Goal: Task Accomplishment & Management: Use online tool/utility

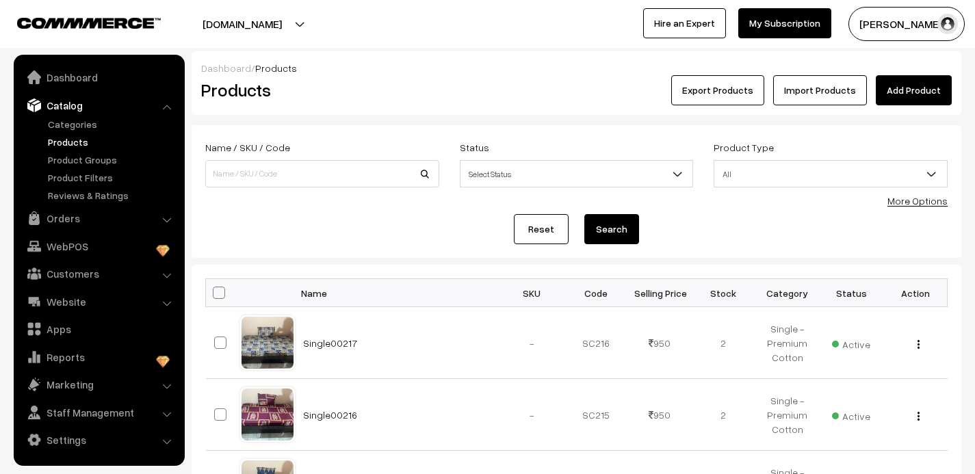
click at [783, 21] on link "My Subscription" at bounding box center [784, 23] width 93 height 30
click at [257, 173] on input at bounding box center [322, 173] width 234 height 27
type input "heavy"
click at [584, 214] on button "Search" at bounding box center [611, 229] width 55 height 30
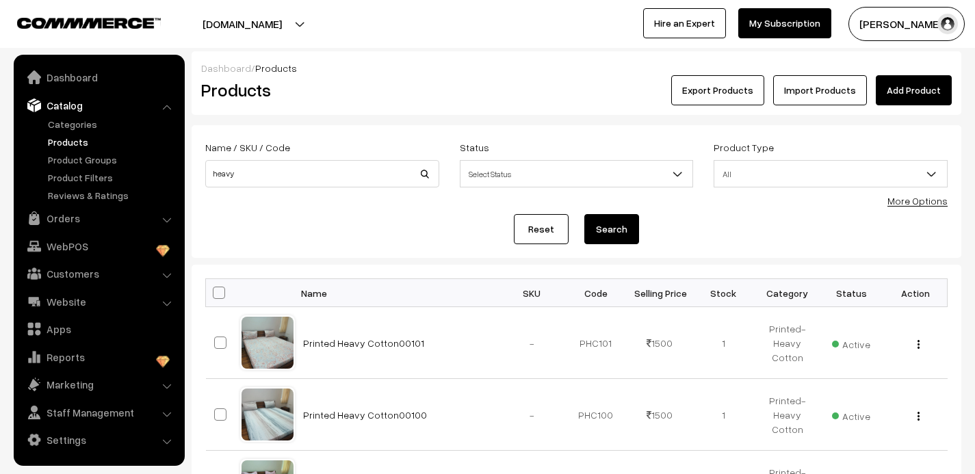
scroll to position [66, 0]
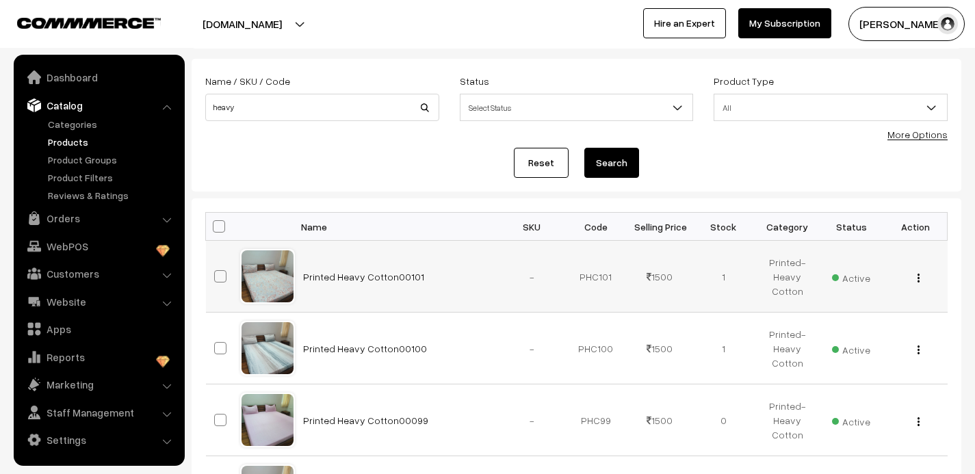
click at [919, 274] on img "button" at bounding box center [919, 278] width 2 height 9
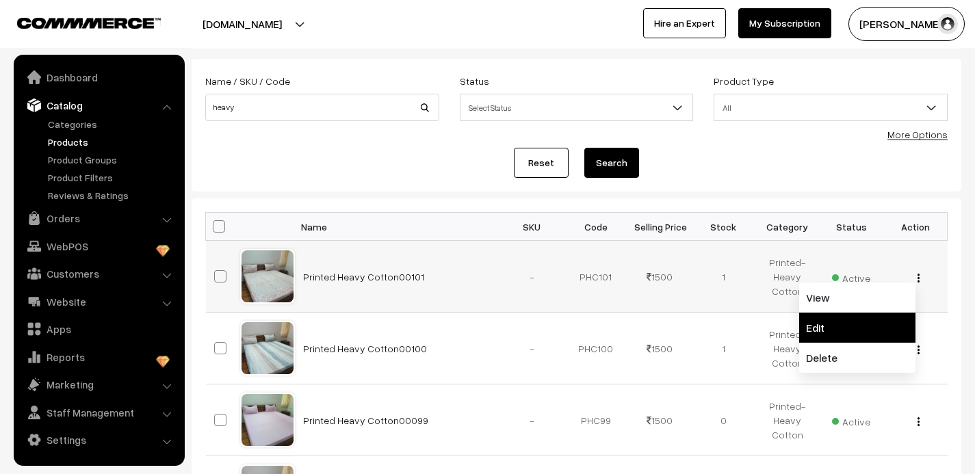
click at [847, 326] on link "Edit" at bounding box center [857, 328] width 116 height 30
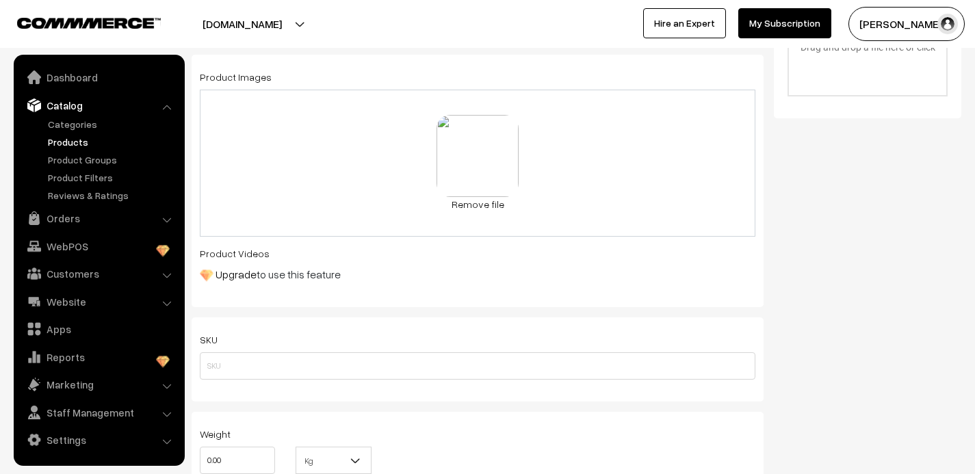
scroll to position [542, 0]
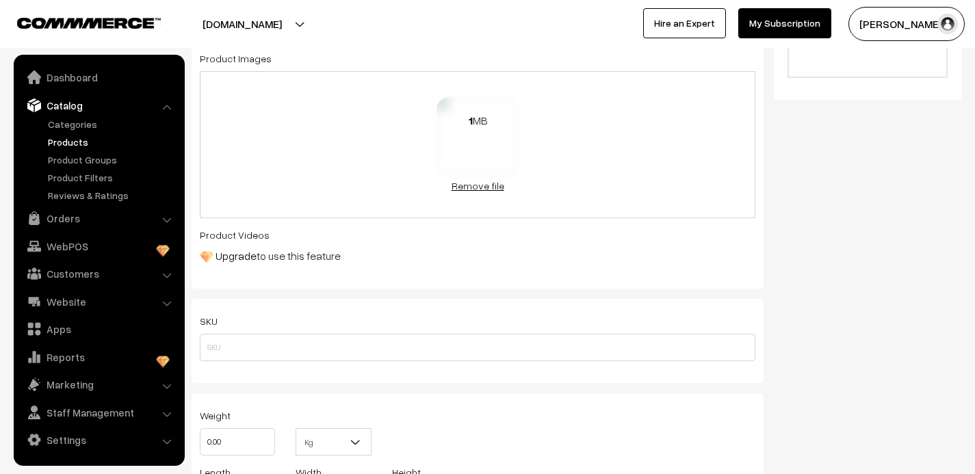
click at [487, 186] on link "Remove file" at bounding box center [478, 186] width 82 height 14
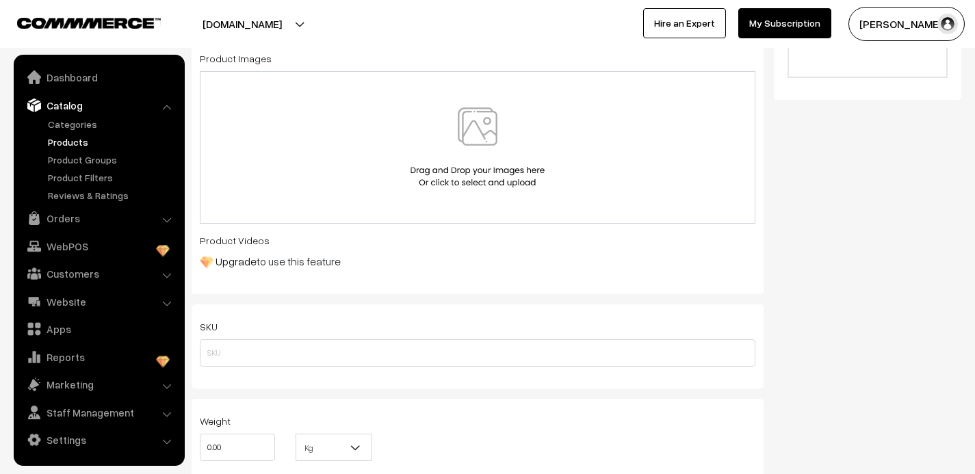
click at [478, 136] on img at bounding box center [477, 147] width 141 height 80
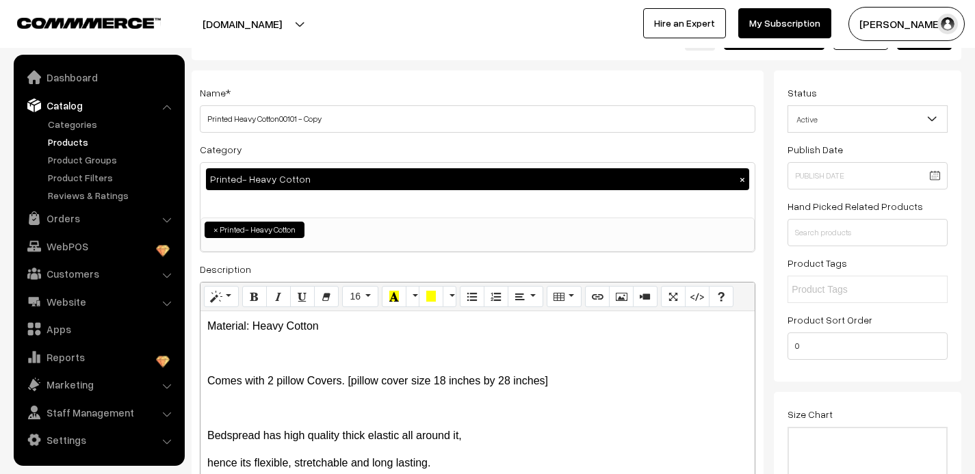
scroll to position [24, 0]
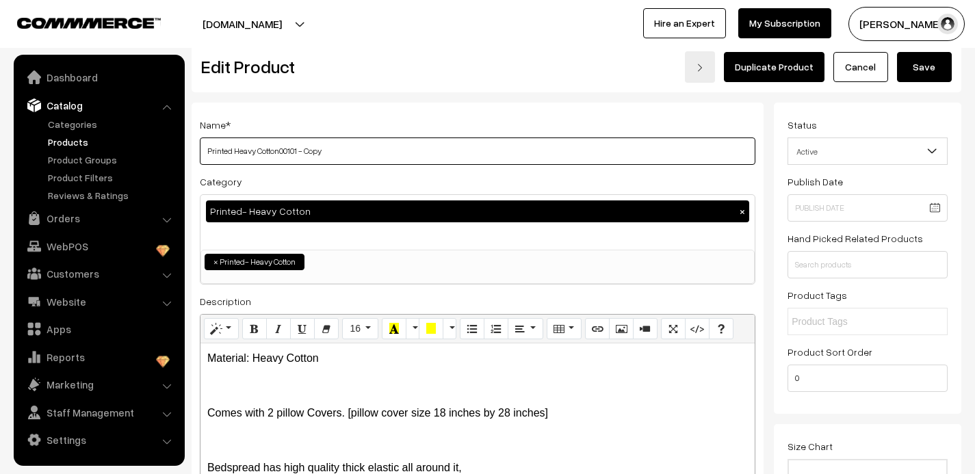
click at [330, 152] on input "Printed Heavy Cotton00101 - Copy" at bounding box center [478, 151] width 556 height 27
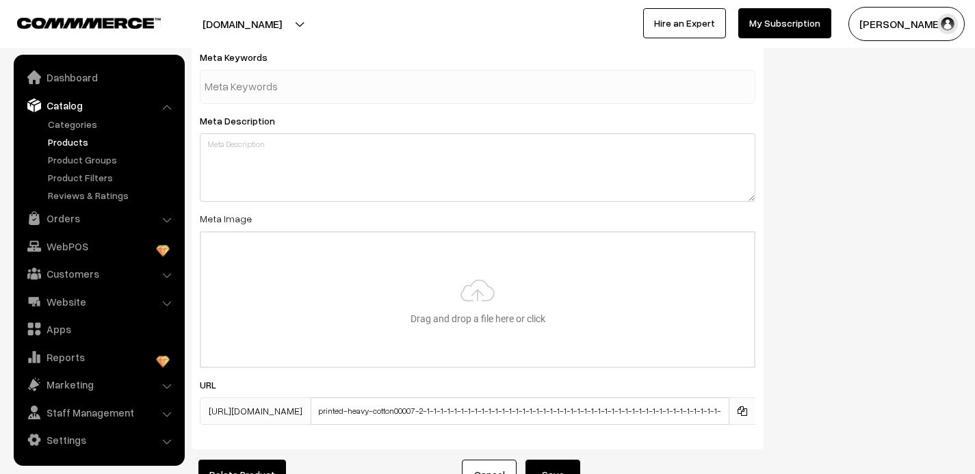
scroll to position [2150, 0]
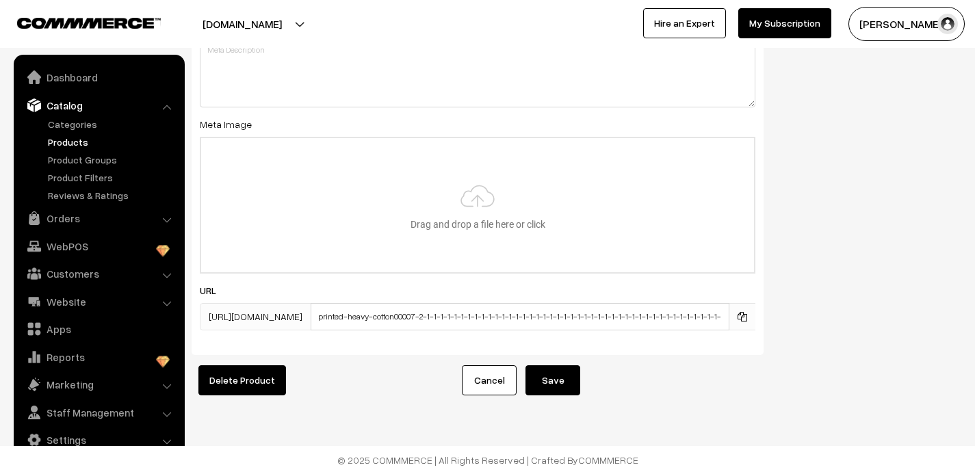
type input "Printed Heavy Cotton00102"
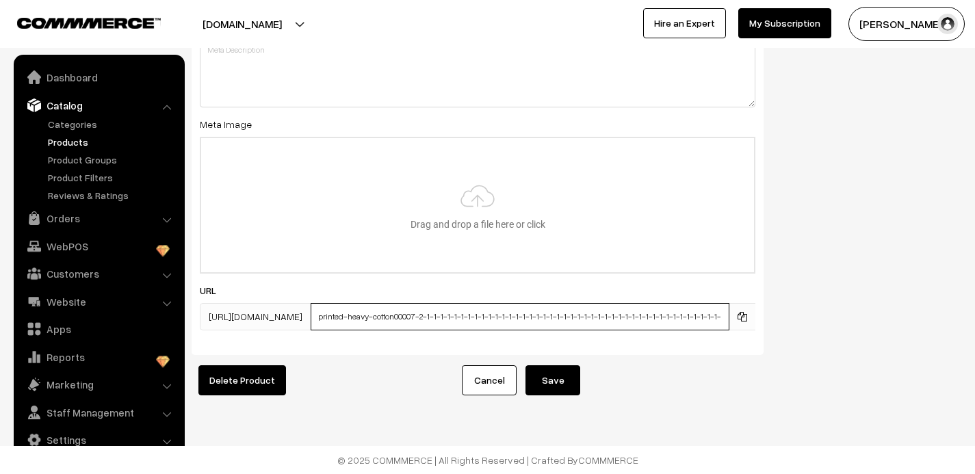
click at [503, 316] on input "printed-heavy-cotton00007-2-1-1-1-1-1-1-1-1-1-1-1-1-1-1-1-1-1-1-1-1-1-1-1-1-1-1…" at bounding box center [520, 316] width 419 height 27
type input "printed-heavy-cotton00007-2-1-1-1-1-1-1-1-11-1-1-1-1-1-1-1-1-1-1-1-1-1-1-1-1-1-…"
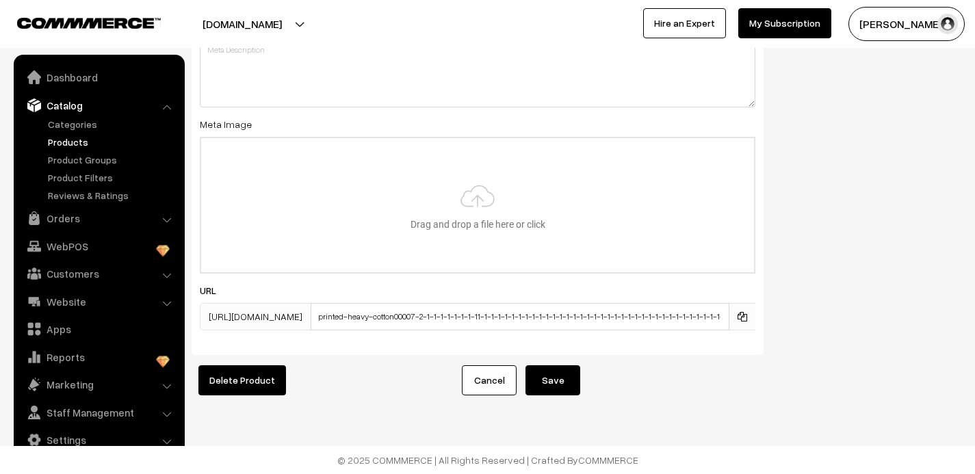
click at [570, 385] on button "Save" at bounding box center [553, 380] width 55 height 30
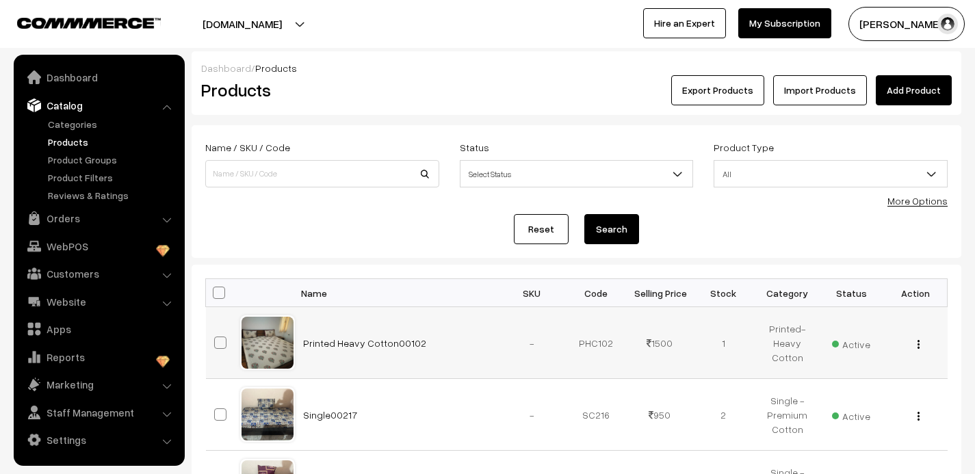
click at [918, 341] on img "button" at bounding box center [919, 344] width 2 height 9
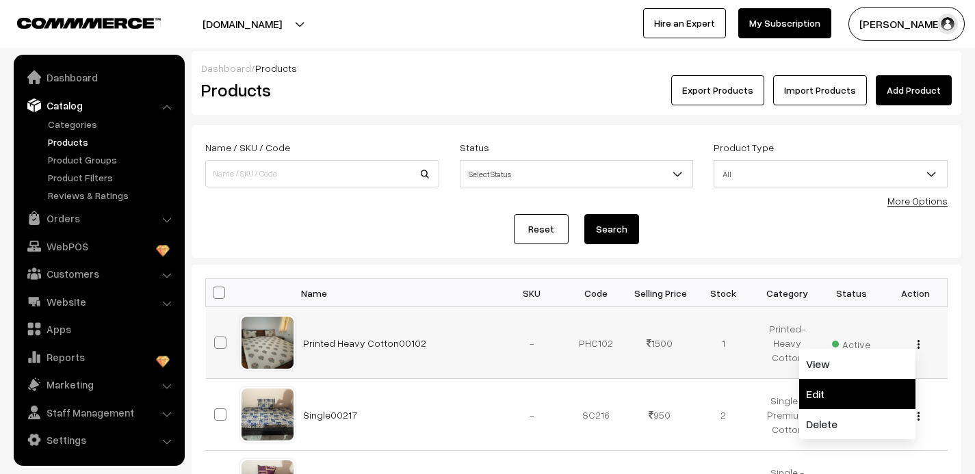
click at [832, 393] on link "Edit" at bounding box center [857, 394] width 116 height 30
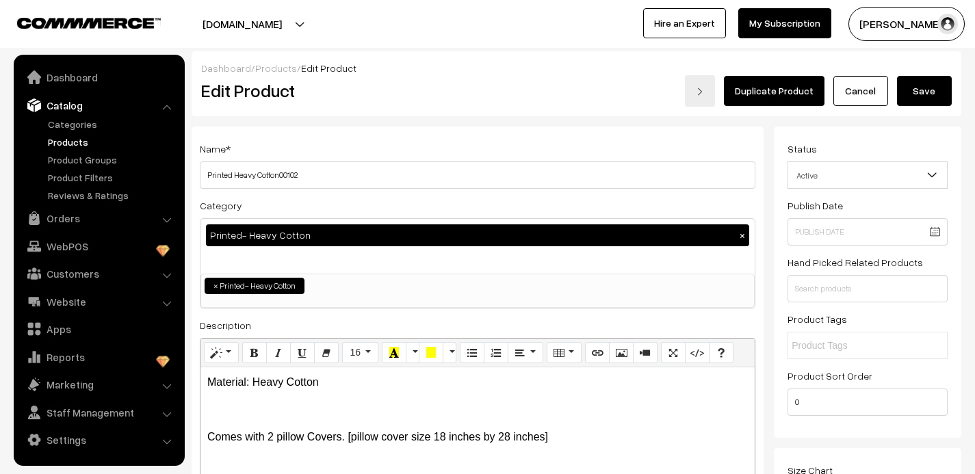
click at [787, 87] on link "Duplicate Product" at bounding box center [774, 91] width 101 height 30
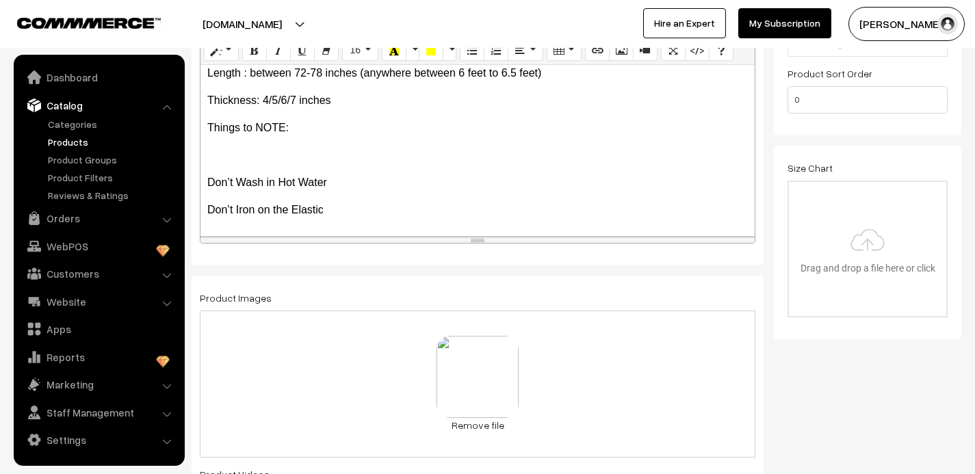
scroll to position [308, 0]
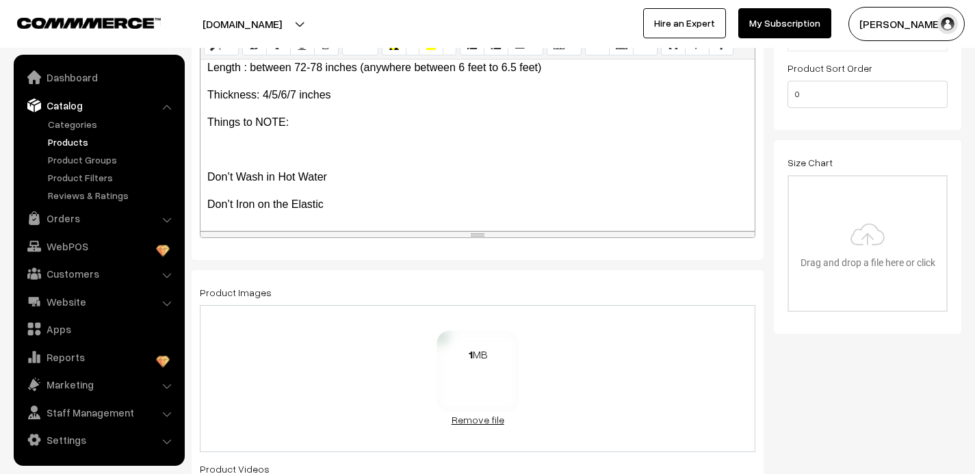
click at [476, 422] on link "Remove file" at bounding box center [478, 420] width 82 height 14
click at [478, 346] on img at bounding box center [477, 381] width 141 height 80
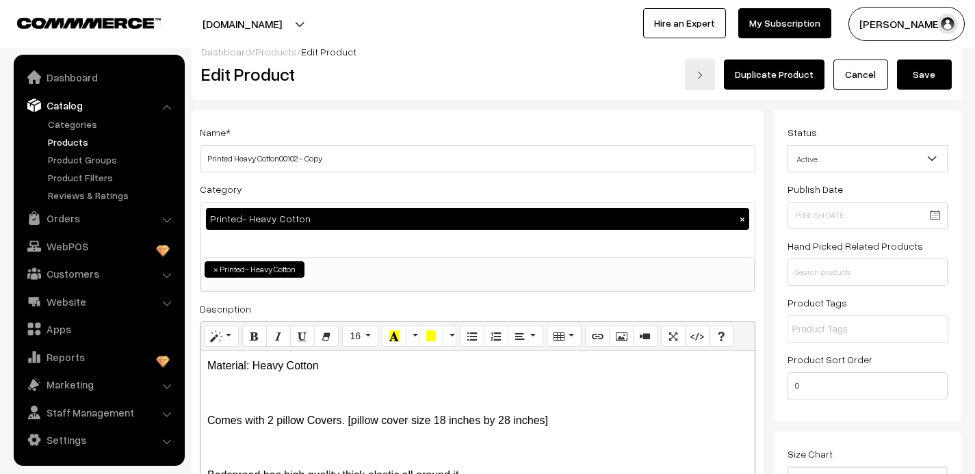
scroll to position [0, 0]
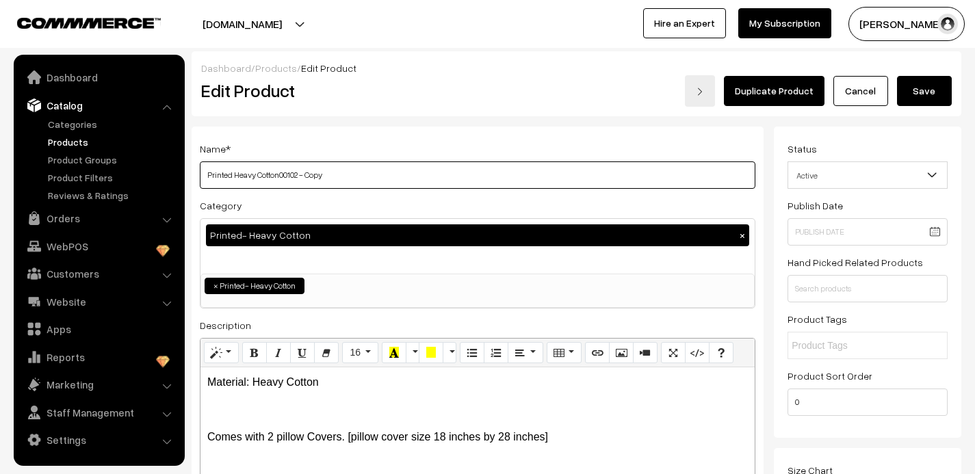
click at [334, 178] on input "Printed Heavy Cotton00102 - Copy" at bounding box center [478, 174] width 556 height 27
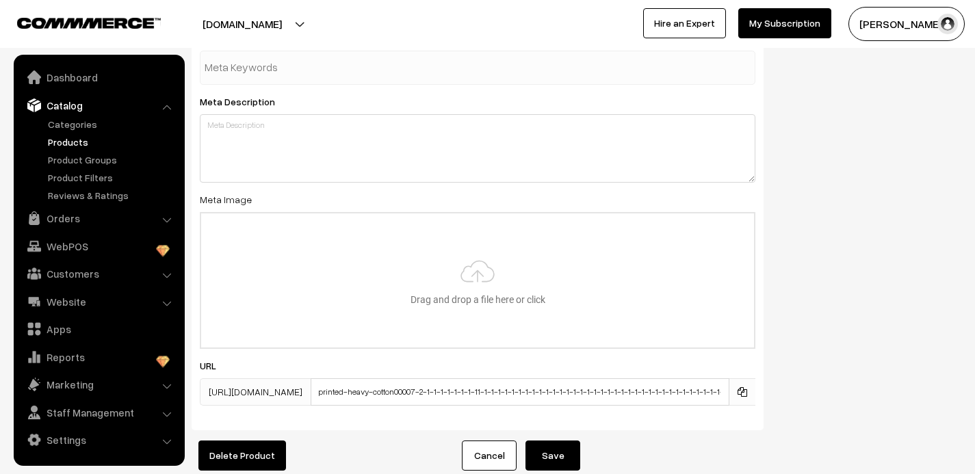
scroll to position [2150, 0]
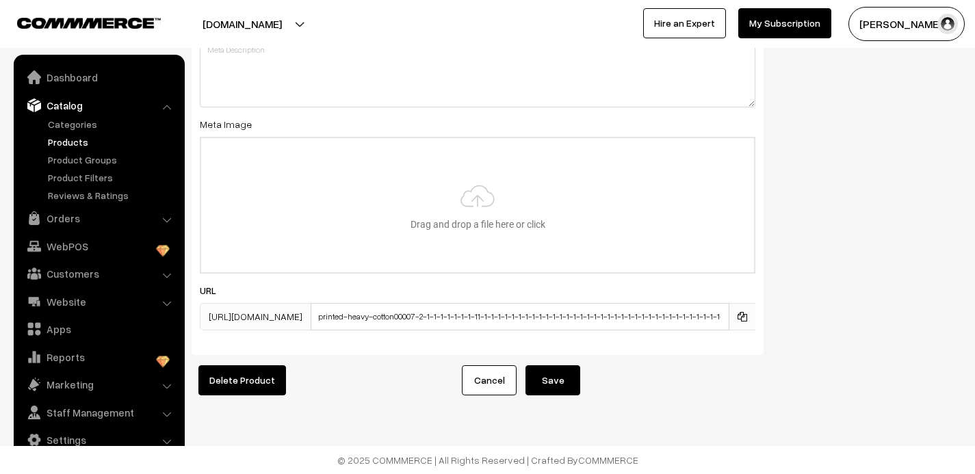
type input "Printed Heavy Cotton00103"
click at [554, 382] on button "Save" at bounding box center [553, 380] width 55 height 30
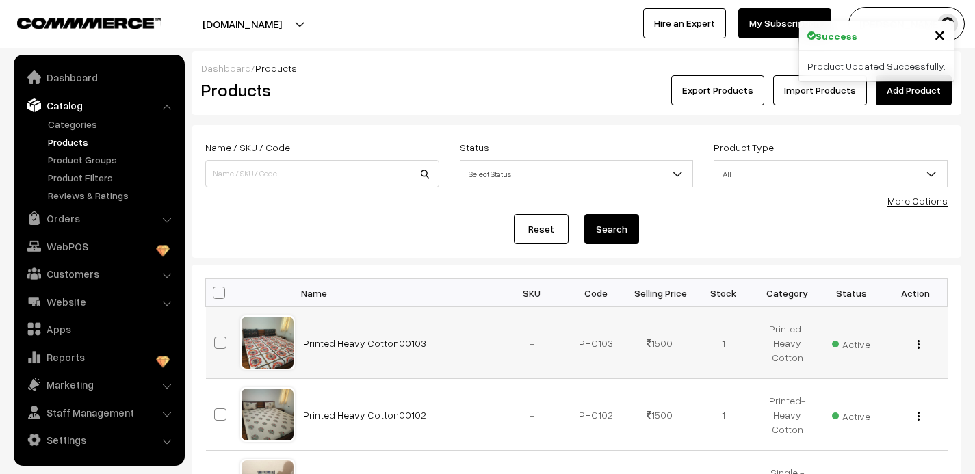
click at [918, 343] on img "button" at bounding box center [919, 344] width 2 height 9
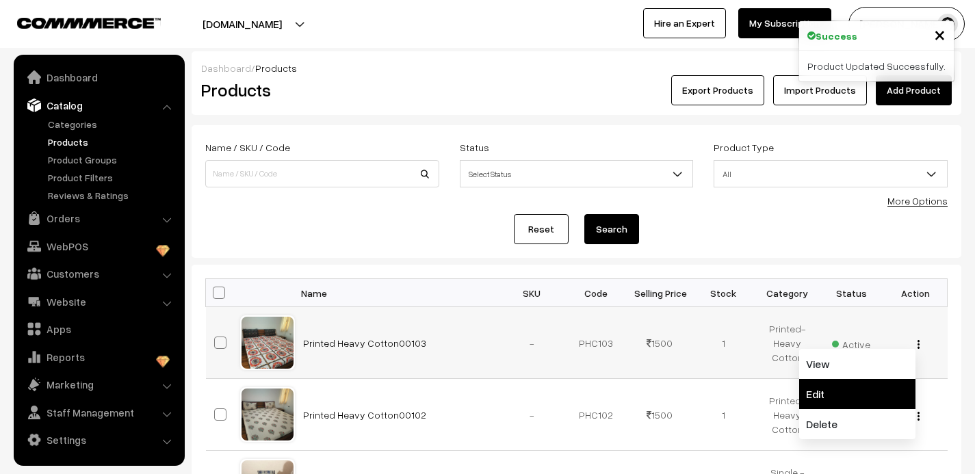
click at [847, 385] on link "Edit" at bounding box center [857, 394] width 116 height 30
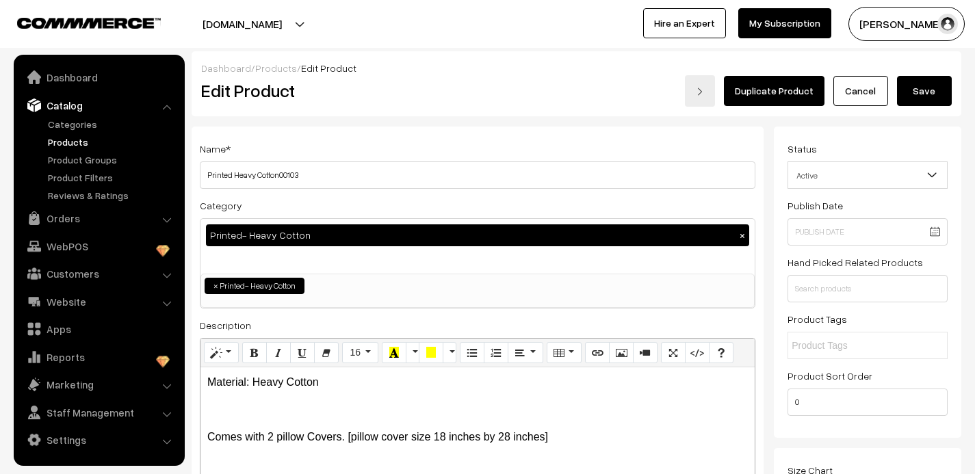
click at [796, 88] on link "Duplicate Product" at bounding box center [774, 91] width 101 height 30
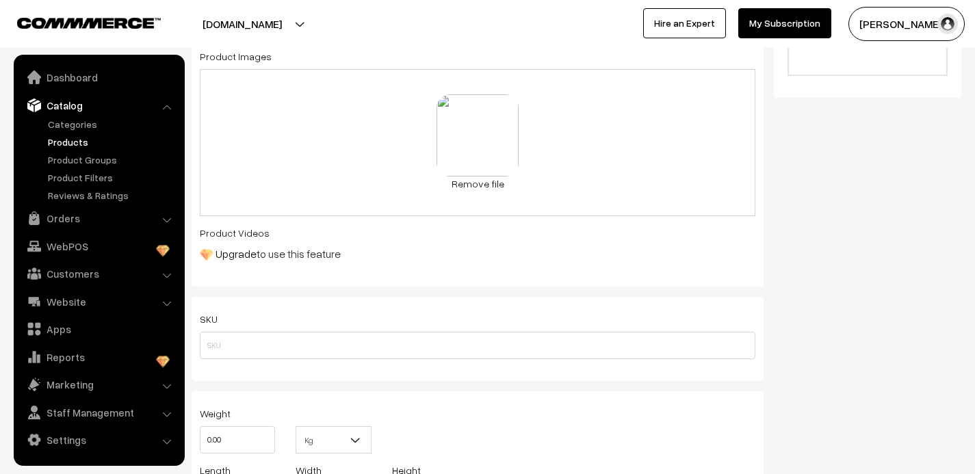
scroll to position [546, 0]
click at [476, 181] on link "Remove file" at bounding box center [478, 181] width 82 height 14
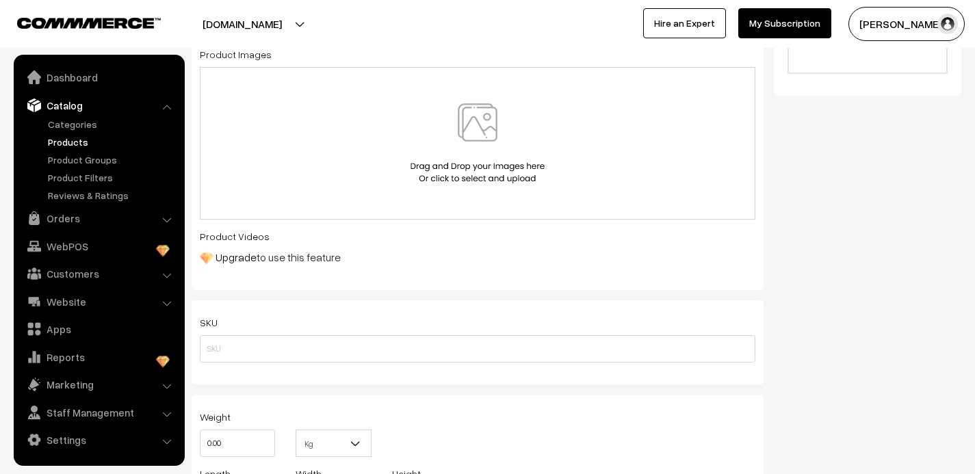
click at [476, 123] on img at bounding box center [477, 143] width 141 height 80
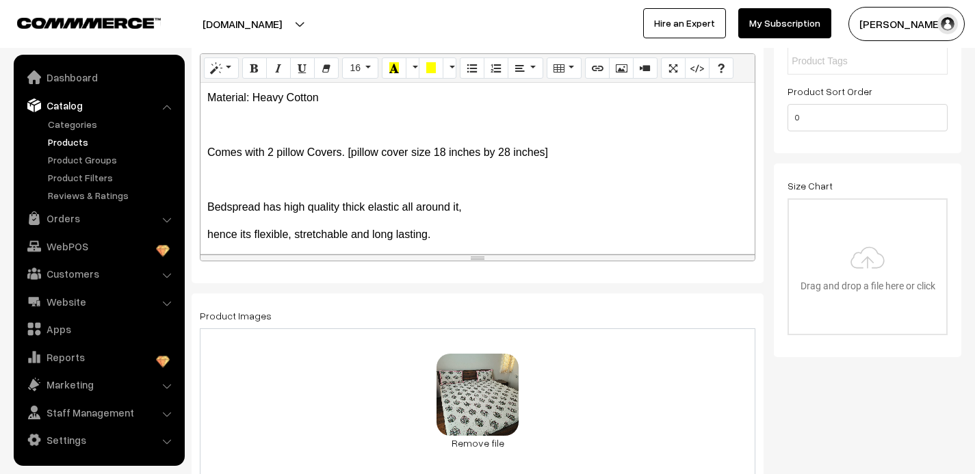
scroll to position [0, 0]
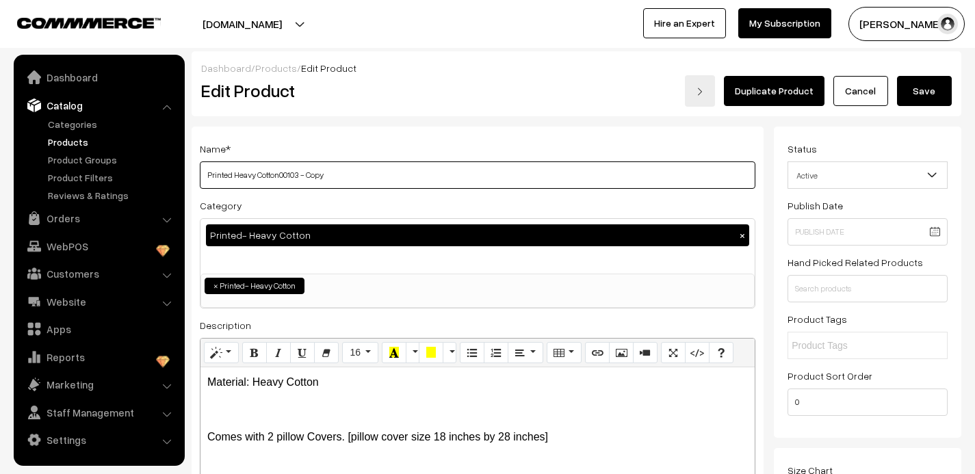
click at [337, 180] on input "Printed Heavy Cotton00103 - Copy" at bounding box center [478, 174] width 556 height 27
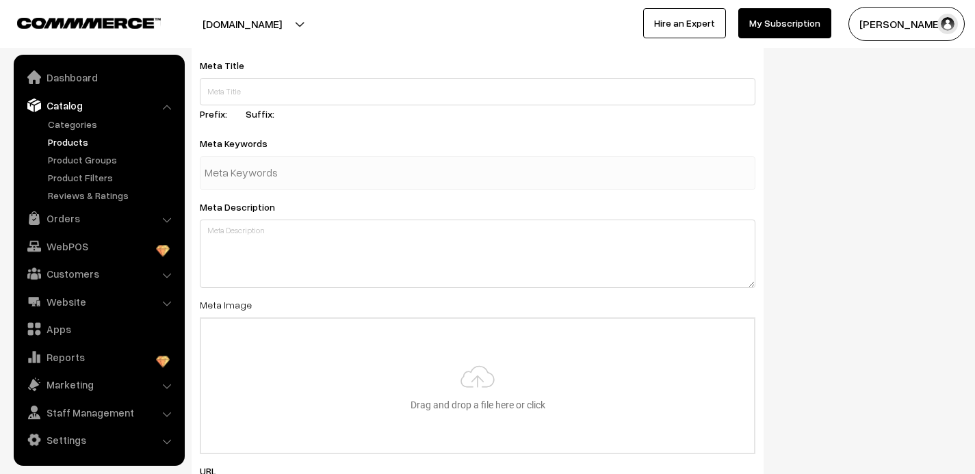
scroll to position [2150, 0]
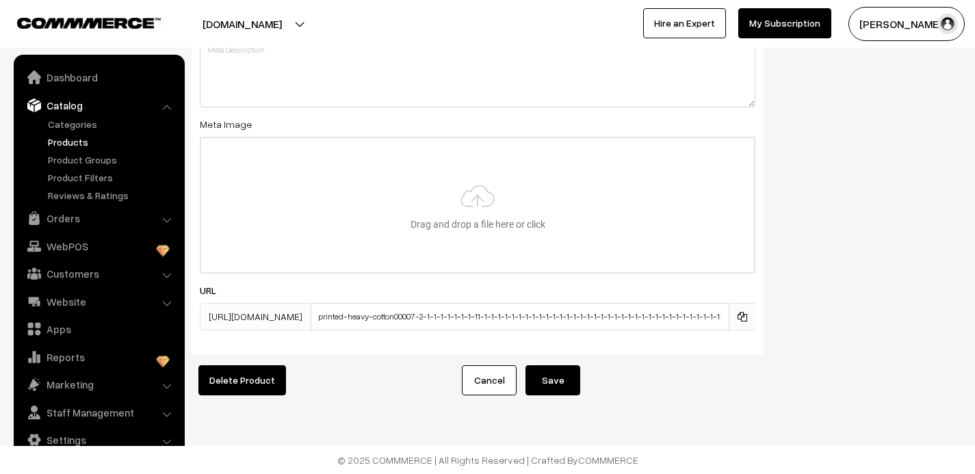
type input "Printed Heavy Cotton00104"
click at [543, 385] on button "Save" at bounding box center [553, 380] width 55 height 30
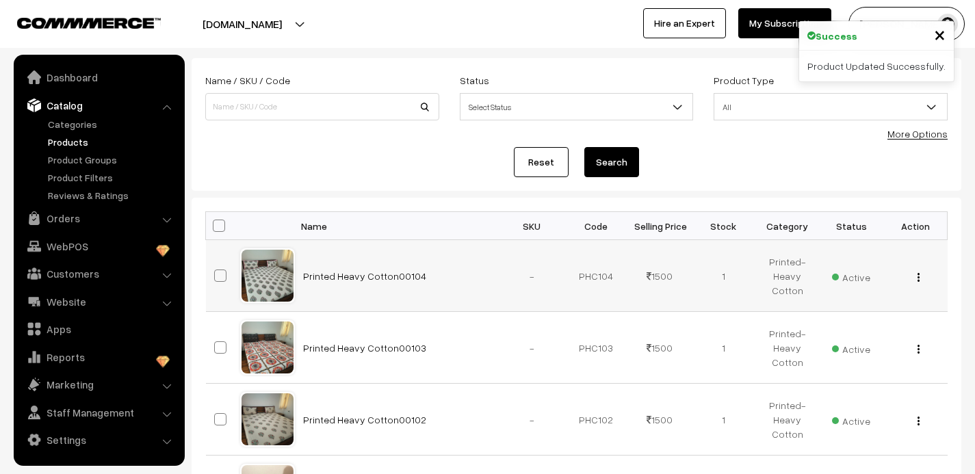
scroll to position [67, 0]
click at [919, 274] on img "button" at bounding box center [919, 277] width 2 height 9
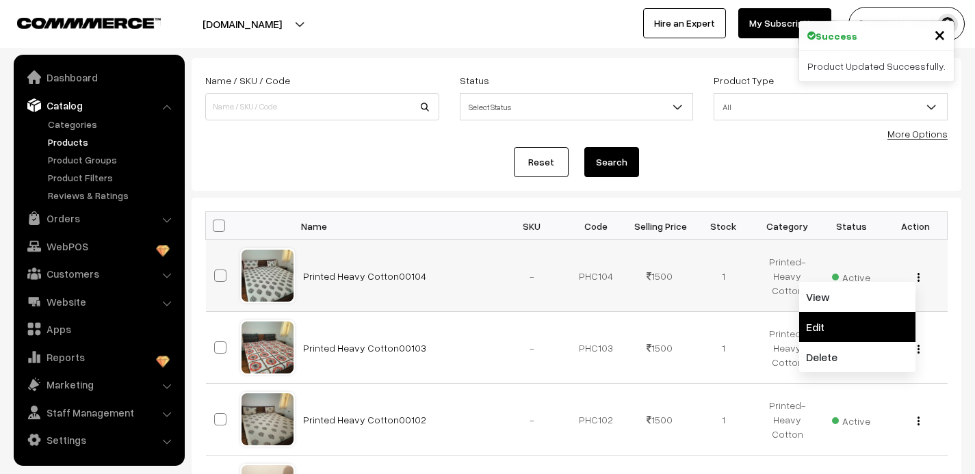
click at [851, 322] on link "Edit" at bounding box center [857, 327] width 116 height 30
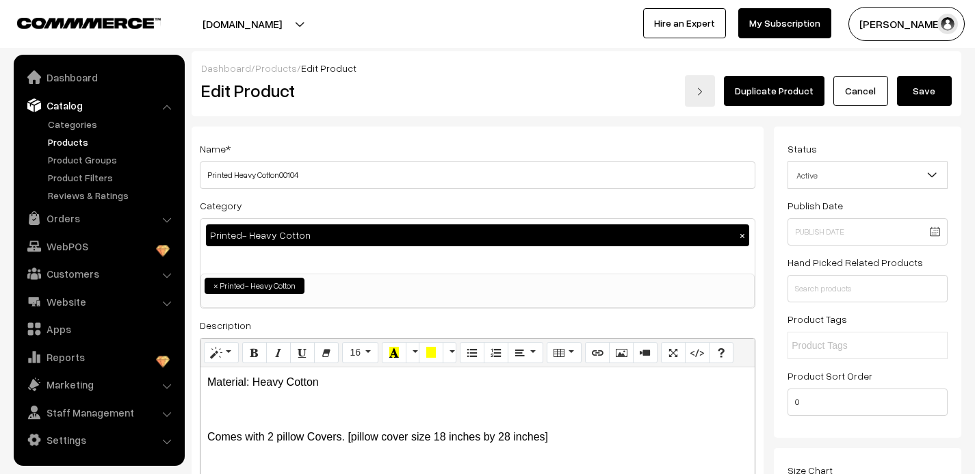
click at [773, 88] on link "Duplicate Product" at bounding box center [774, 91] width 101 height 30
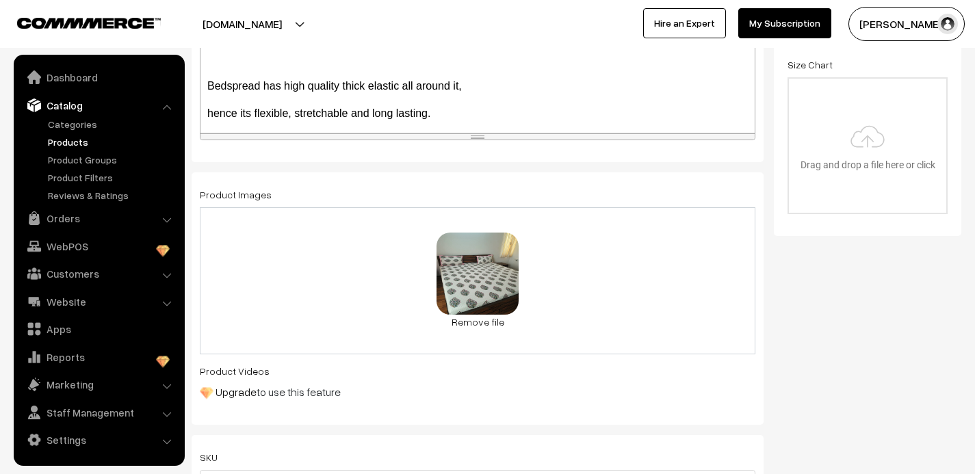
scroll to position [409, 0]
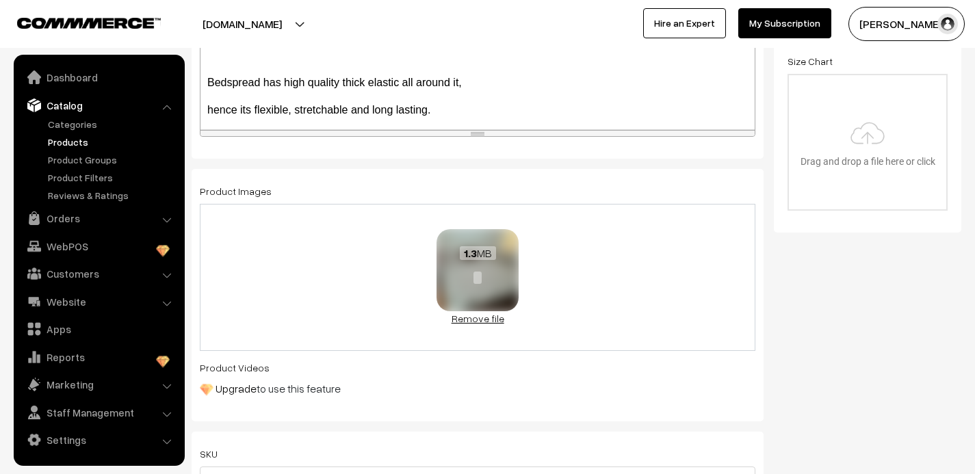
click at [476, 318] on link "Remove file" at bounding box center [478, 318] width 82 height 14
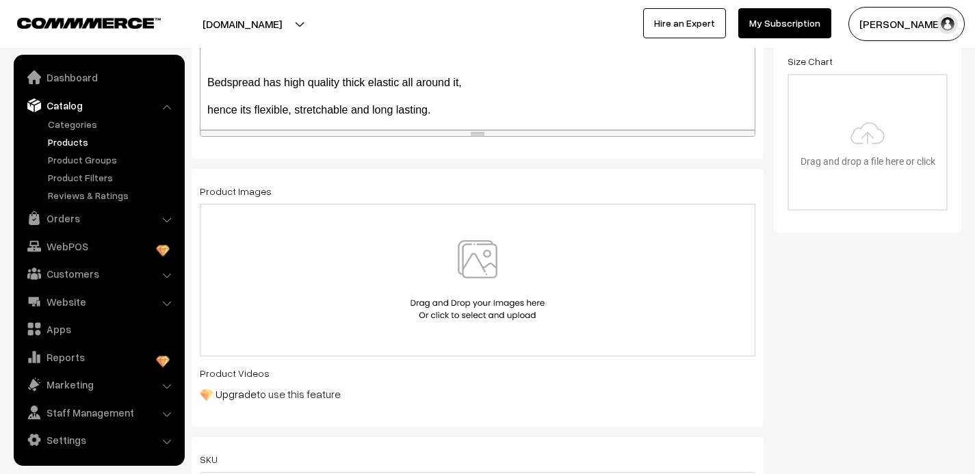
click at [471, 253] on img at bounding box center [477, 280] width 141 height 80
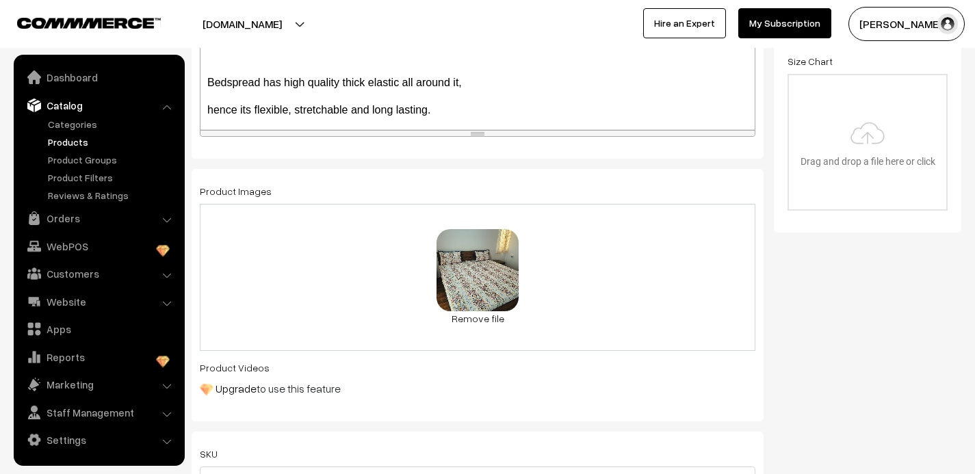
scroll to position [0, 0]
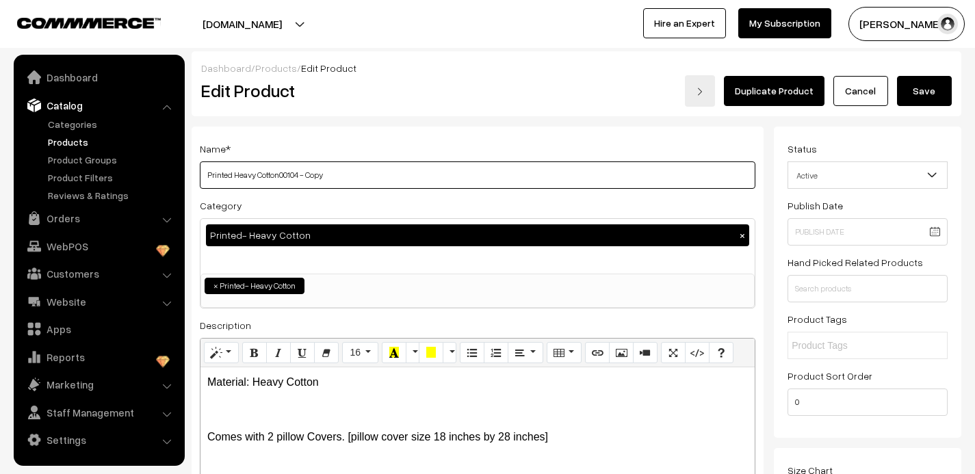
click at [335, 179] on input "Printed Heavy Cotton00104 - Copy" at bounding box center [478, 174] width 556 height 27
type input "Printed Heavy Cotton00105"
click at [917, 88] on button "Save" at bounding box center [924, 91] width 55 height 30
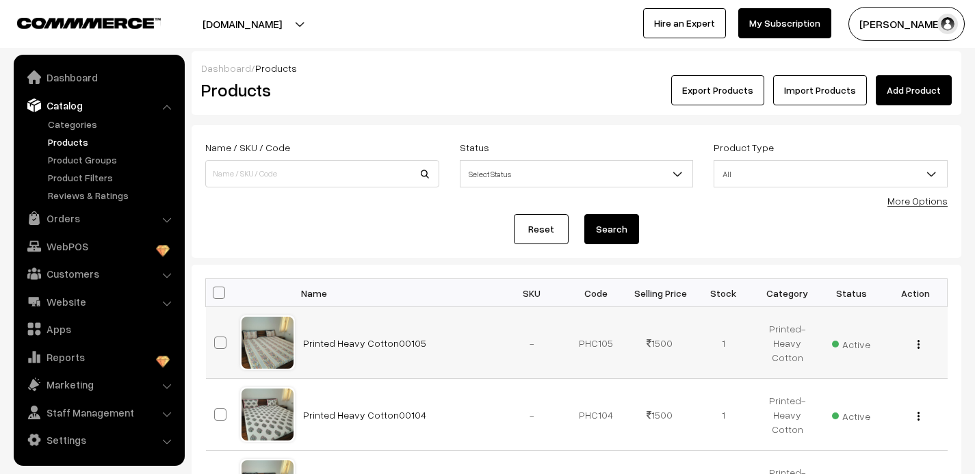
click at [918, 342] on img "button" at bounding box center [919, 344] width 2 height 9
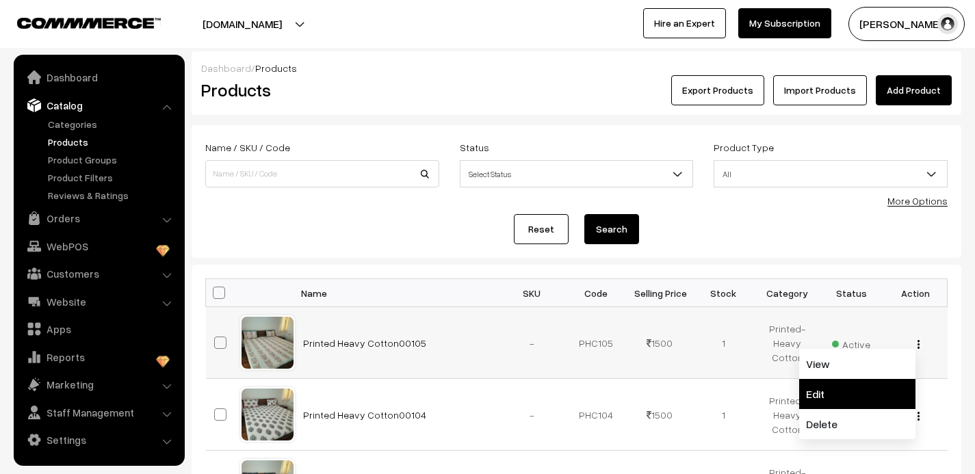
click at [849, 400] on link "Edit" at bounding box center [857, 394] width 116 height 30
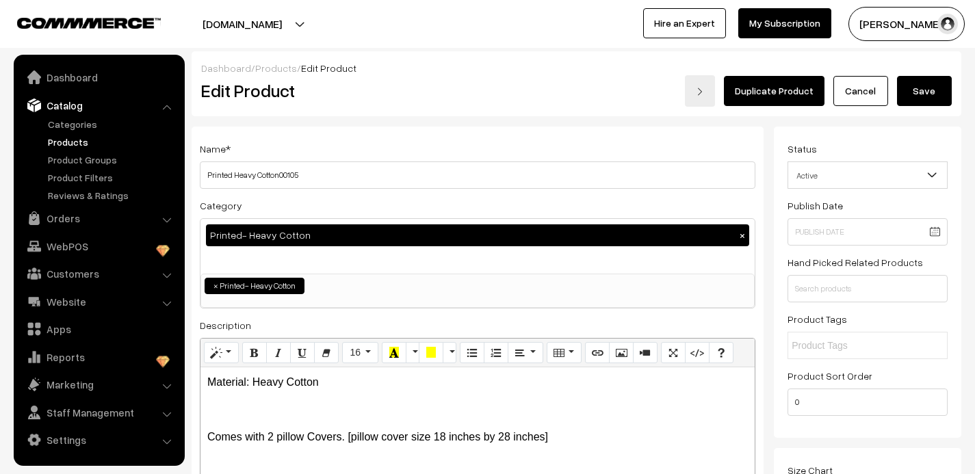
click at [762, 92] on link "Duplicate Product" at bounding box center [774, 91] width 101 height 30
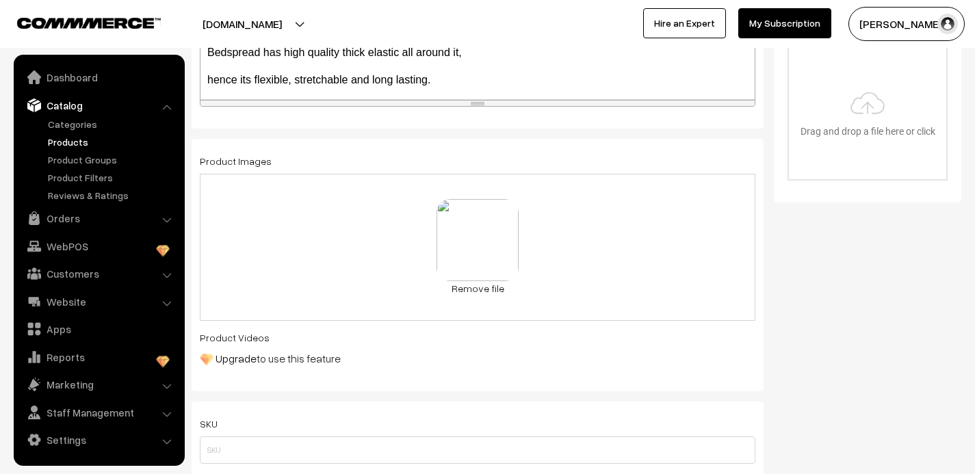
scroll to position [455, 0]
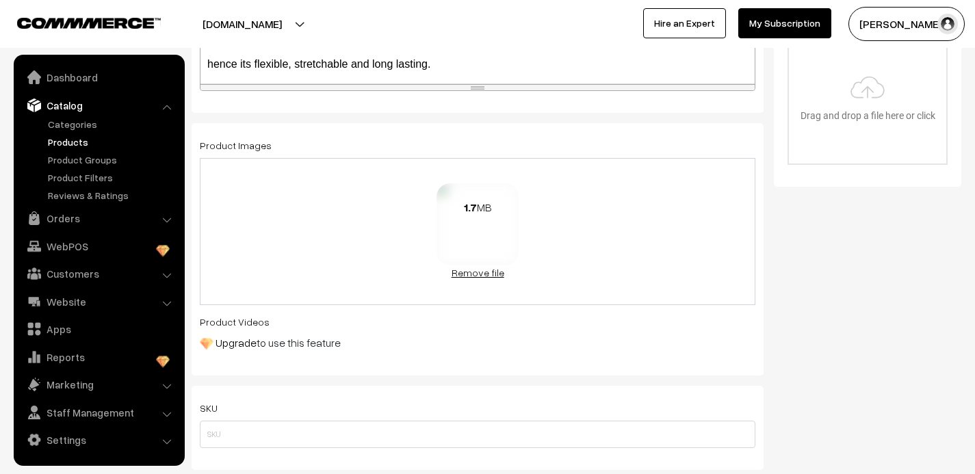
click at [491, 273] on link "Remove file" at bounding box center [478, 273] width 82 height 14
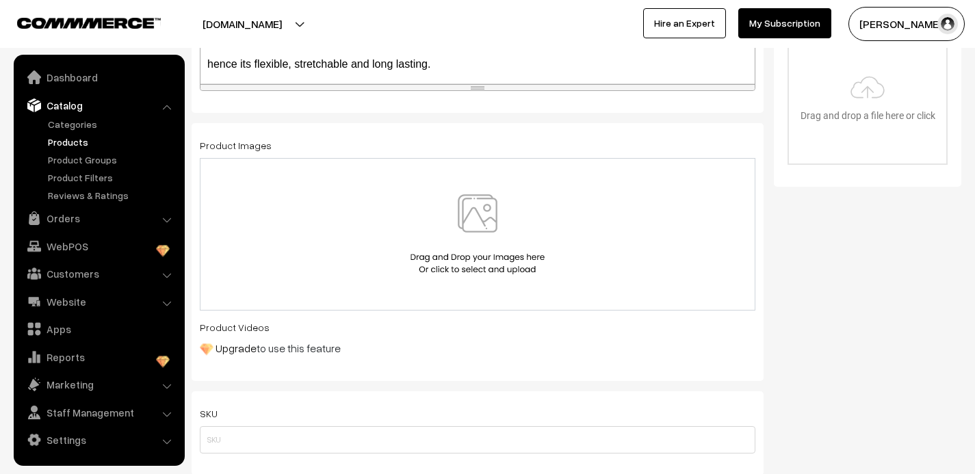
click at [483, 236] on img at bounding box center [477, 234] width 141 height 80
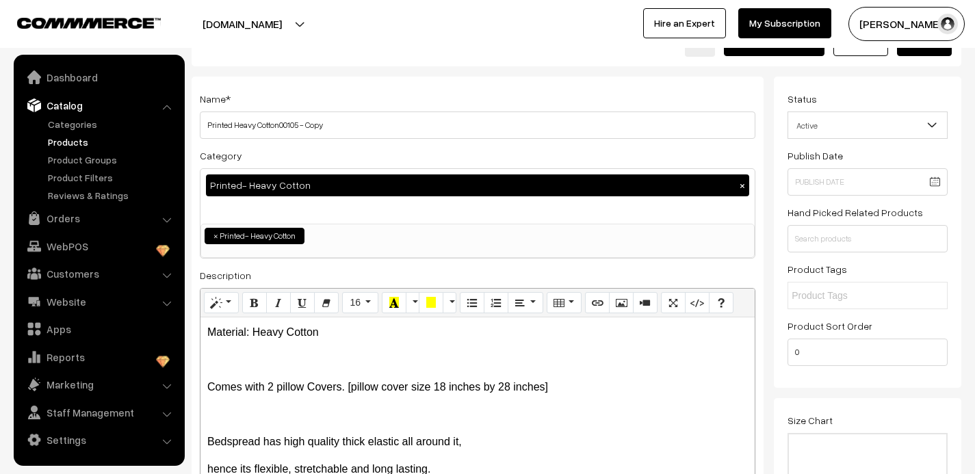
scroll to position [0, 0]
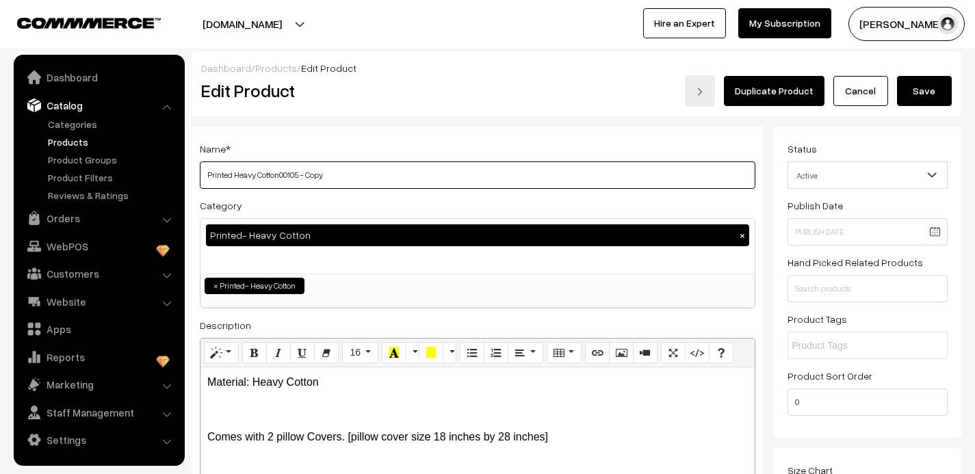
click at [331, 183] on input "Printed Heavy Cotton00105 - Copy" at bounding box center [478, 174] width 556 height 27
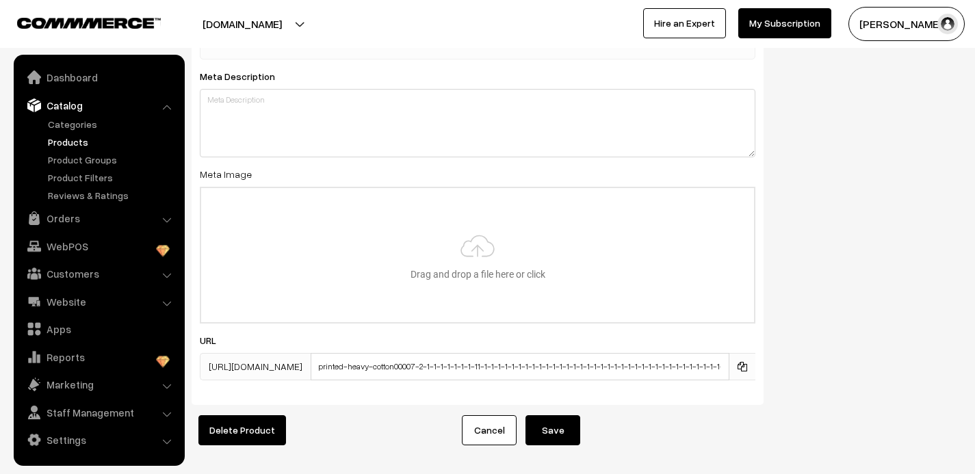
scroll to position [2150, 0]
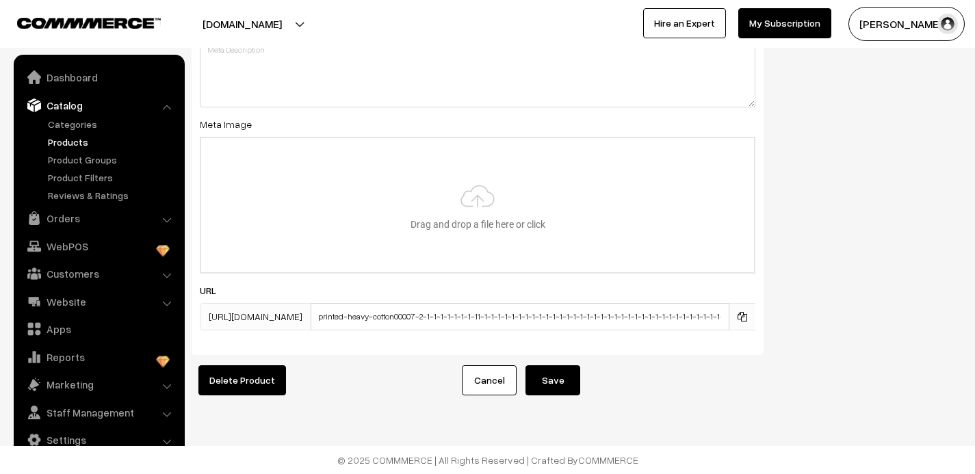
type input "Printed Heavy Cotton00106"
click at [564, 376] on button "Save" at bounding box center [553, 380] width 55 height 30
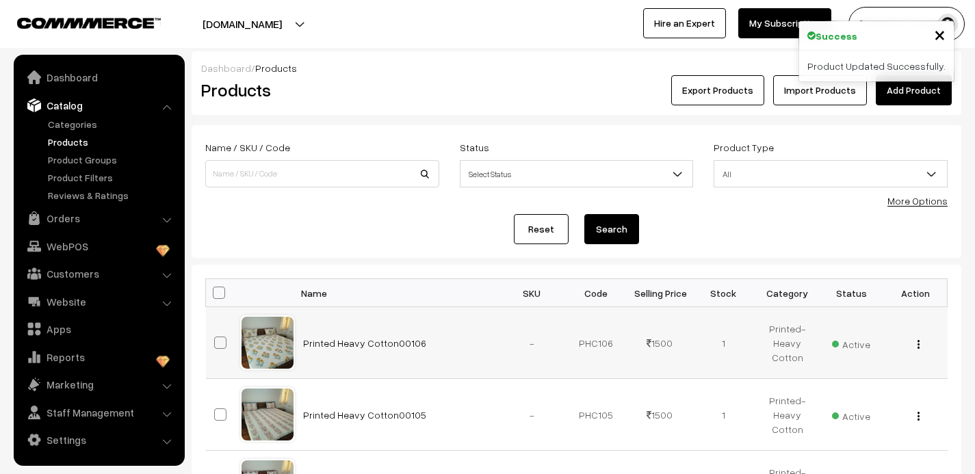
click at [918, 341] on img "button" at bounding box center [919, 344] width 2 height 9
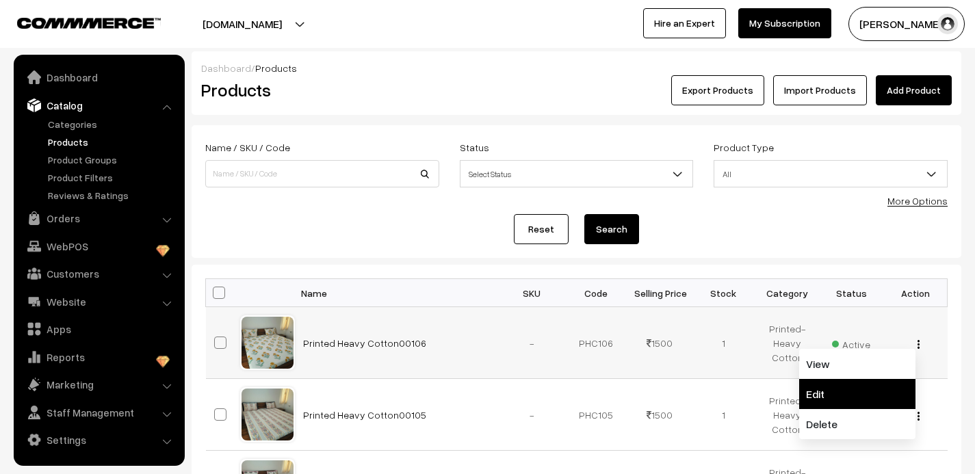
click at [852, 393] on link "Edit" at bounding box center [857, 394] width 116 height 30
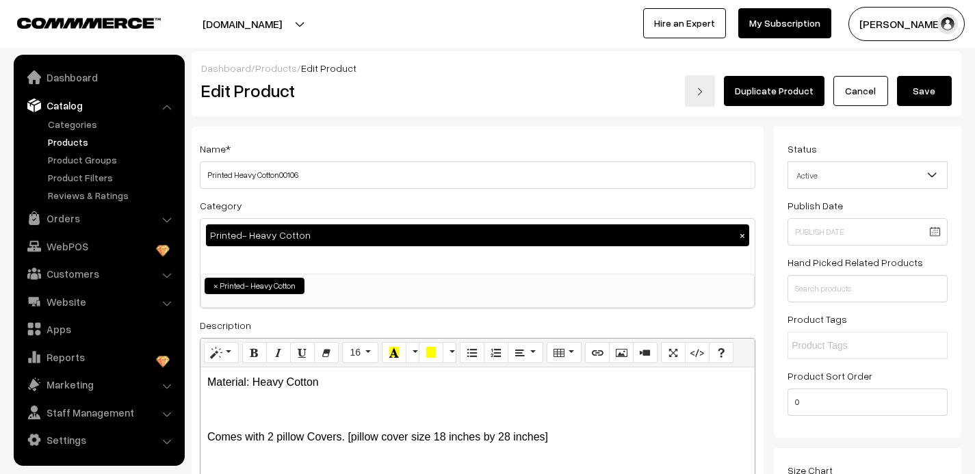
click at [774, 92] on link "Duplicate Product" at bounding box center [774, 91] width 101 height 30
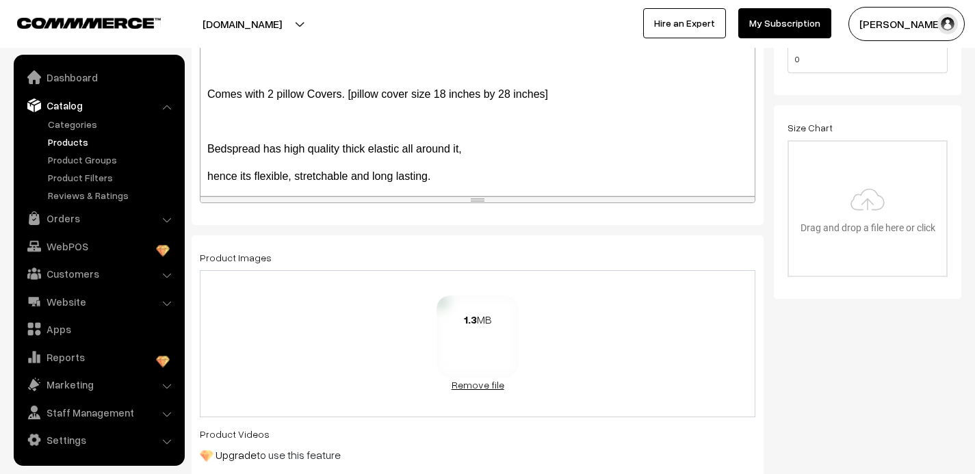
click at [465, 385] on link "Remove file" at bounding box center [478, 385] width 82 height 14
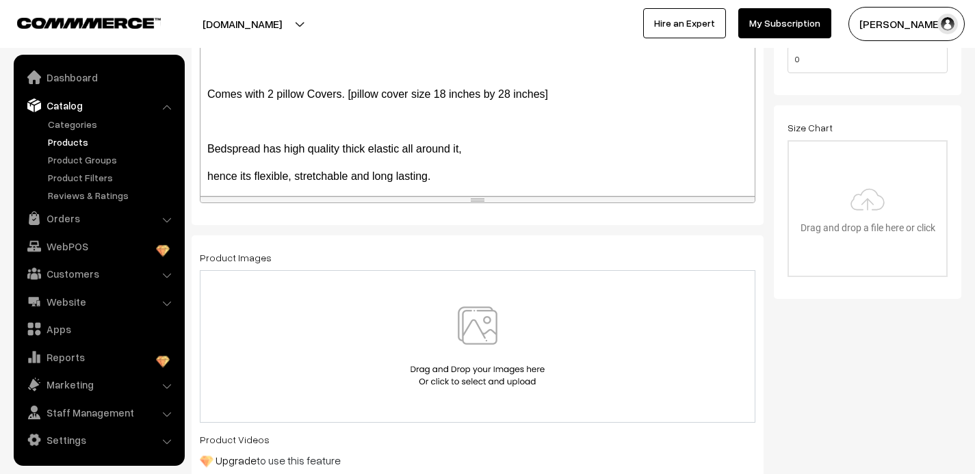
click at [470, 333] on img at bounding box center [477, 347] width 141 height 80
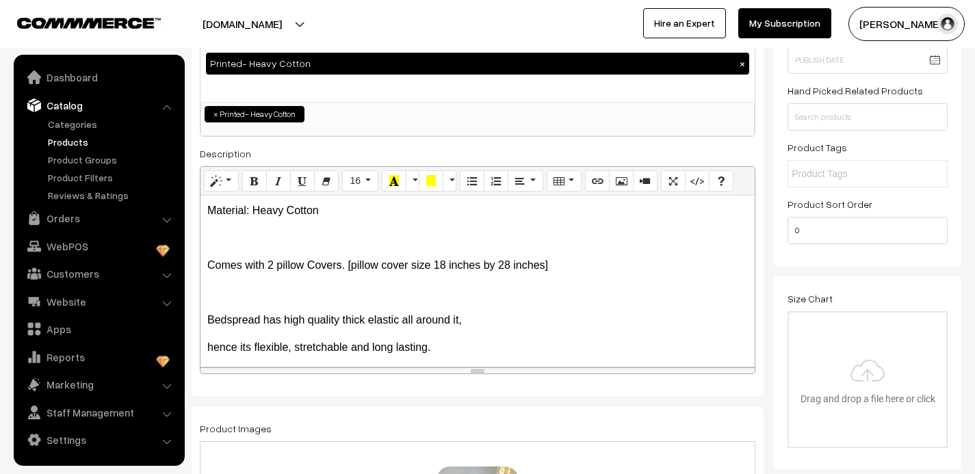
scroll to position [0, 0]
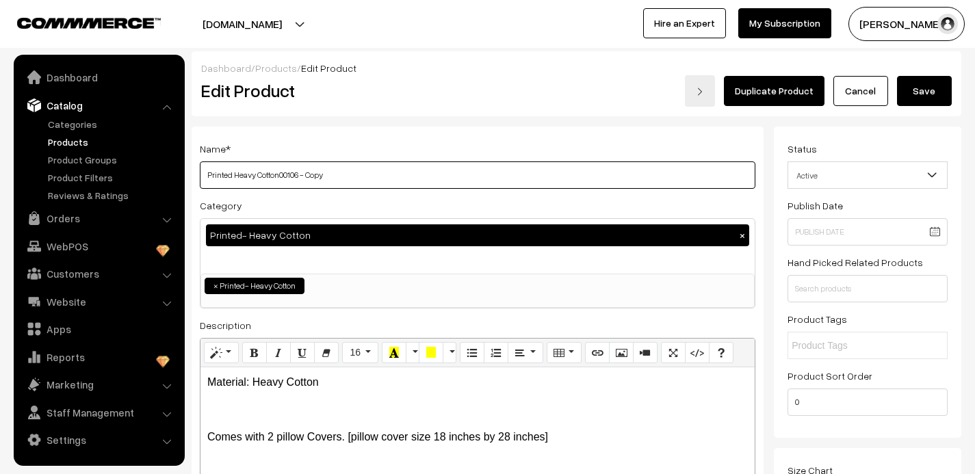
click at [331, 177] on input "Printed Heavy Cotton00106 - Copy" at bounding box center [478, 174] width 556 height 27
type input "Printed Heavy Cotton00107"
click at [932, 92] on button "Save" at bounding box center [924, 91] width 55 height 30
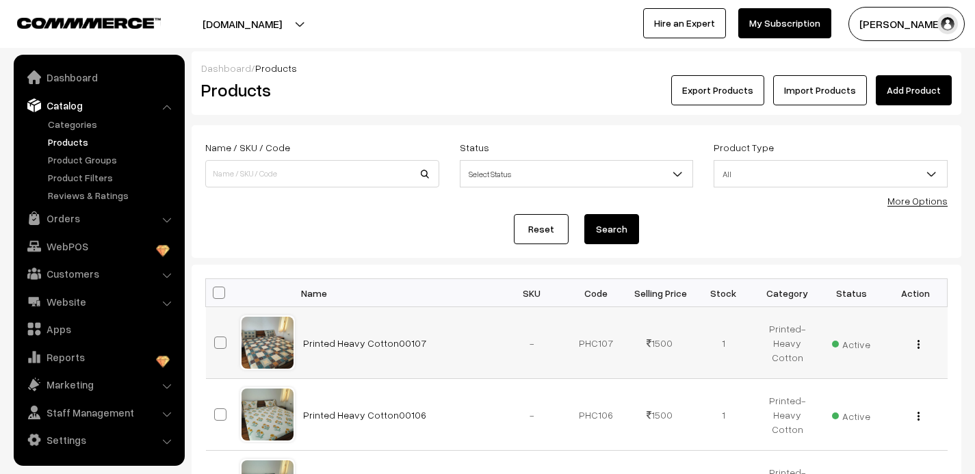
click at [918, 341] on img "button" at bounding box center [919, 344] width 2 height 9
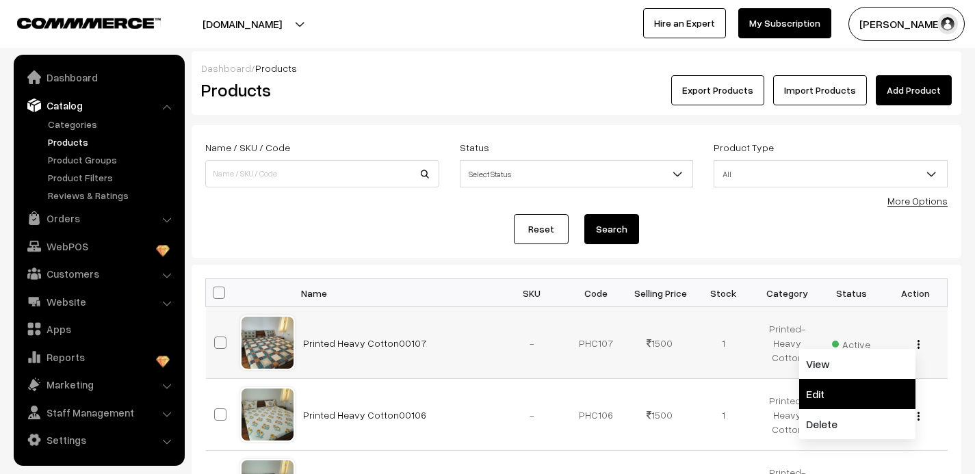
click at [850, 392] on link "Edit" at bounding box center [857, 394] width 116 height 30
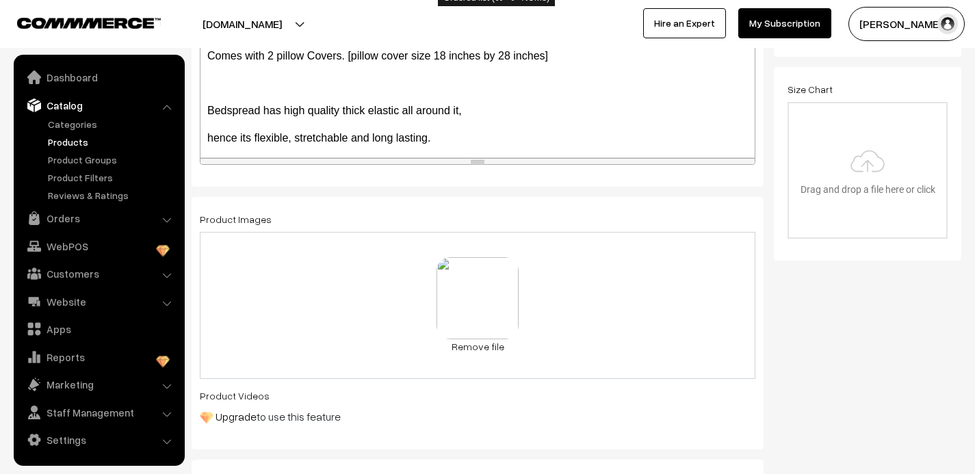
scroll to position [449, 0]
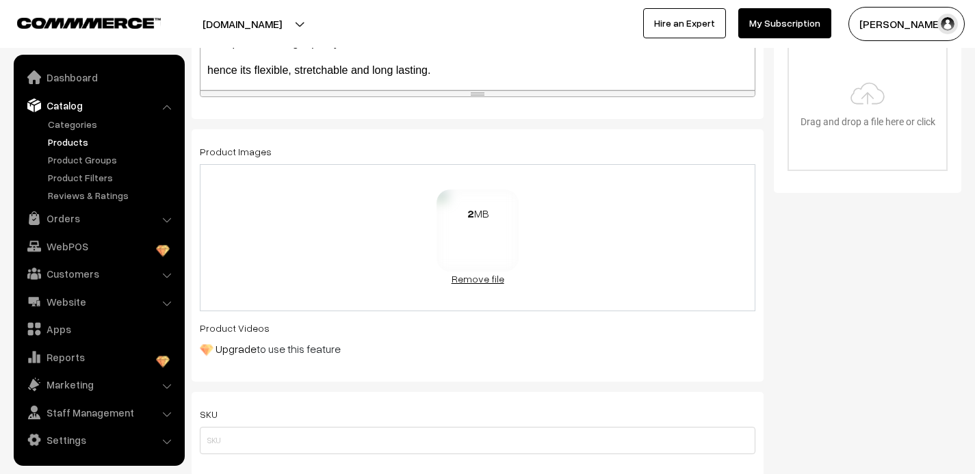
click at [474, 275] on link "Remove file" at bounding box center [478, 279] width 82 height 14
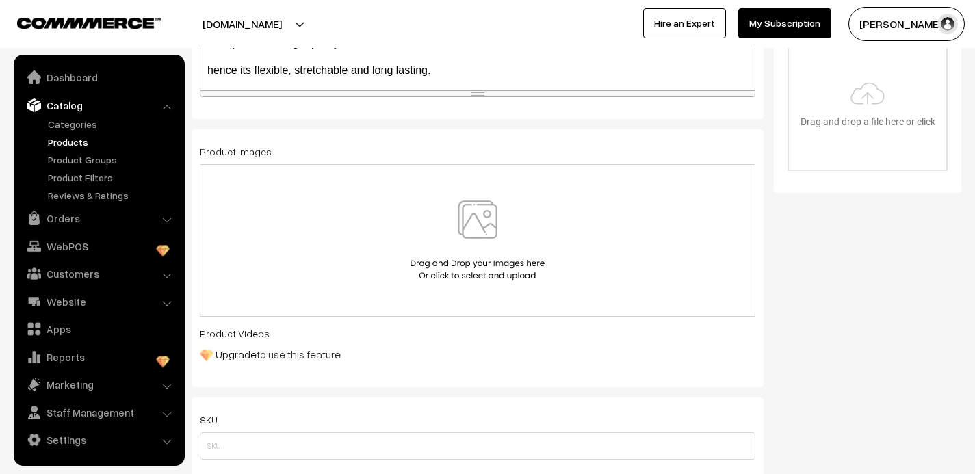
click at [475, 217] on img at bounding box center [477, 241] width 141 height 80
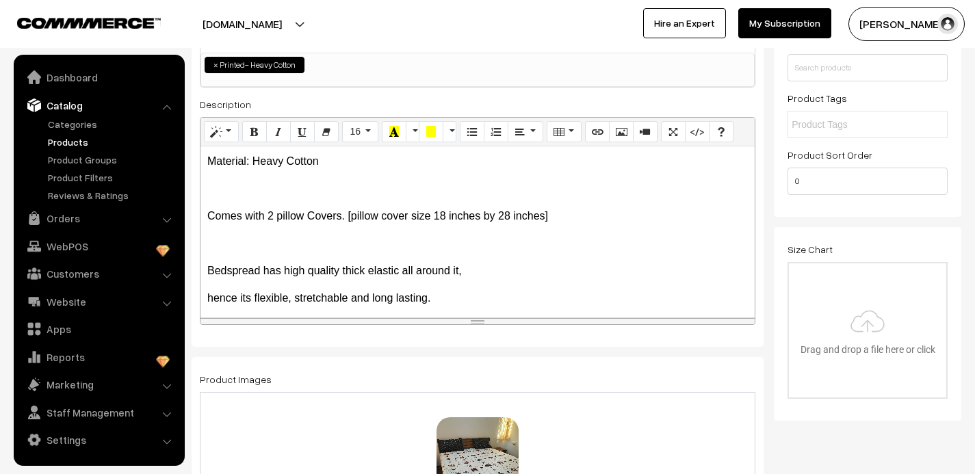
scroll to position [0, 0]
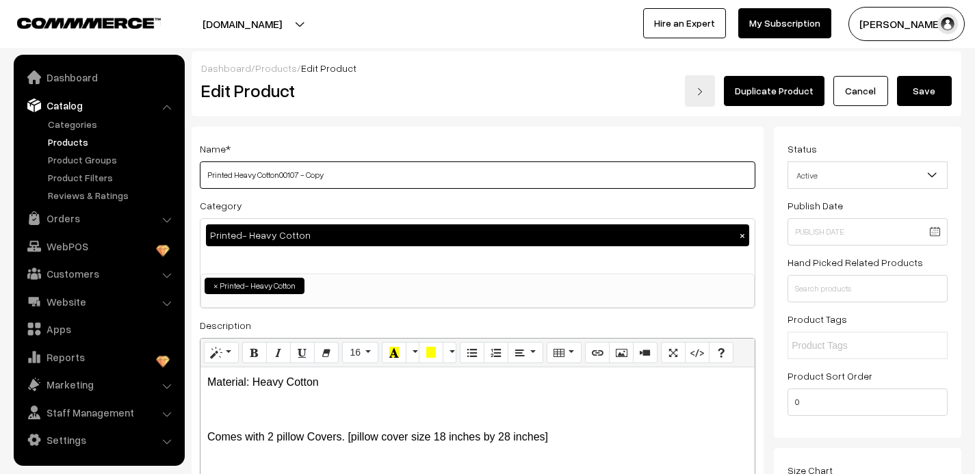
click at [330, 179] on input "Printed Heavy Cotton00107 - Copy" at bounding box center [478, 174] width 556 height 27
type input "Printed Heavy Cotton00108"
click at [924, 88] on button "Save" at bounding box center [924, 91] width 55 height 30
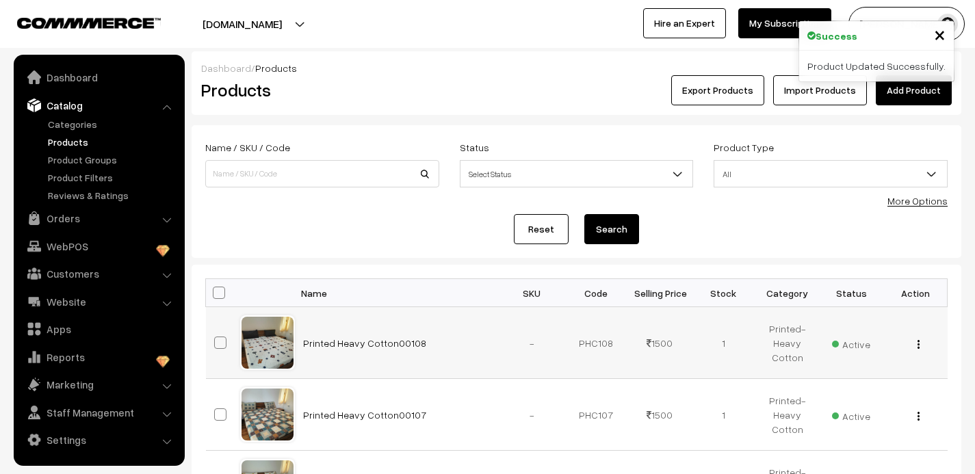
click at [918, 341] on img "button" at bounding box center [919, 344] width 2 height 9
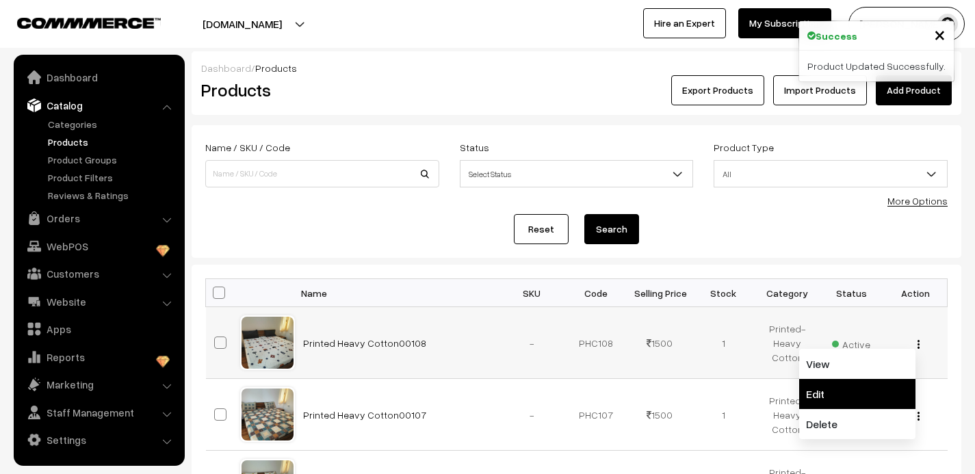
click at [855, 395] on link "Edit" at bounding box center [857, 394] width 116 height 30
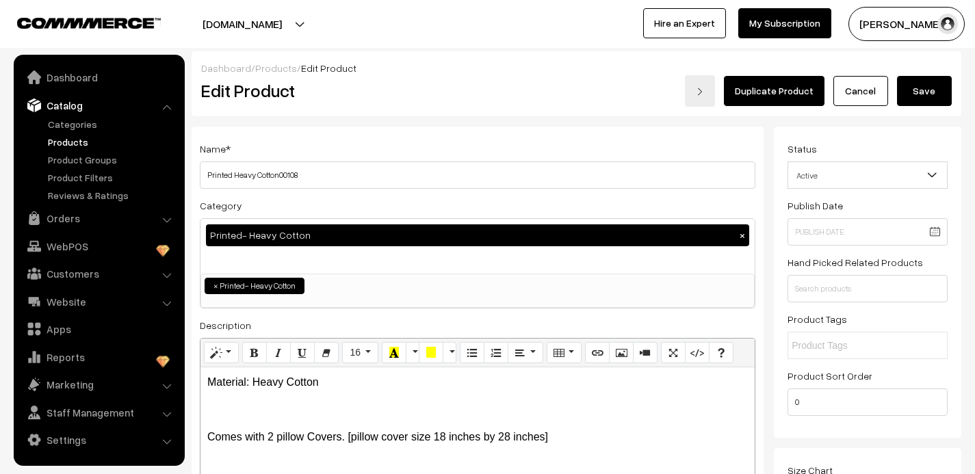
click at [779, 92] on link "Duplicate Product" at bounding box center [774, 91] width 101 height 30
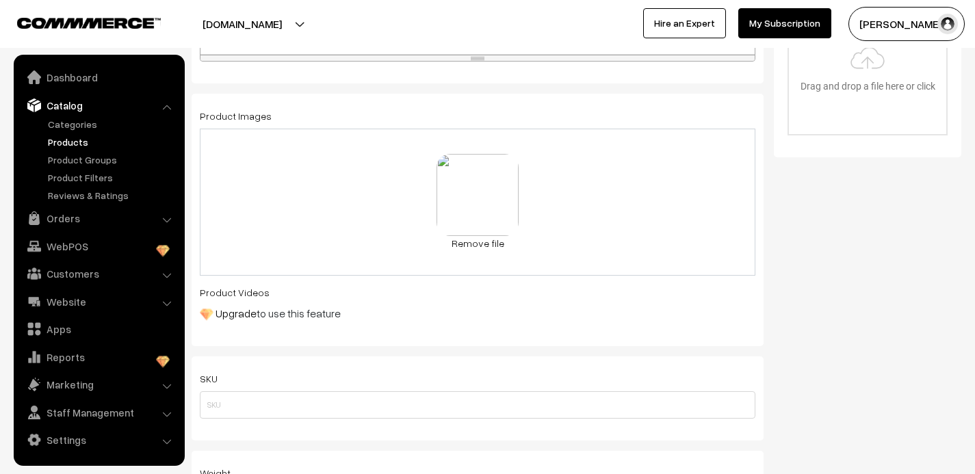
scroll to position [522, 0]
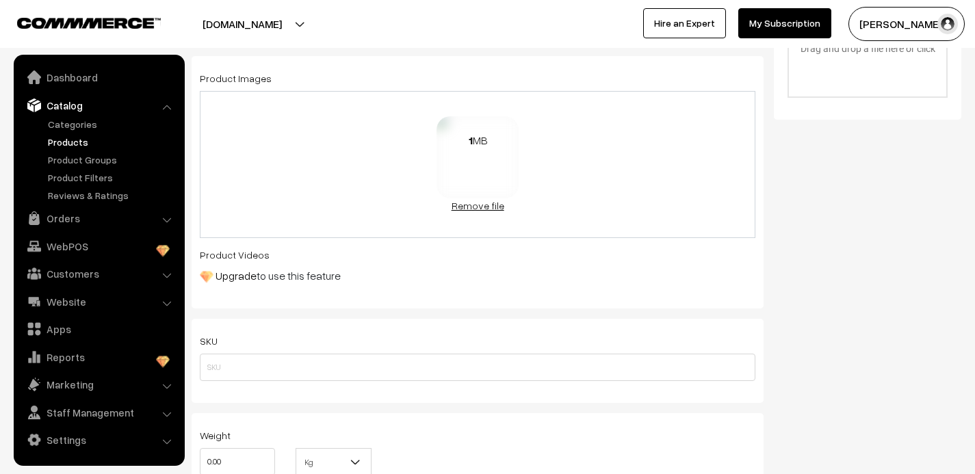
click at [470, 205] on link "Remove file" at bounding box center [478, 205] width 82 height 14
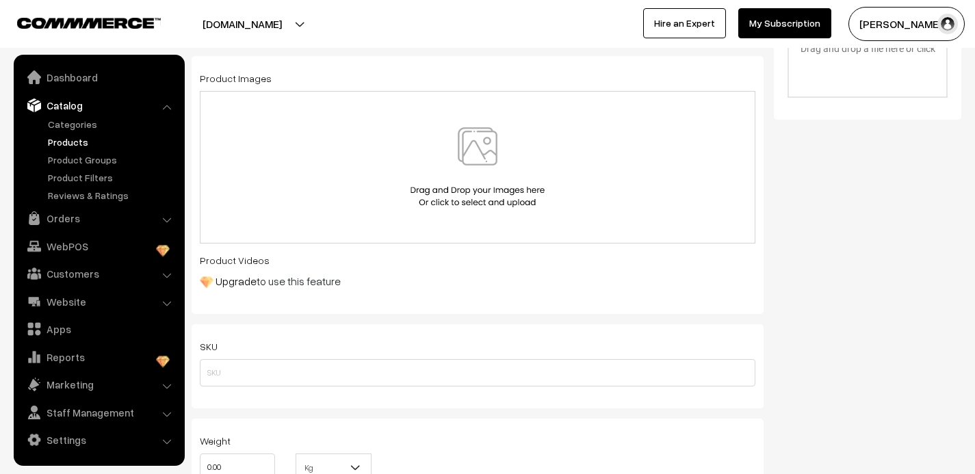
click at [479, 153] on img at bounding box center [477, 167] width 141 height 80
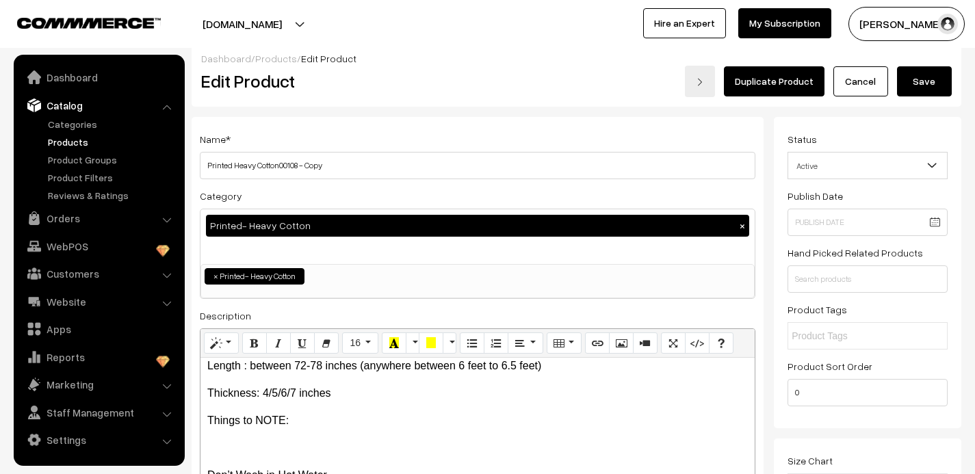
scroll to position [0, 0]
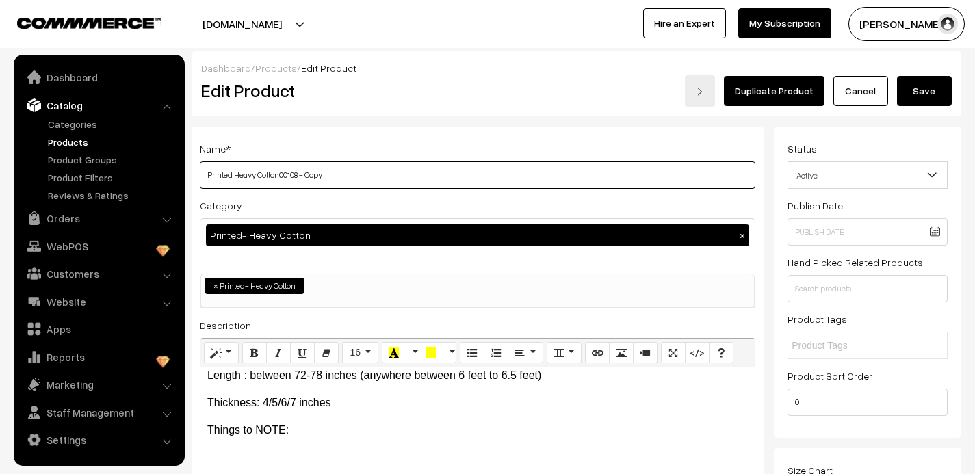
click at [336, 172] on input "Printed Heavy Cotton00108 - Copy" at bounding box center [478, 174] width 556 height 27
type input "Printed Heavy Cotton00109"
click at [933, 93] on button "Save" at bounding box center [924, 91] width 55 height 30
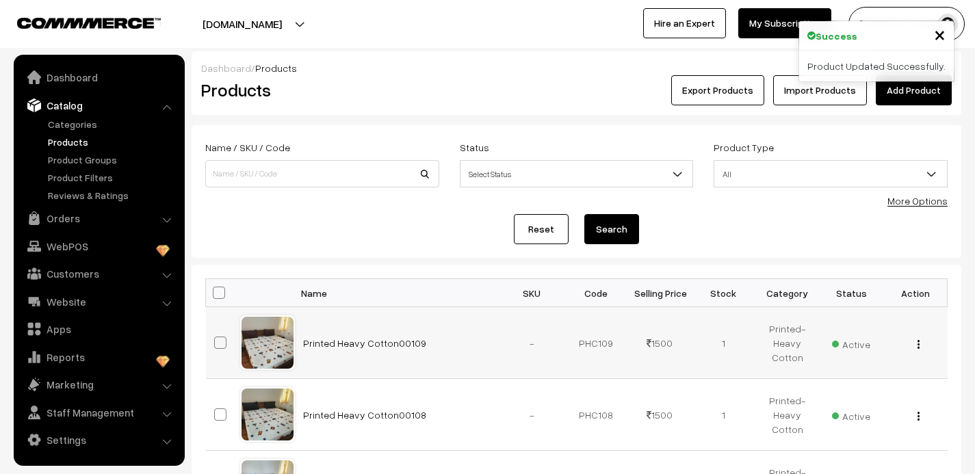
click at [919, 342] on img "button" at bounding box center [919, 344] width 2 height 9
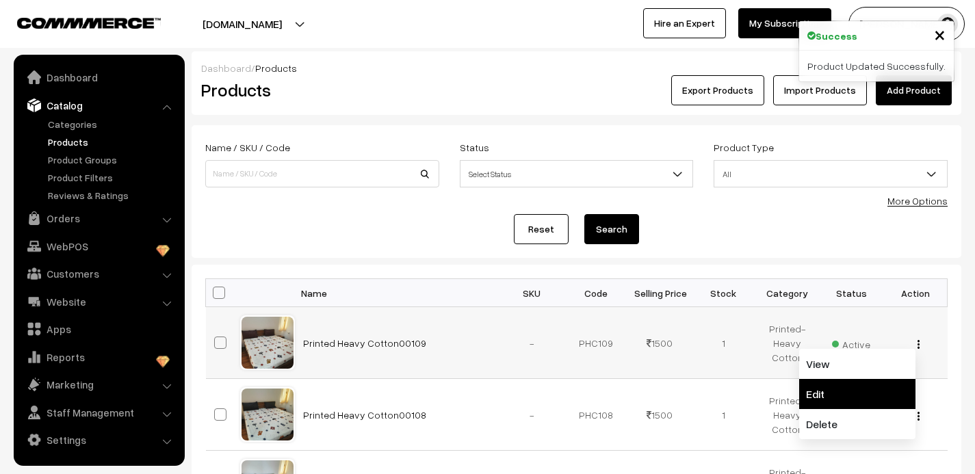
click at [864, 387] on link "Edit" at bounding box center [857, 394] width 116 height 30
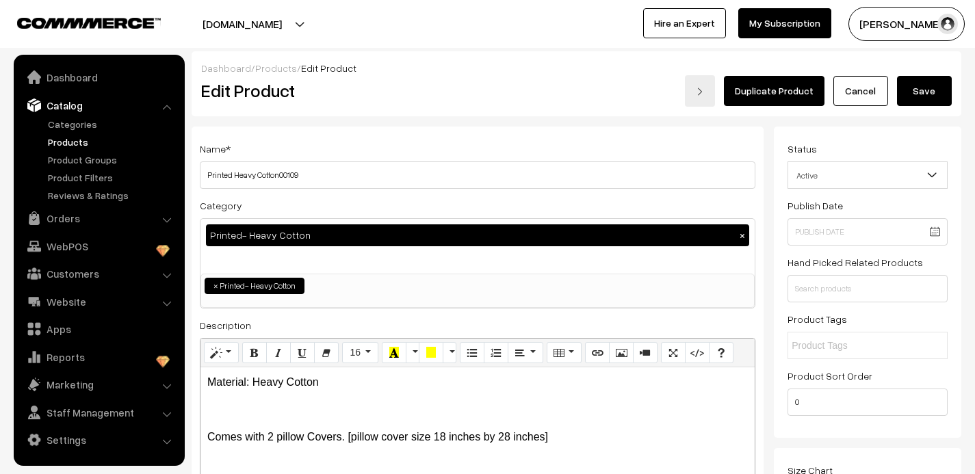
click at [788, 92] on link "Duplicate Product" at bounding box center [774, 91] width 101 height 30
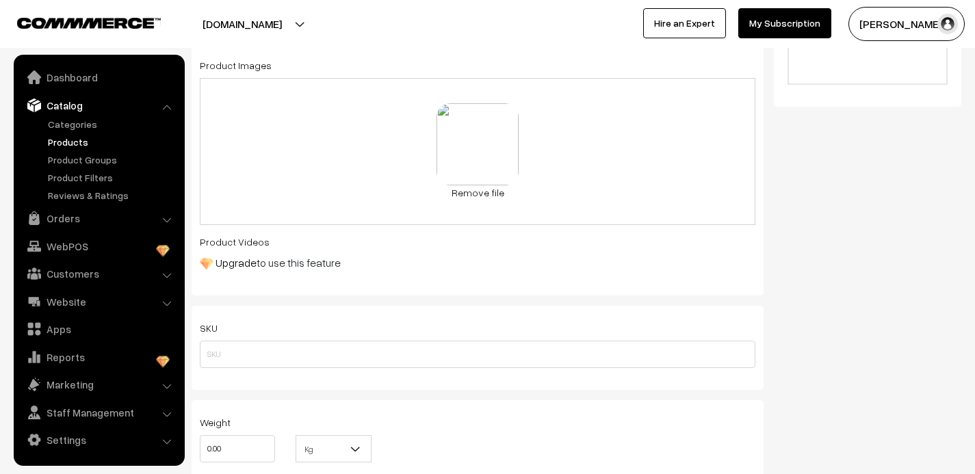
scroll to position [558, 0]
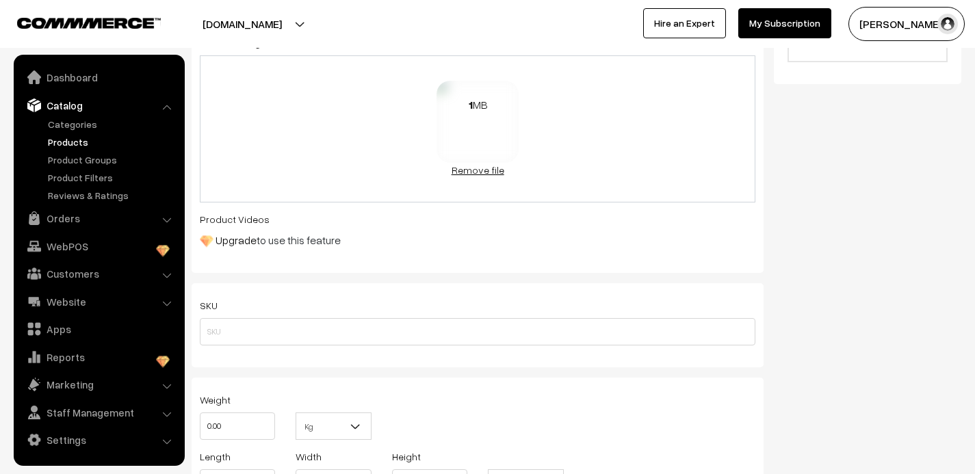
click at [475, 168] on link "Remove file" at bounding box center [478, 170] width 82 height 14
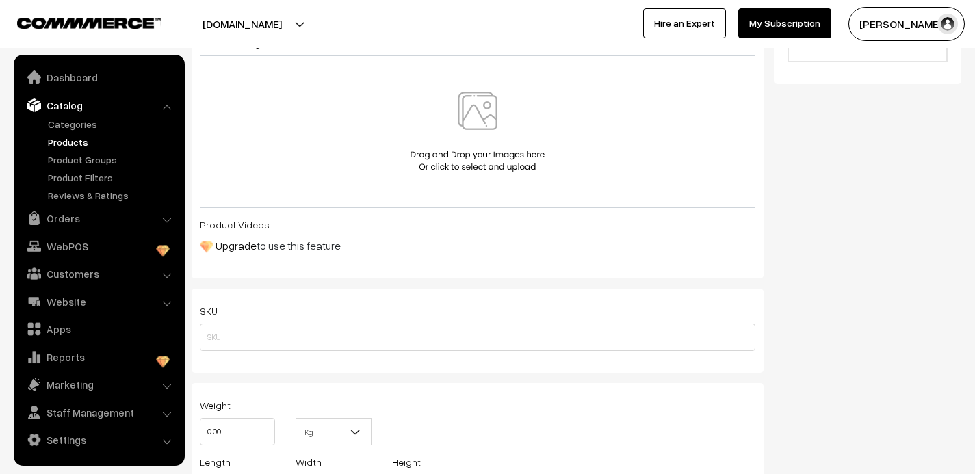
click at [476, 118] on img at bounding box center [477, 132] width 141 height 80
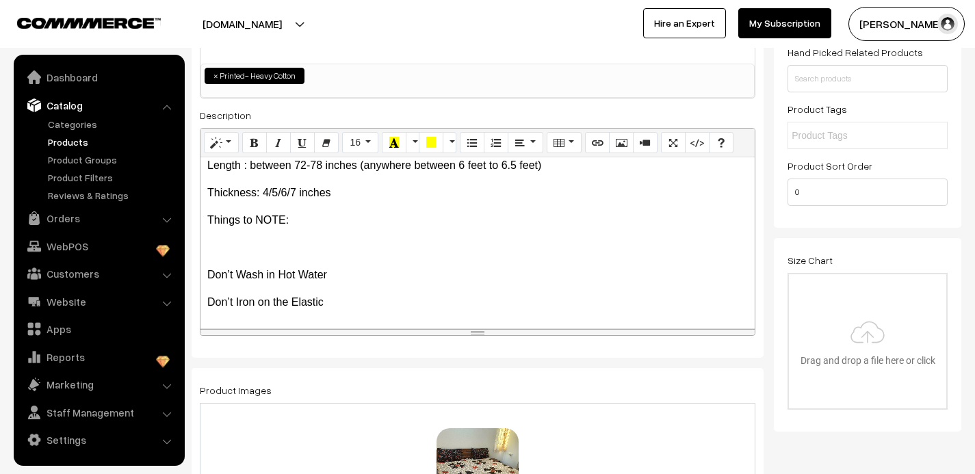
scroll to position [0, 0]
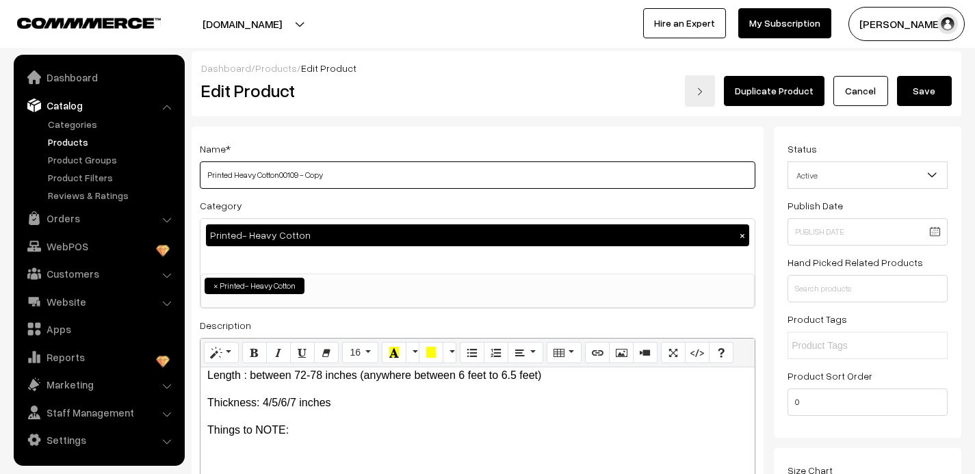
click at [344, 177] on input "Printed Heavy Cotton00109 - Copy" at bounding box center [478, 174] width 556 height 27
type input "Printed Heavy Cotton00110"
click at [936, 94] on button "Save" at bounding box center [924, 91] width 55 height 30
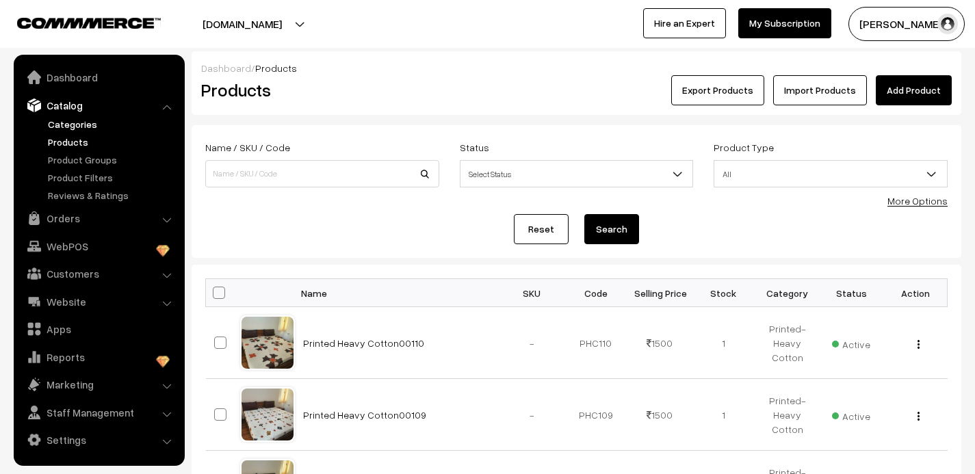
click at [68, 120] on link "Categories" at bounding box center [111, 124] width 135 height 14
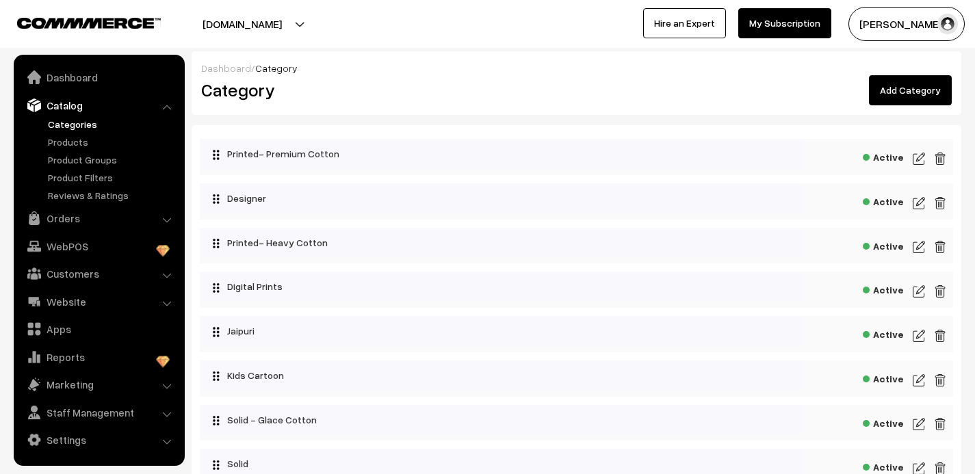
click at [919, 250] on img at bounding box center [919, 247] width 12 height 16
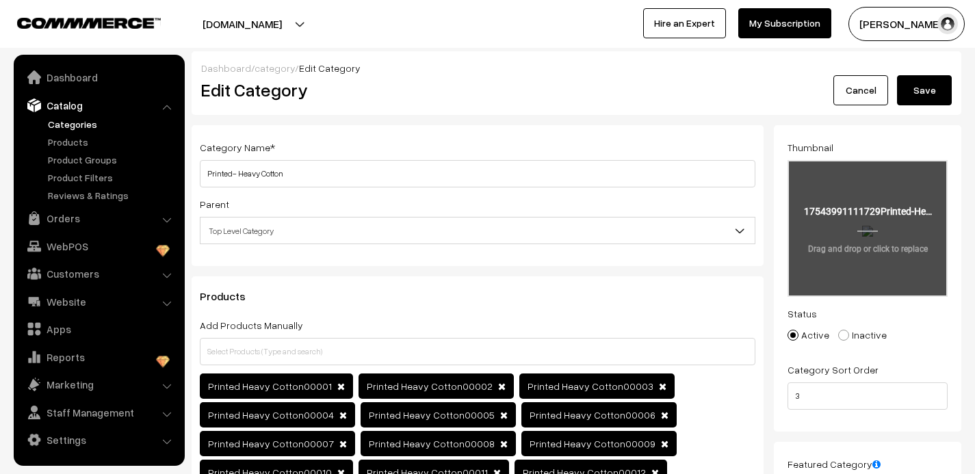
click at [857, 230] on input "file" at bounding box center [867, 228] width 157 height 134
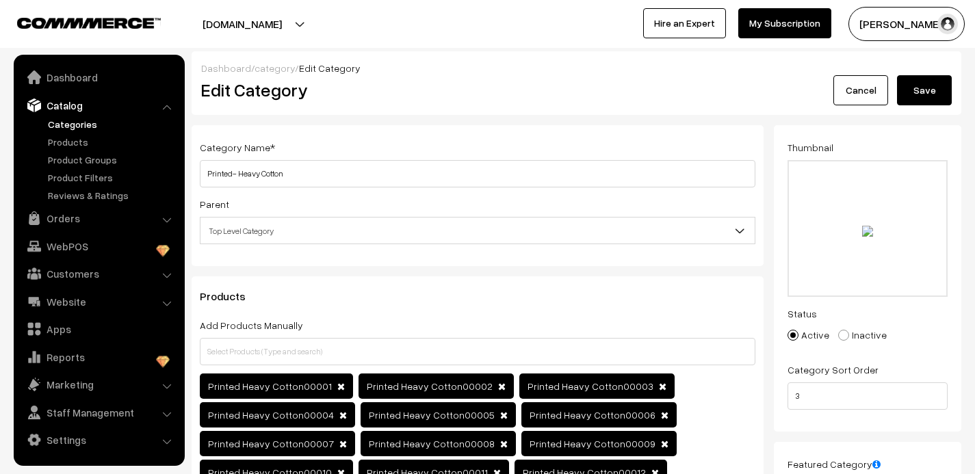
type input "C:\fakepath\Printed-Heavy Cotton00103.jpg"
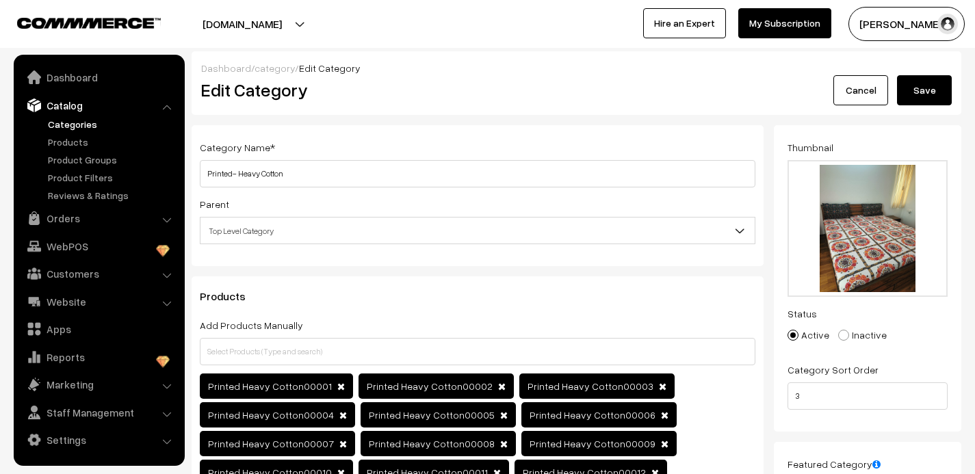
click at [931, 92] on button "Save" at bounding box center [924, 90] width 55 height 30
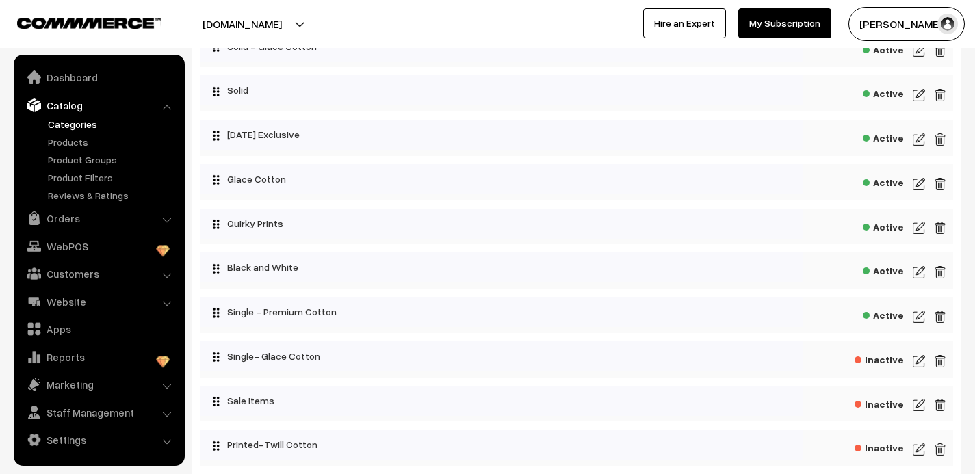
scroll to position [372, 0]
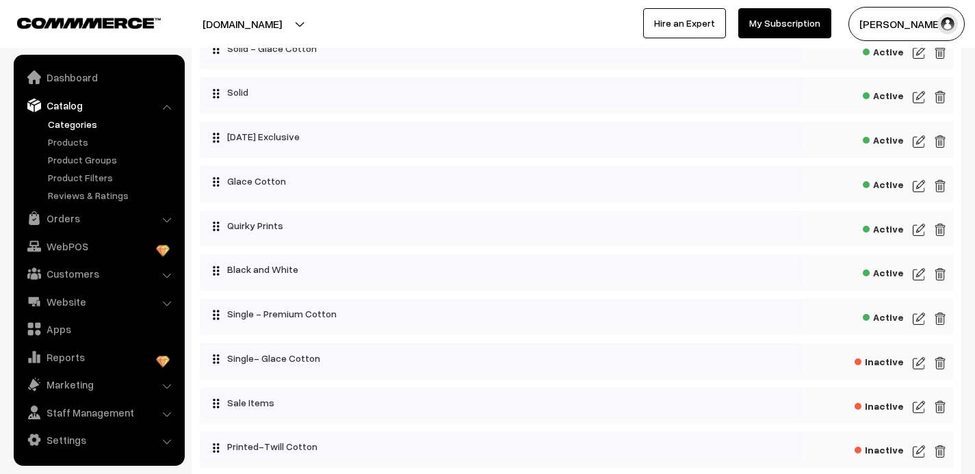
click at [921, 321] on img at bounding box center [919, 319] width 12 height 16
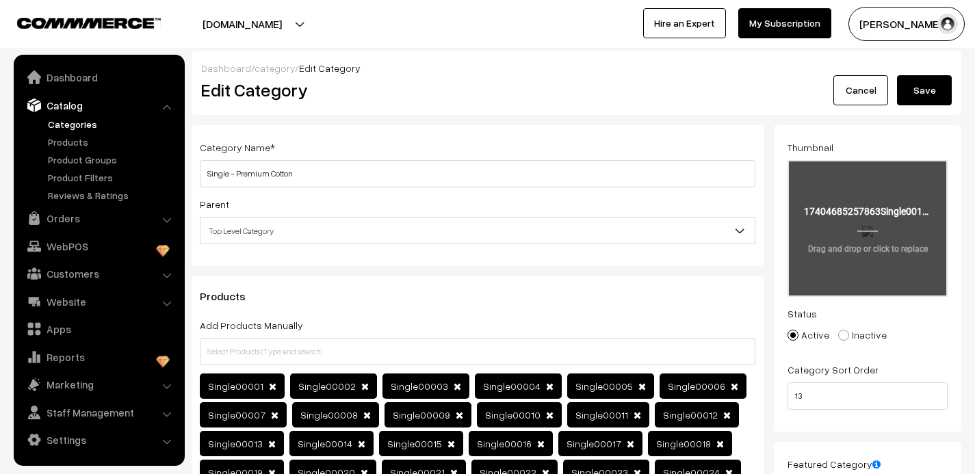
click at [860, 228] on input "file" at bounding box center [867, 228] width 157 height 134
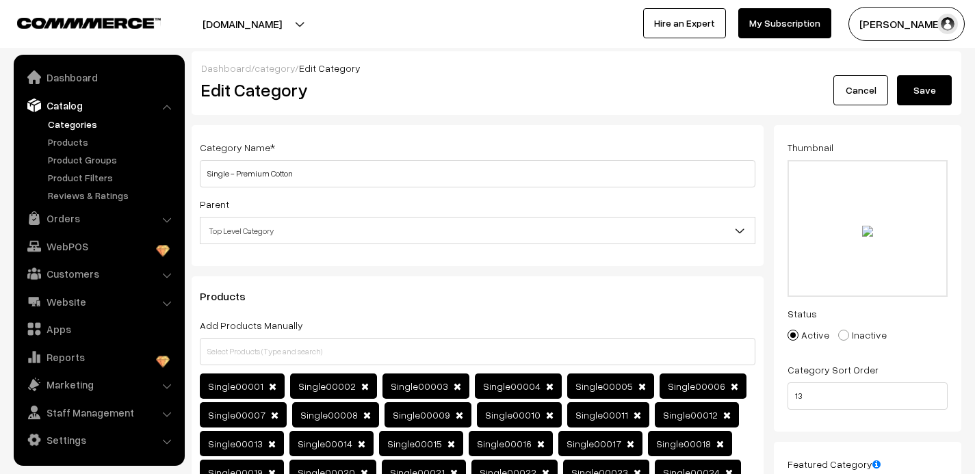
type input "C:\fakepath\single00205.jpg"
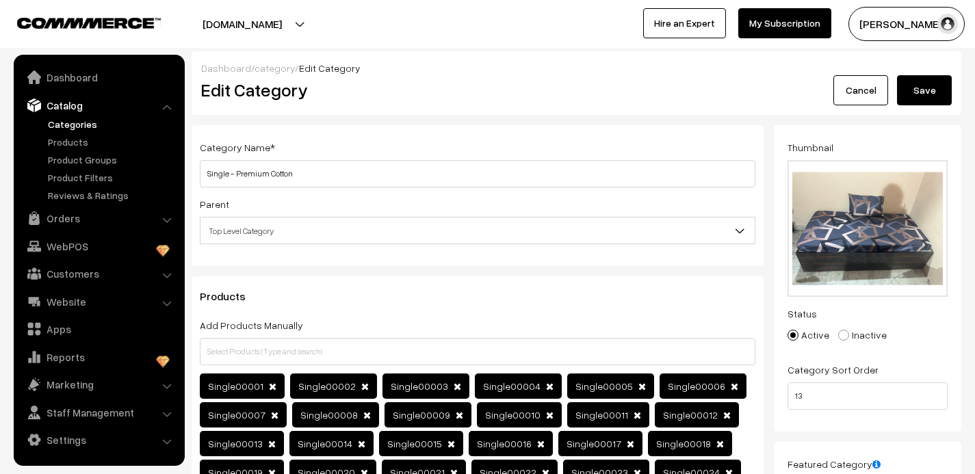
click at [938, 92] on button "Save" at bounding box center [924, 90] width 55 height 30
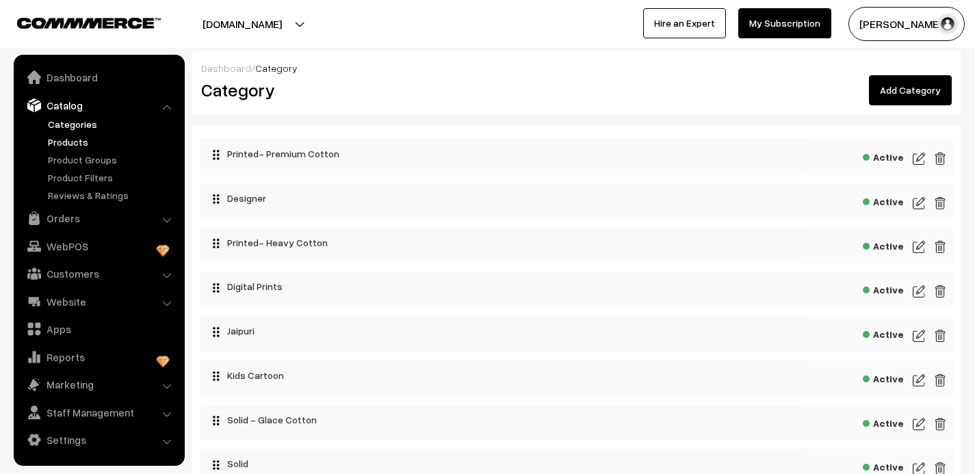
click at [80, 143] on link "Products" at bounding box center [111, 142] width 135 height 14
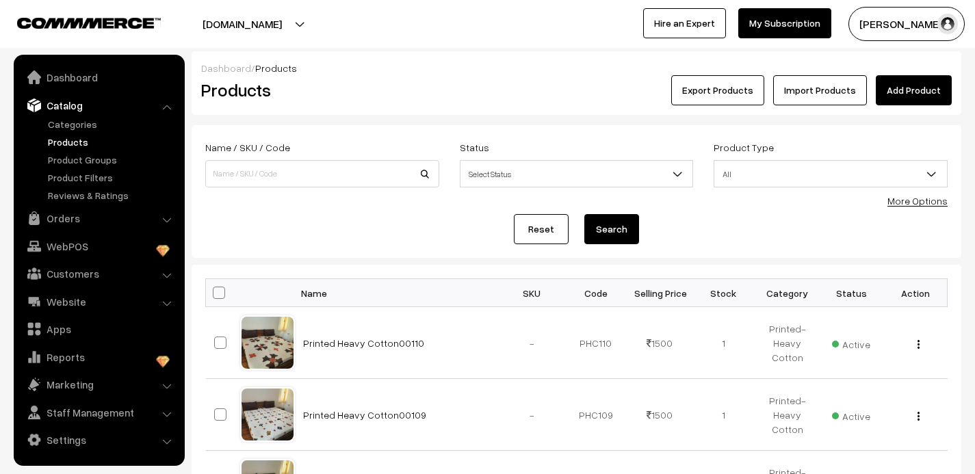
click at [278, 171] on input at bounding box center [322, 173] width 234 height 27
type input "heavy"
click at [614, 231] on button "Search" at bounding box center [611, 229] width 55 height 30
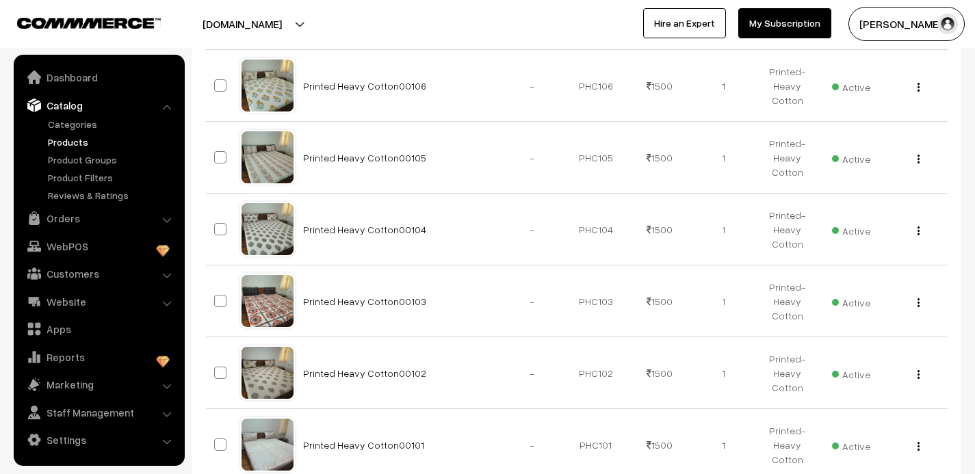
scroll to position [723, 0]
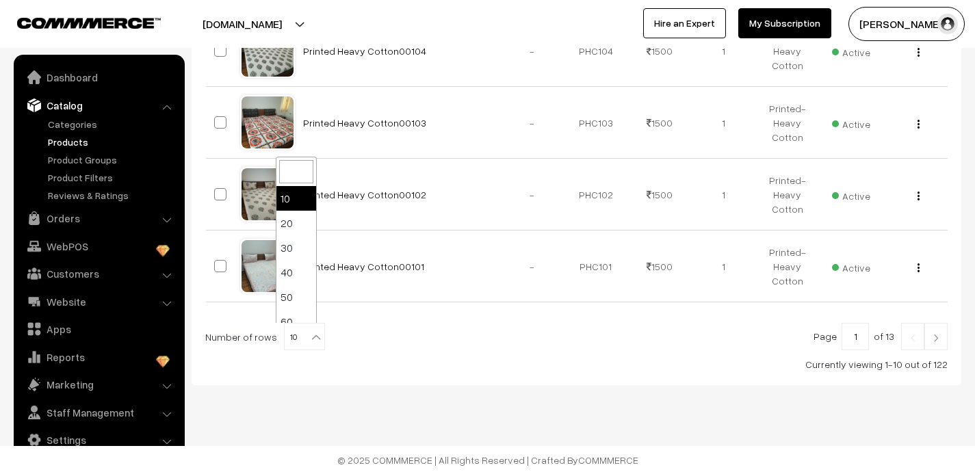
click at [309, 337] on b at bounding box center [316, 338] width 14 height 14
select select "100"
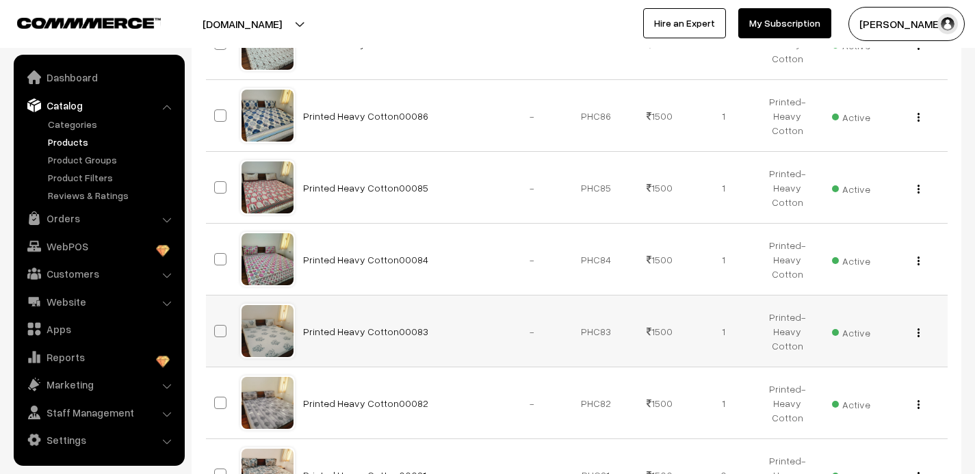
scroll to position [2149, 0]
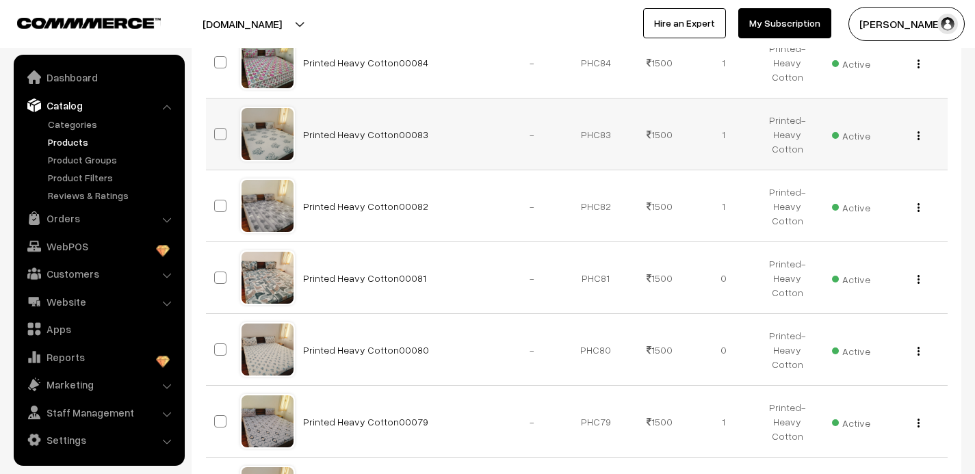
click at [918, 133] on img "button" at bounding box center [919, 135] width 2 height 9
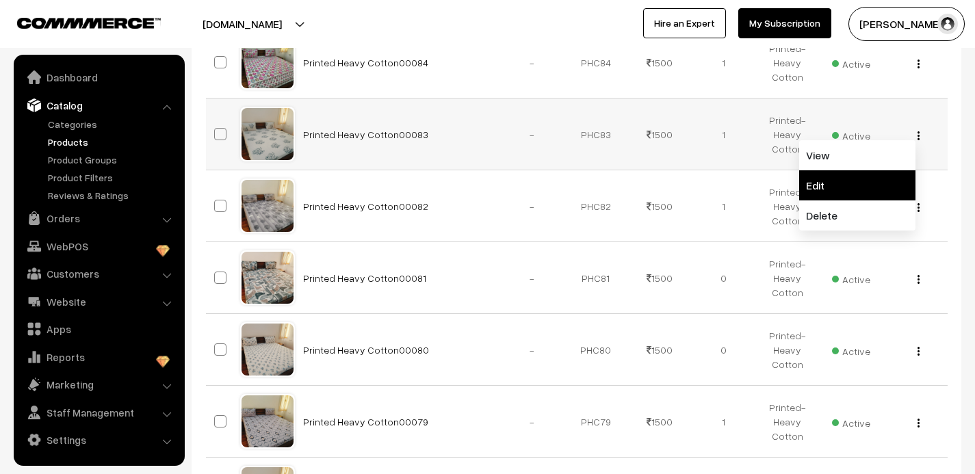
click at [851, 177] on link "Edit" at bounding box center [857, 185] width 116 height 30
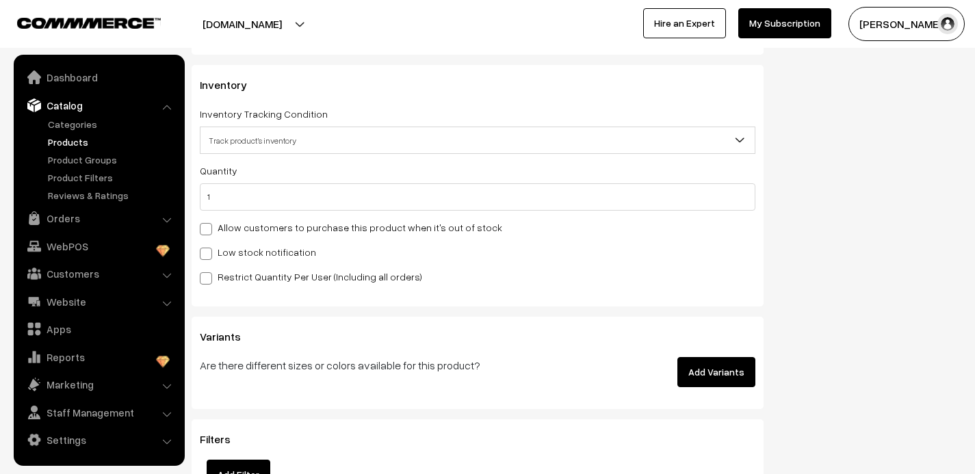
scroll to position [1455, 0]
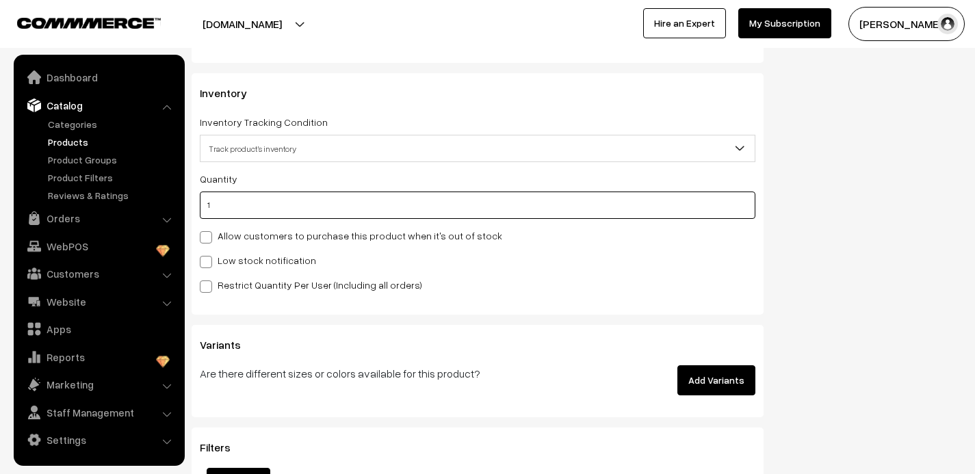
click at [244, 211] on input "1" at bounding box center [478, 205] width 556 height 27
type input "0"
type input "1"
type input "0"
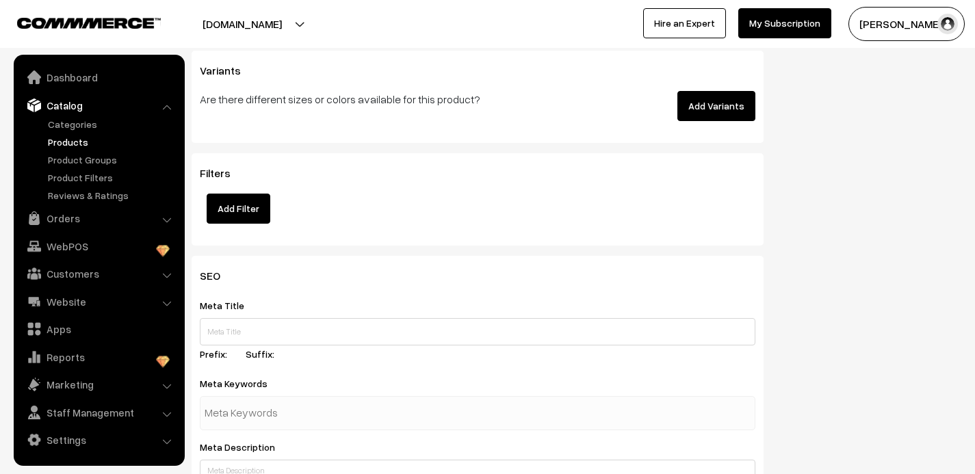
scroll to position [2150, 0]
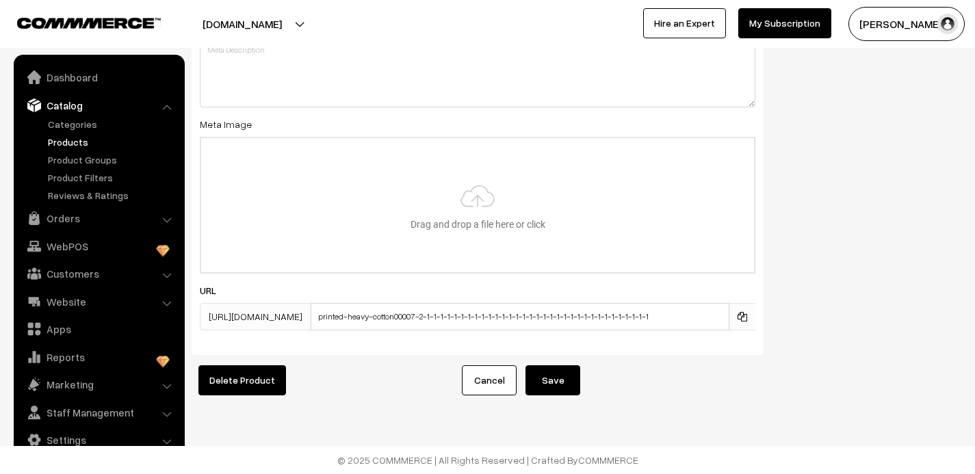
click at [556, 376] on button "Save" at bounding box center [553, 380] width 55 height 30
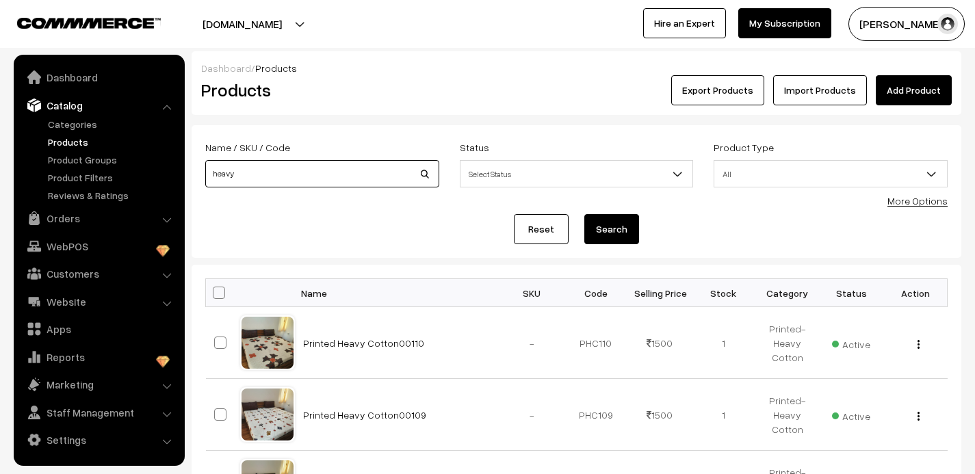
click at [248, 179] on input "heavy" at bounding box center [322, 173] width 234 height 27
type input "h"
type input "printed"
click at [584, 214] on button "Search" at bounding box center [611, 229] width 55 height 30
click at [608, 225] on button "Search" at bounding box center [611, 229] width 55 height 30
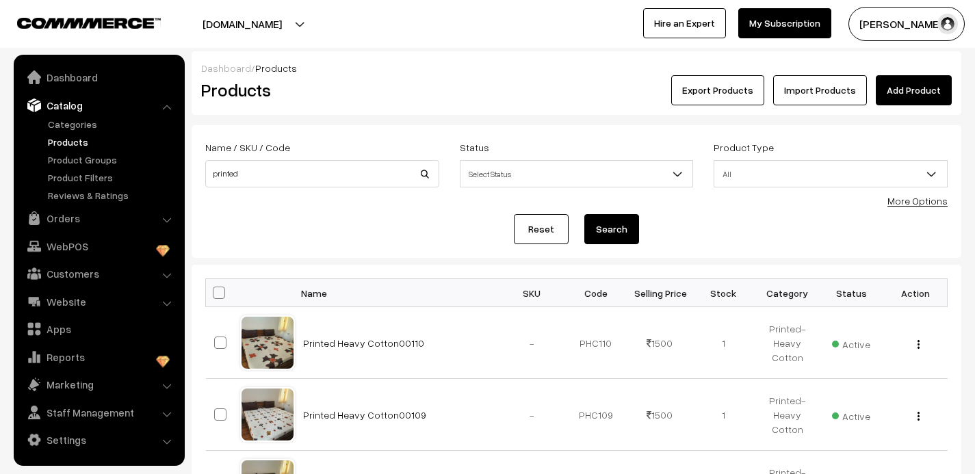
click at [610, 230] on button "Search" at bounding box center [611, 229] width 55 height 30
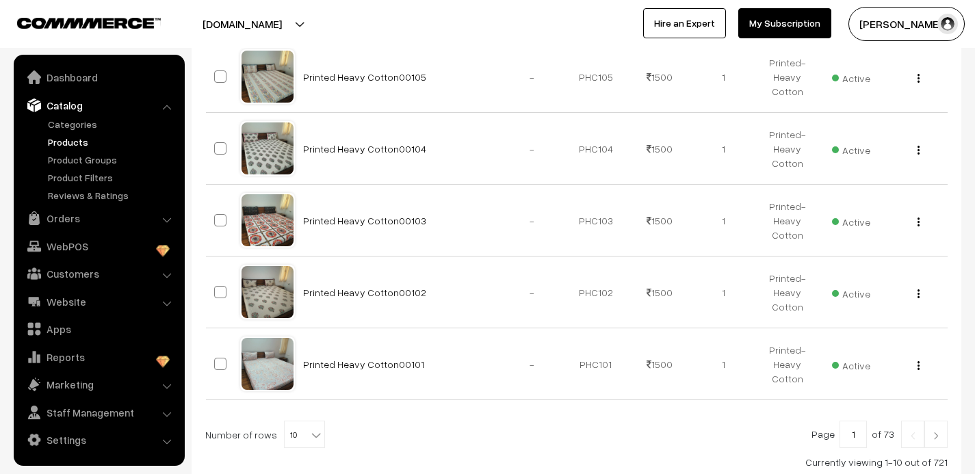
scroll to position [723, 0]
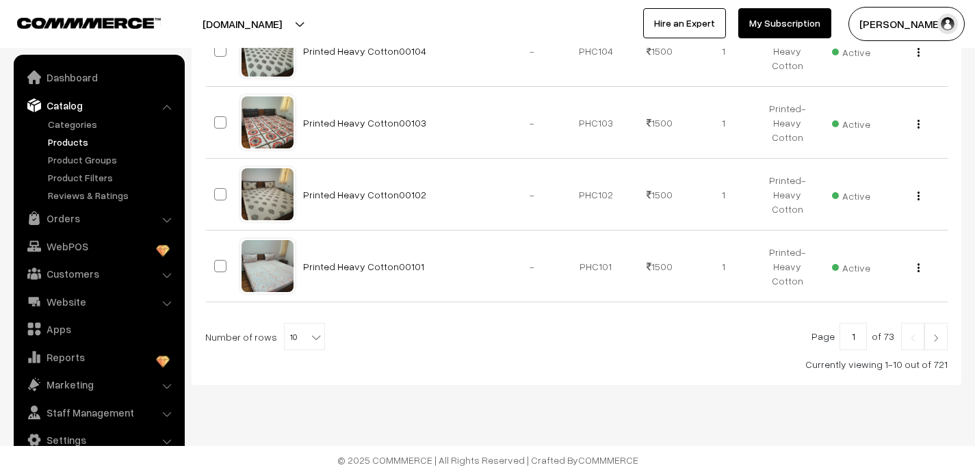
click at [309, 334] on b at bounding box center [316, 338] width 14 height 14
select select "100"
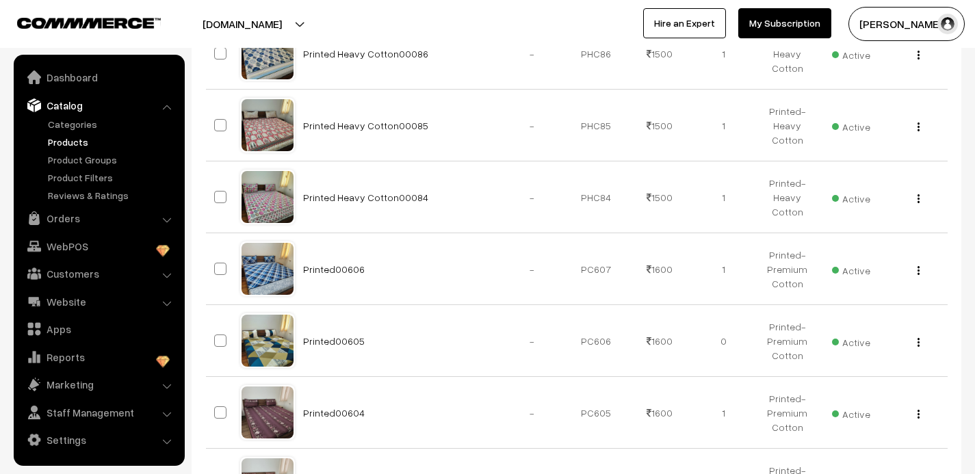
scroll to position [2026, 0]
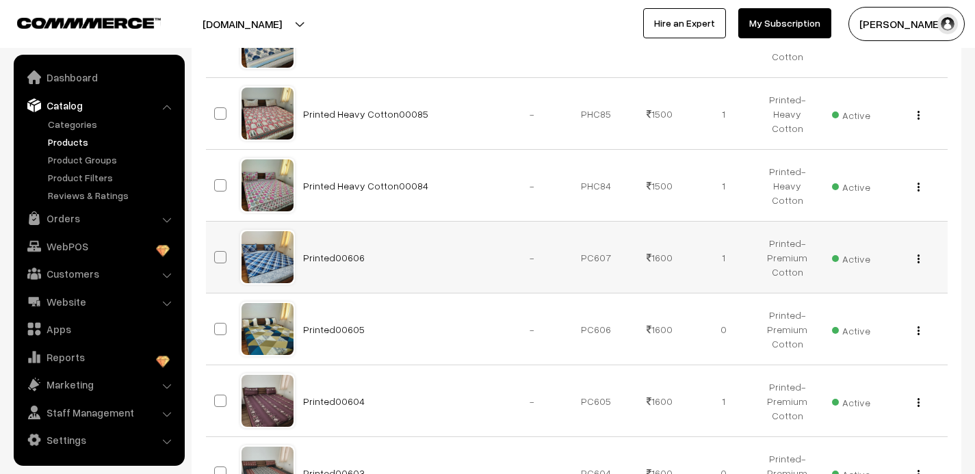
click at [920, 257] on img "button" at bounding box center [919, 259] width 2 height 9
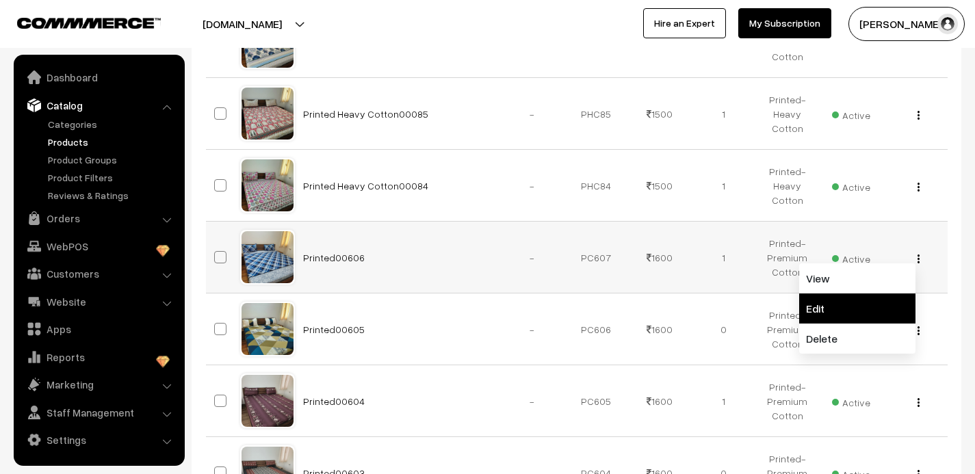
click at [853, 307] on link "Edit" at bounding box center [857, 309] width 116 height 30
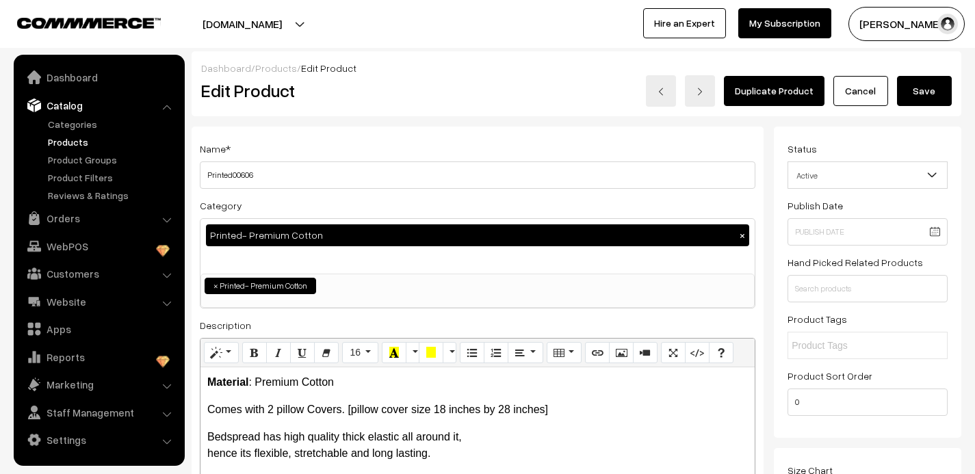
click at [768, 90] on link "Duplicate Product" at bounding box center [774, 91] width 101 height 30
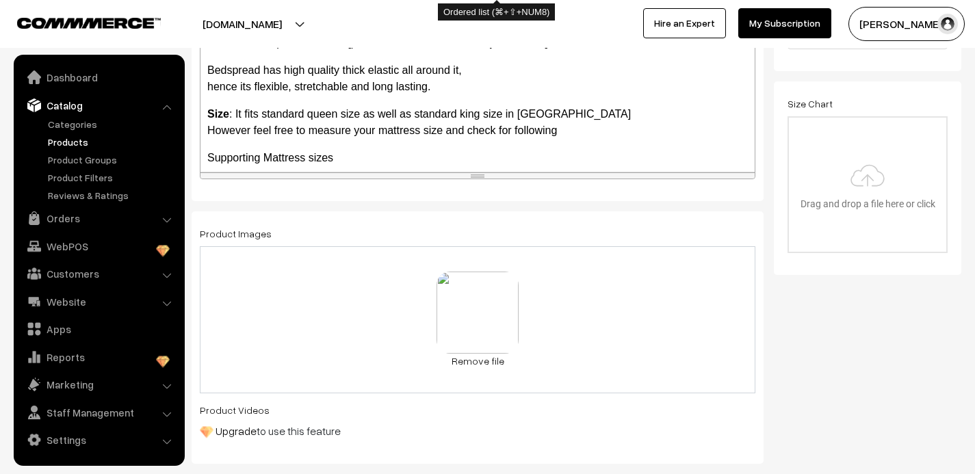
scroll to position [372, 0]
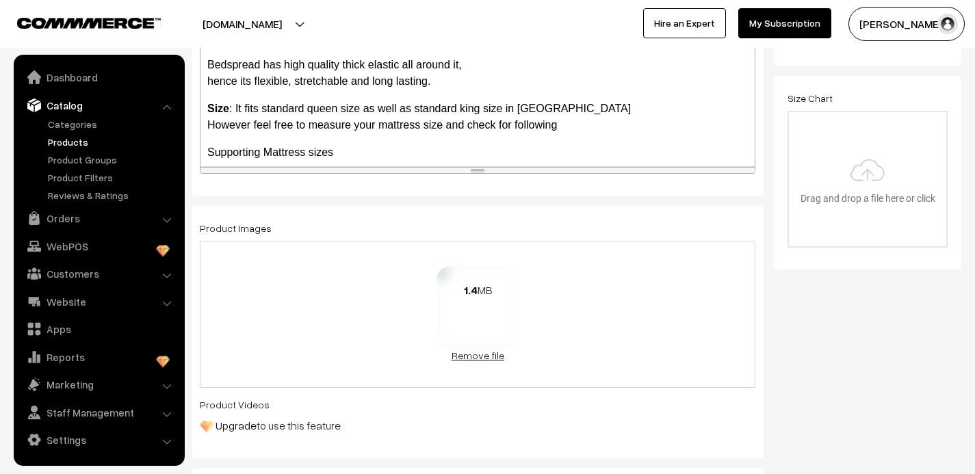
click at [493, 354] on link "Remove file" at bounding box center [478, 355] width 82 height 14
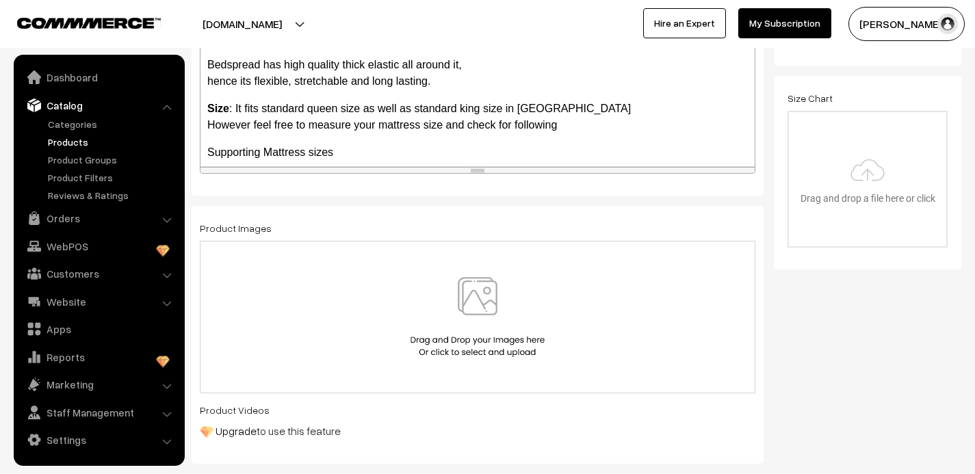
click at [475, 304] on img at bounding box center [477, 317] width 141 height 80
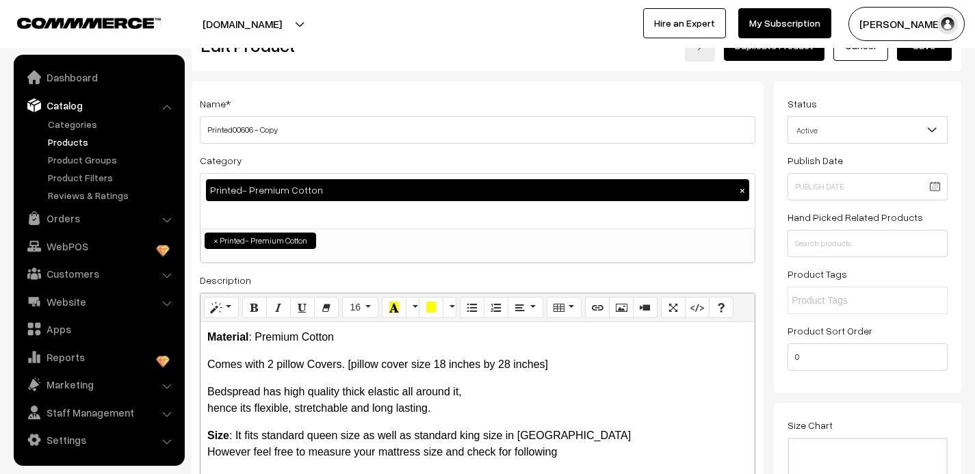
scroll to position [44, 0]
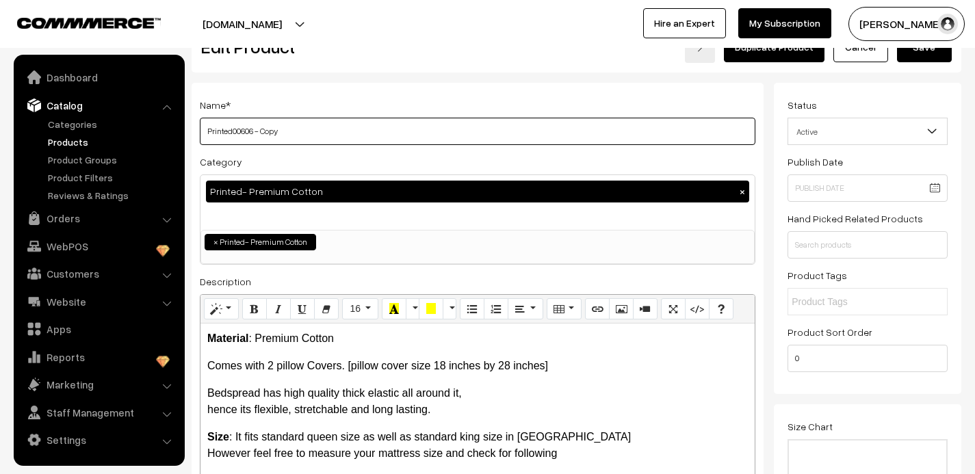
click at [285, 134] on input "Printed00606 - Copy" at bounding box center [478, 131] width 556 height 27
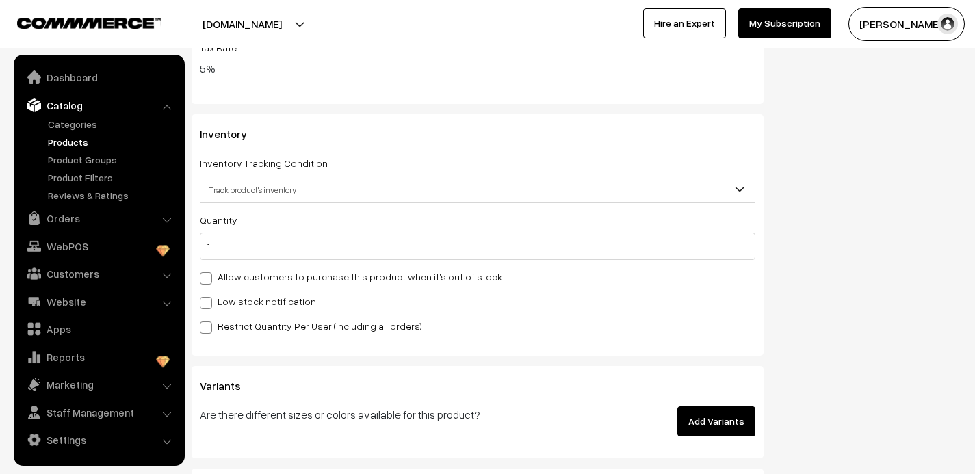
scroll to position [1420, 0]
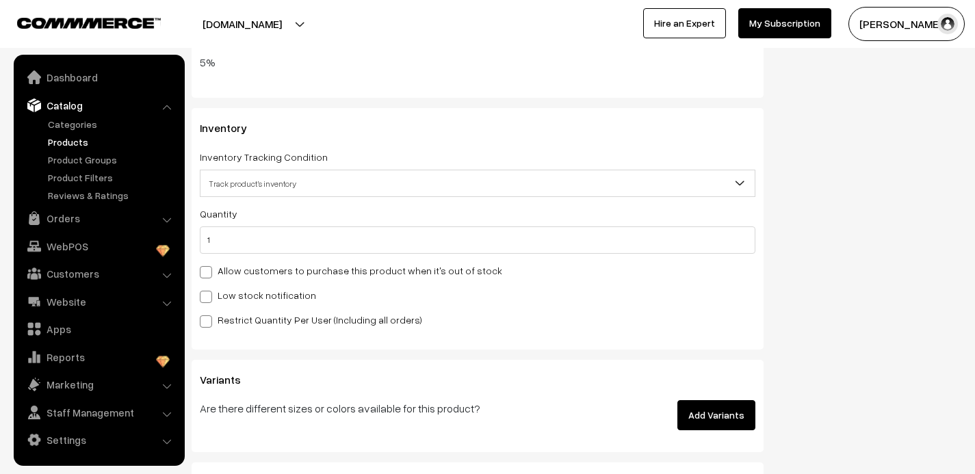
type input "Printed00607"
click at [255, 235] on input "1" at bounding box center [478, 240] width 556 height 27
type input "2"
type input "3"
type input "2"
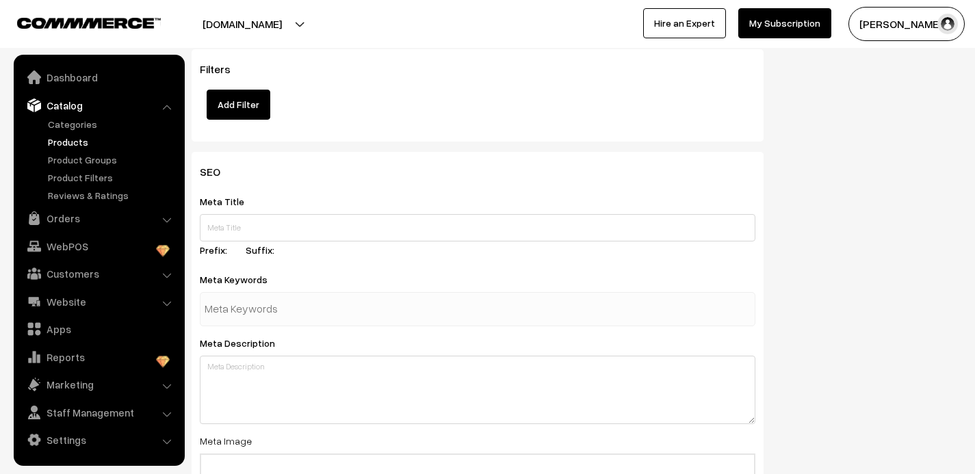
scroll to position [2150, 0]
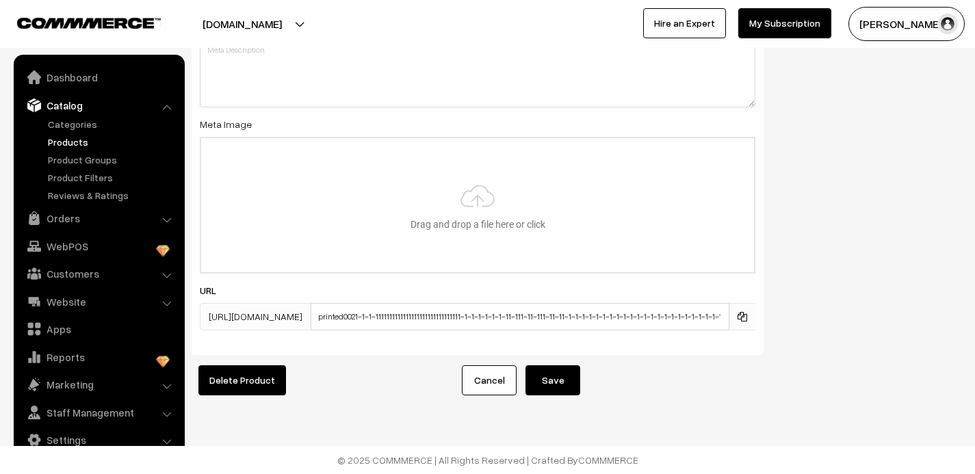
click at [560, 387] on button "Save" at bounding box center [553, 380] width 55 height 30
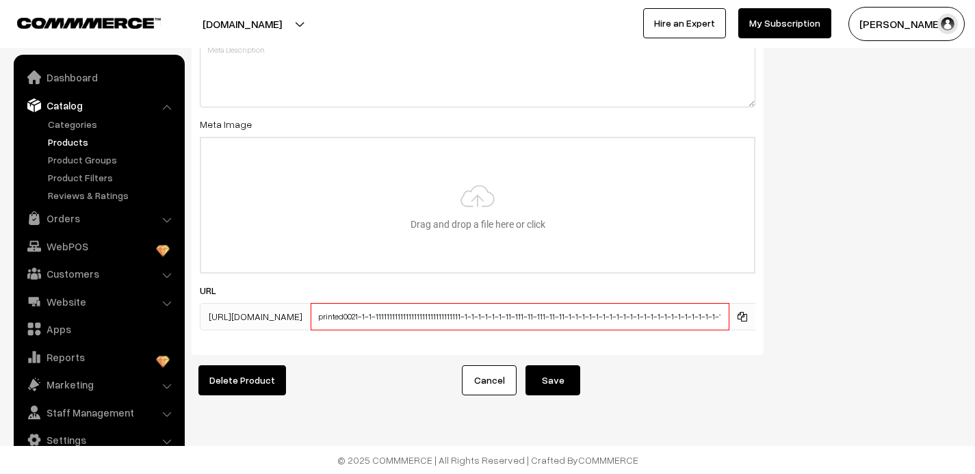
click at [575, 317] on input "printed0021-1-1-1111111111111111111111111111111-1-1-1-1-1-1-11-111-11-111-11-11…" at bounding box center [520, 316] width 419 height 27
type input "printed0021-1-1-1111111111111111111111111111111-1-1-1-1-1-1-11-111-11-111-11-11…"
click at [558, 386] on button "Save" at bounding box center [553, 380] width 55 height 30
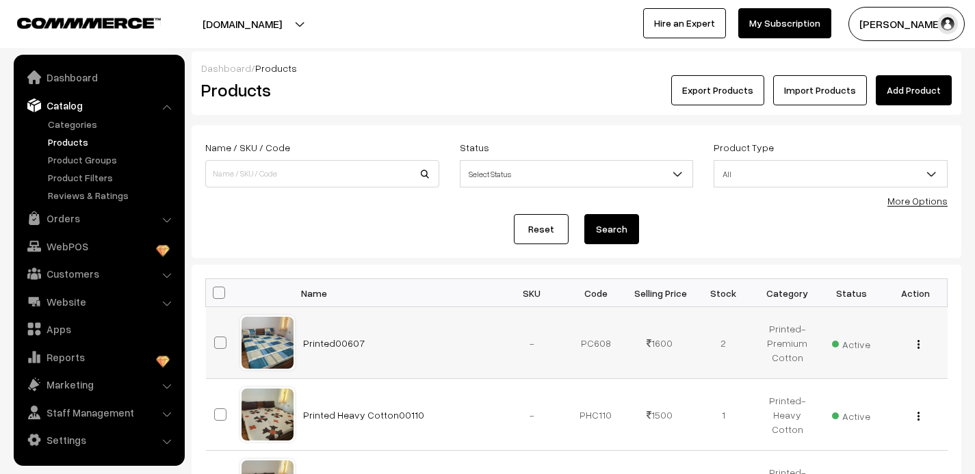
click at [920, 343] on img "button" at bounding box center [919, 344] width 2 height 9
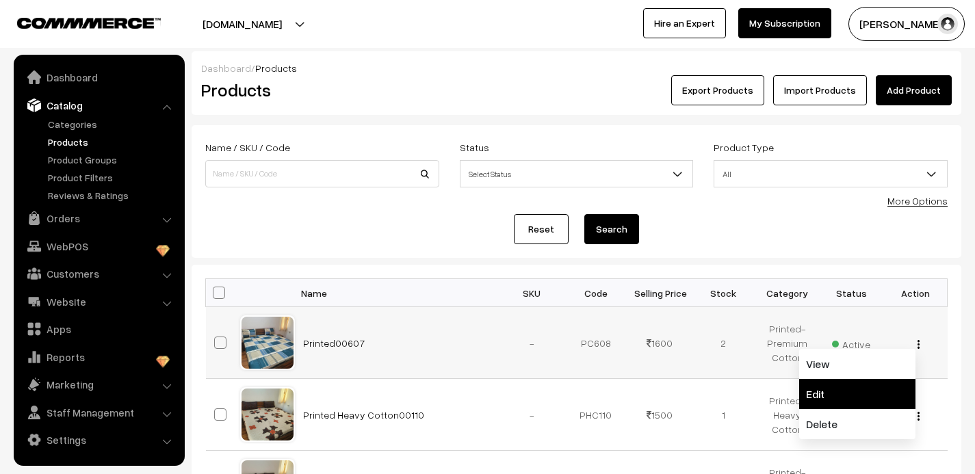
click at [851, 393] on link "Edit" at bounding box center [857, 394] width 116 height 30
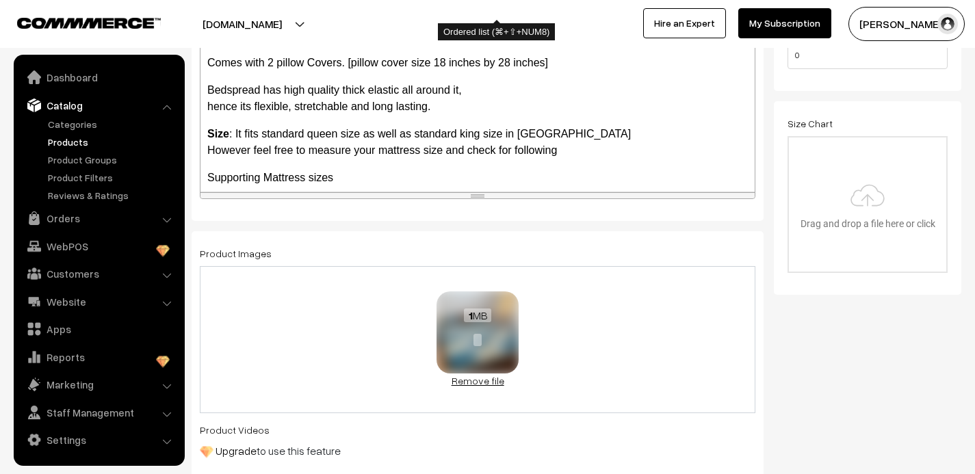
scroll to position [361, 0]
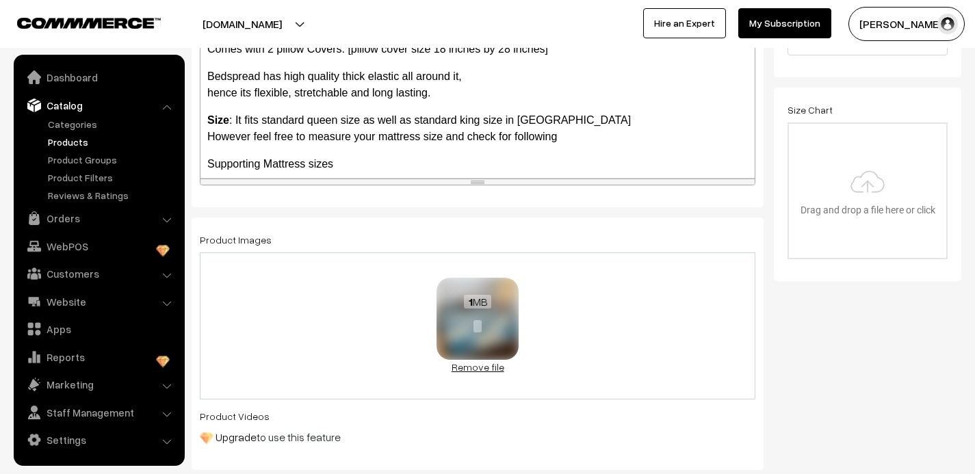
click at [476, 366] on link "Remove file" at bounding box center [478, 367] width 82 height 14
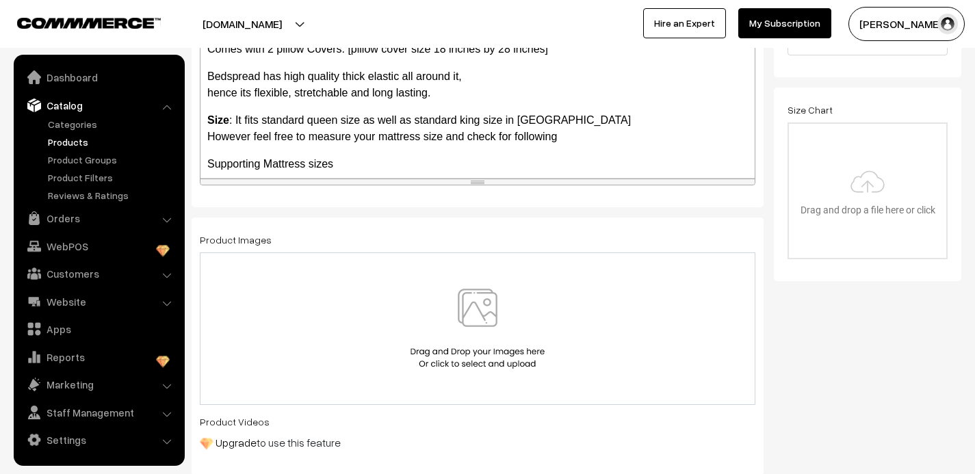
click at [480, 318] on img at bounding box center [477, 329] width 141 height 80
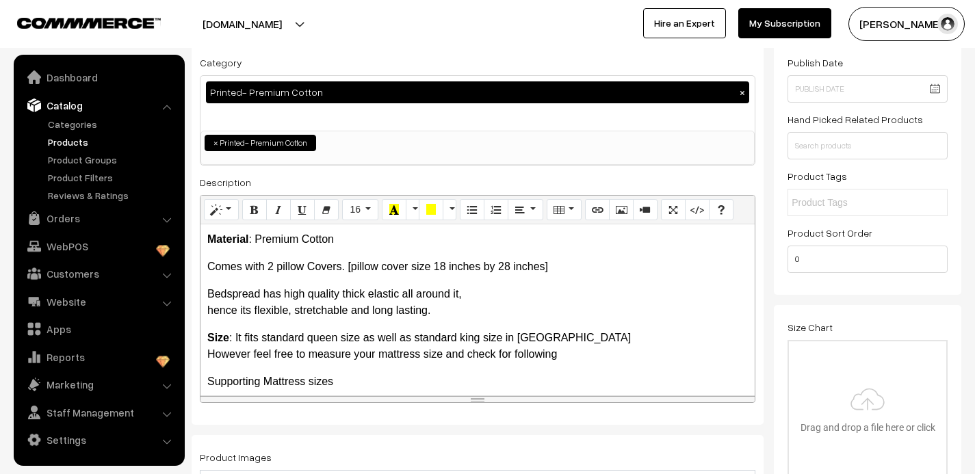
scroll to position [0, 0]
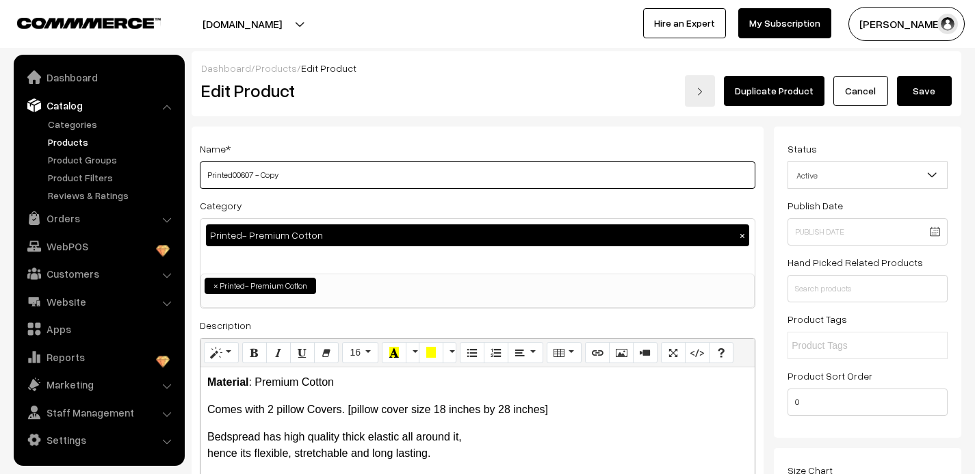
click at [289, 177] on input "Printed00607 - Copy" at bounding box center [478, 174] width 556 height 27
type input "Printed00608"
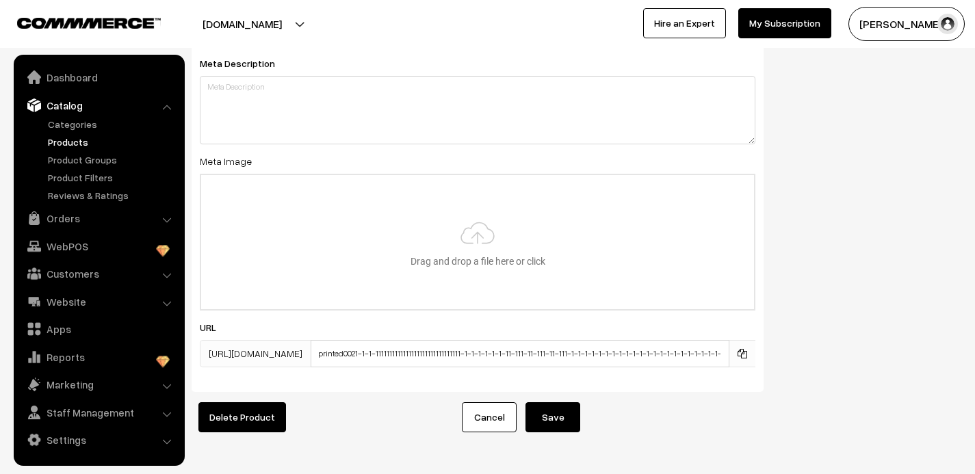
scroll to position [2132, 0]
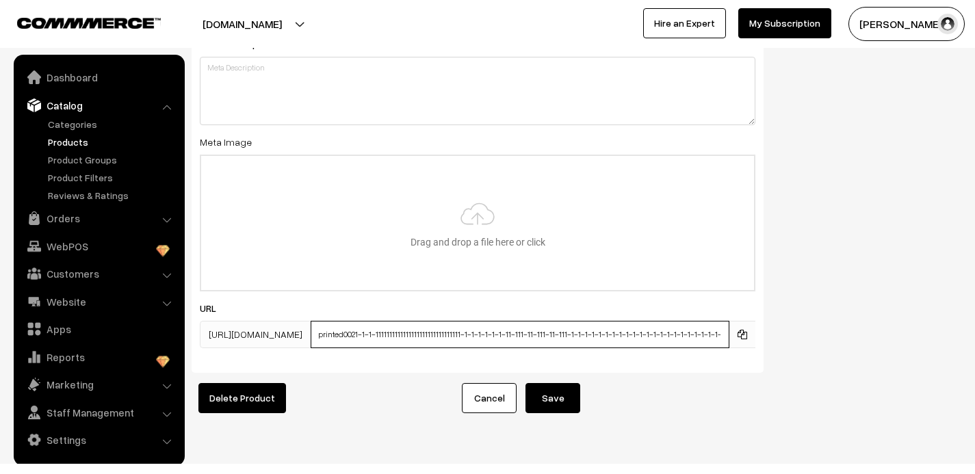
click at [528, 337] on input "printed0021-1-1-1111111111111111111111111111111-1-1-1-1-1-1-11-111-11-111-11-11…" at bounding box center [520, 334] width 419 height 27
click at [526, 337] on input "printed0021-1-1-1111111111111111111111111111111-1-1-1-1-1-1-11-111-11-111-11-11…" at bounding box center [520, 334] width 419 height 27
type input "printed0021-1-1-1111111111111111111111111111111-1-1-1-1-1-1-11111-11-111-11-111…"
click at [550, 399] on button "Save" at bounding box center [553, 398] width 55 height 30
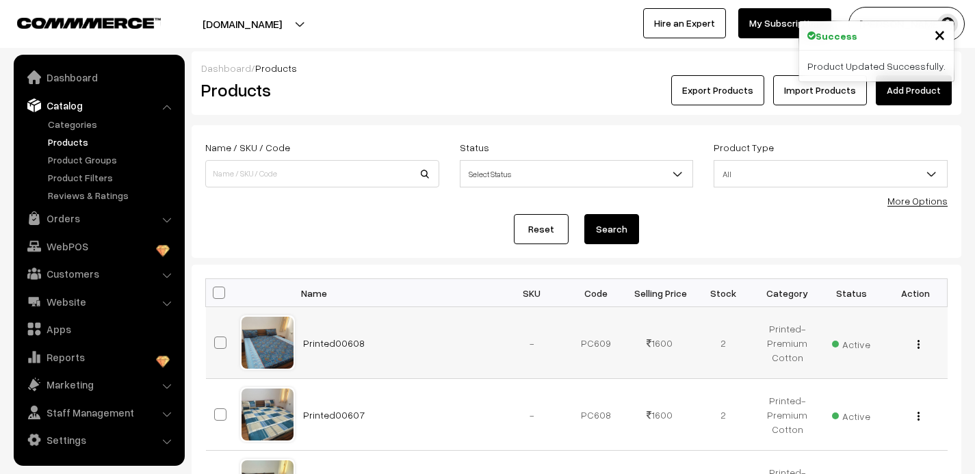
click at [920, 340] on div "View Edit Delete" at bounding box center [915, 343] width 47 height 14
click at [918, 342] on img "button" at bounding box center [919, 344] width 2 height 9
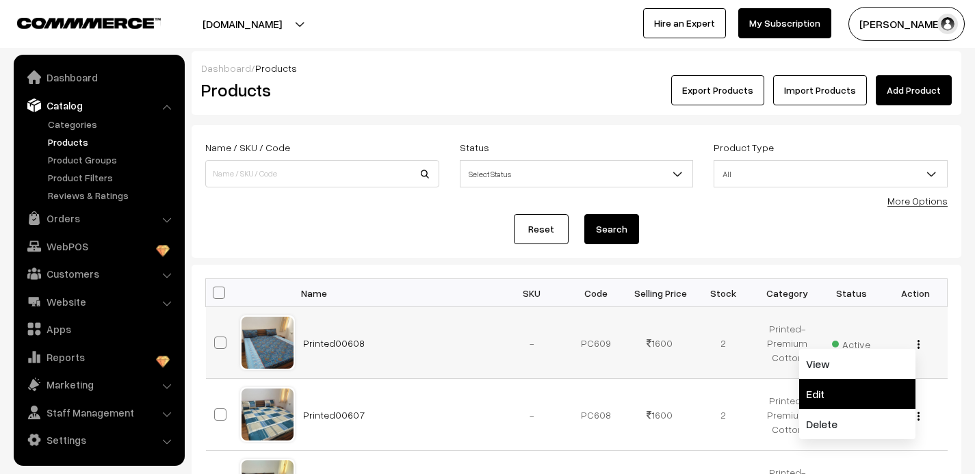
click at [845, 391] on link "Edit" at bounding box center [857, 394] width 116 height 30
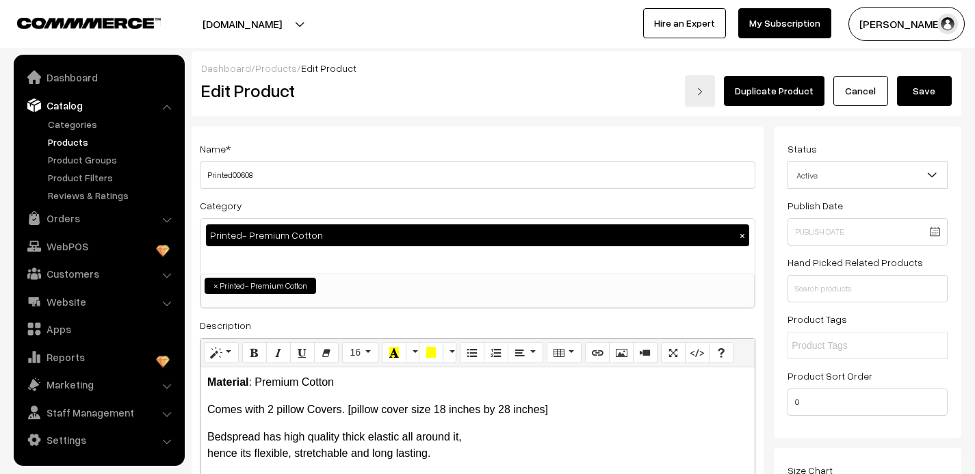
click at [759, 87] on link "Duplicate Product" at bounding box center [774, 91] width 101 height 30
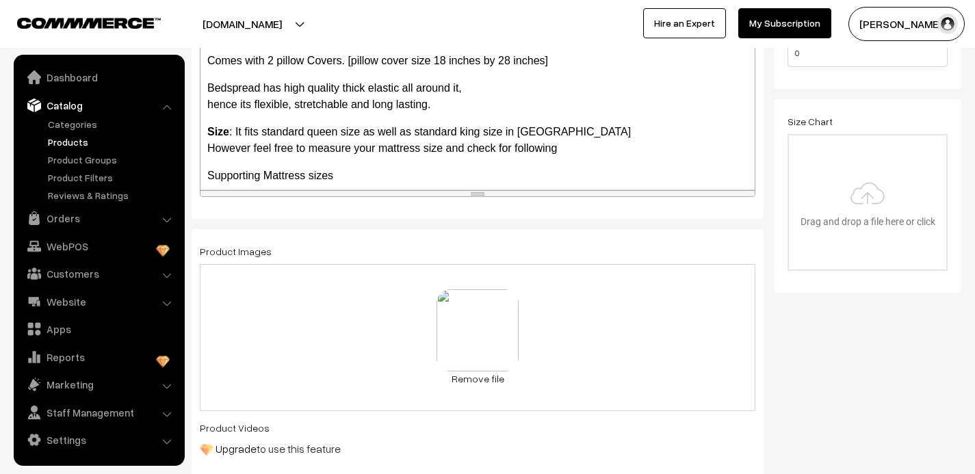
scroll to position [357, 0]
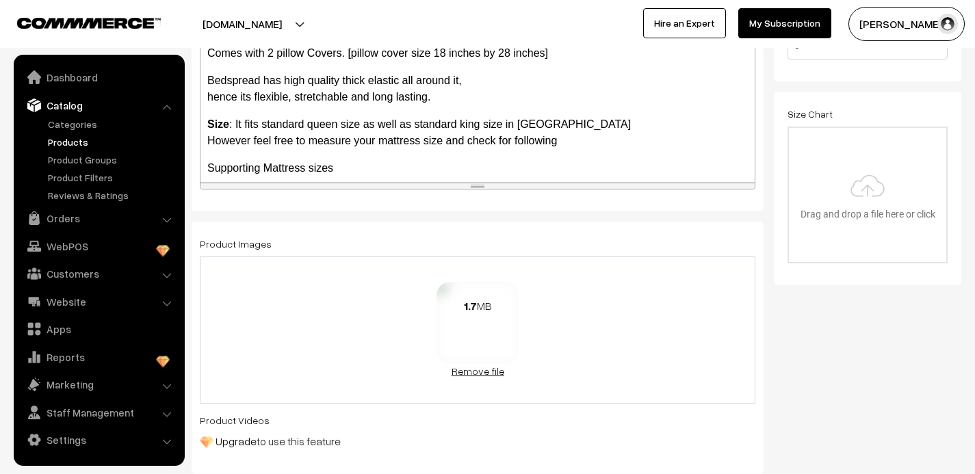
click at [492, 365] on link "Remove file" at bounding box center [478, 371] width 82 height 14
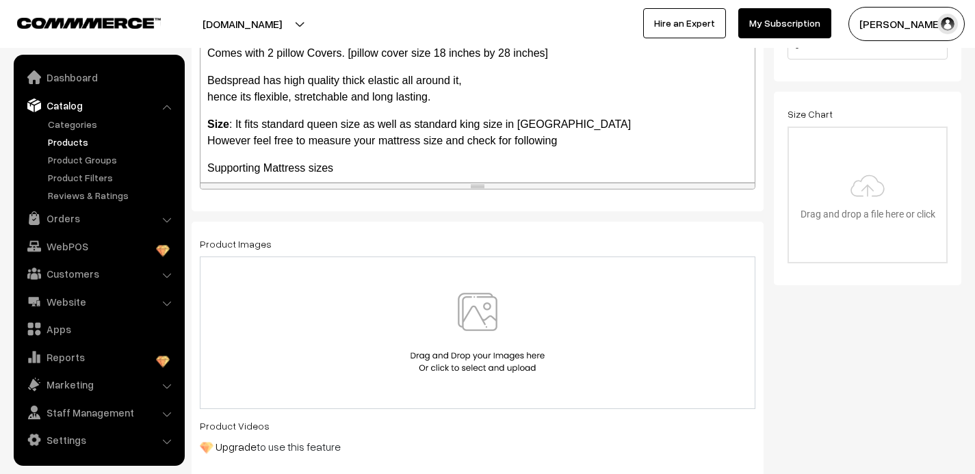
click at [480, 305] on img at bounding box center [477, 333] width 141 height 80
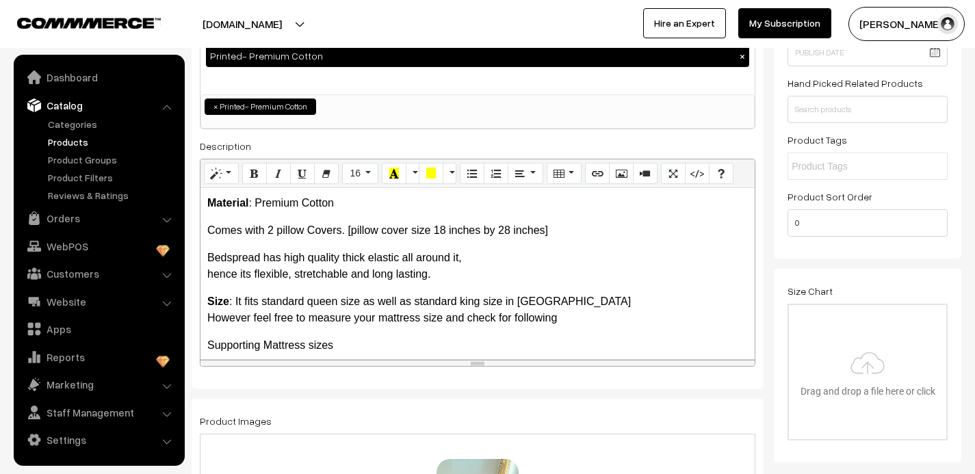
scroll to position [0, 0]
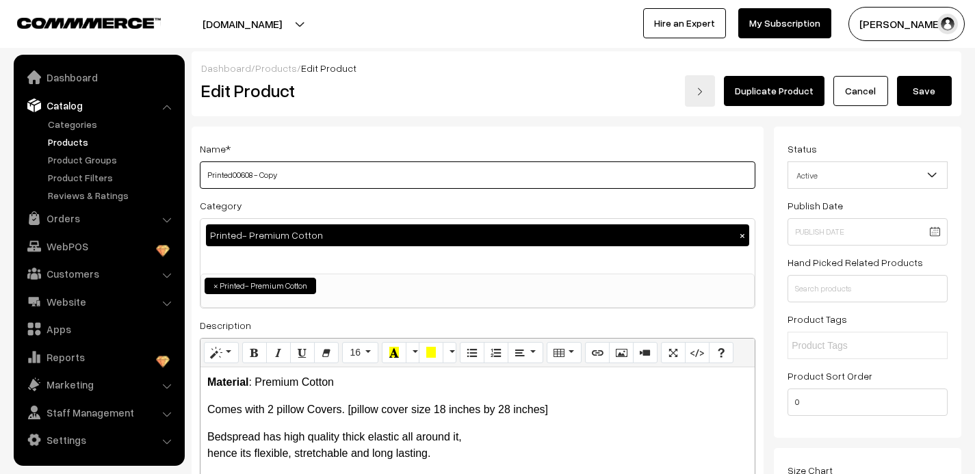
click at [286, 177] on input "Printed00608 - Copy" at bounding box center [478, 174] width 556 height 27
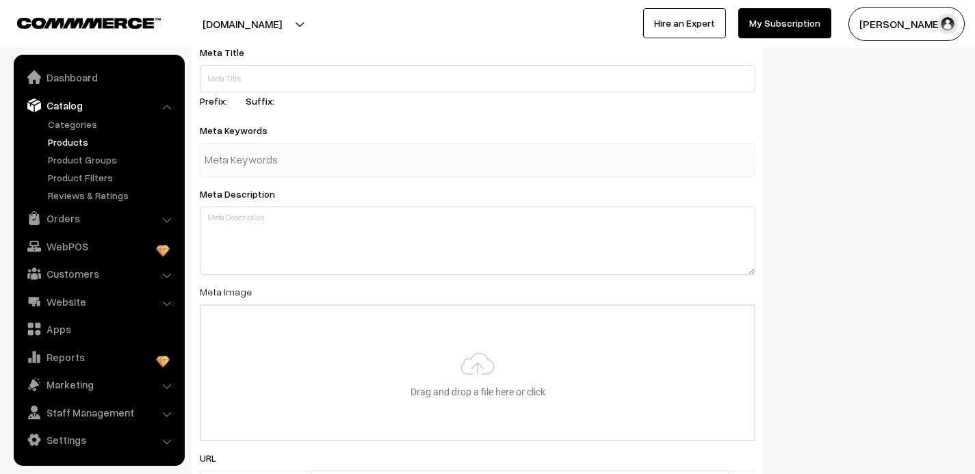
scroll to position [2150, 0]
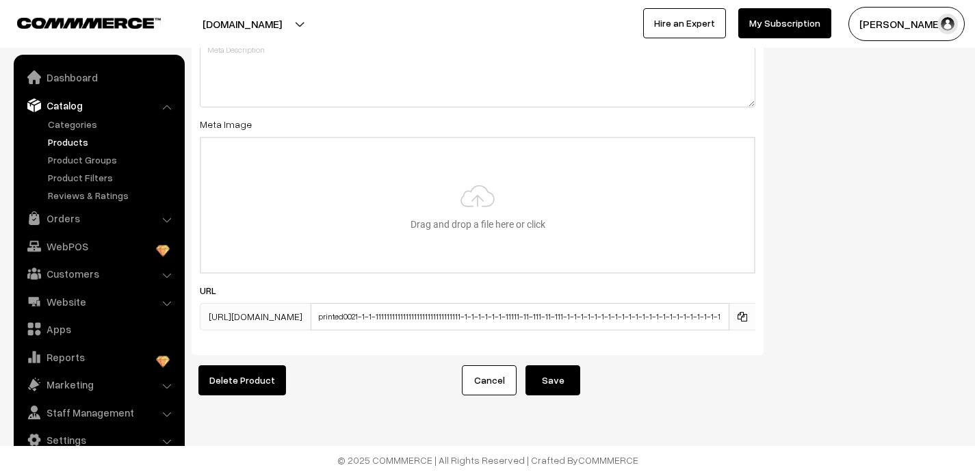
type input "Printed00609"
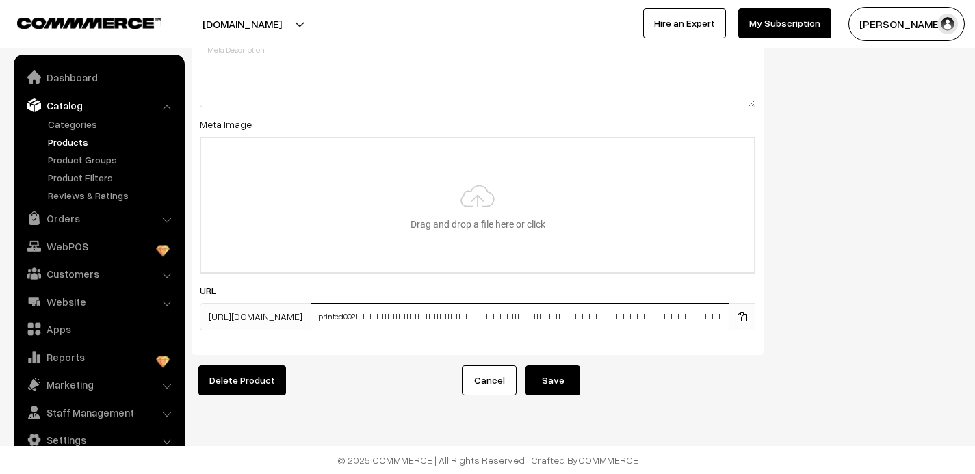
click at [479, 316] on input "printed0021-1-1-1111111111111111111111111111111-1-1-1-1-1-1-11111-11-111-11-111…" at bounding box center [520, 316] width 419 height 27
type input "printed0021-1-1-11111111111111111111111111111111-1-1-1-1-1-11111-11-111-11-111-…"
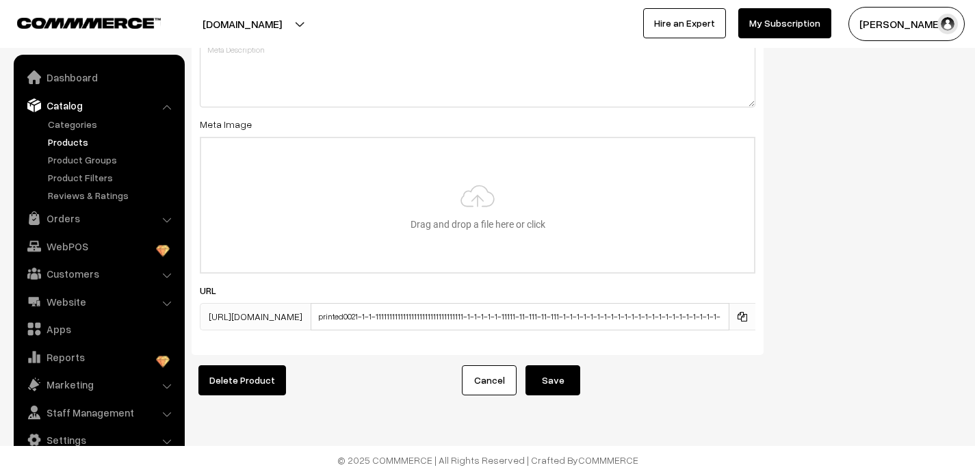
click at [552, 385] on button "Save" at bounding box center [553, 380] width 55 height 30
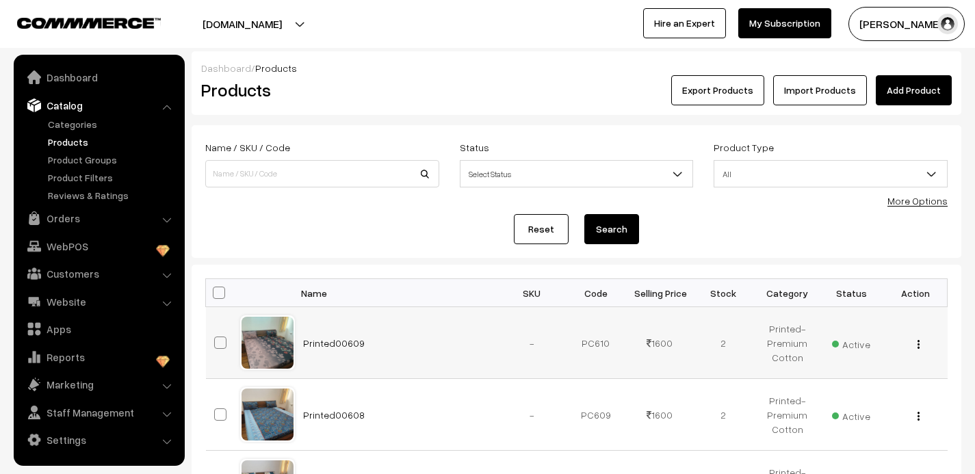
click at [918, 342] on img "button" at bounding box center [919, 344] width 2 height 9
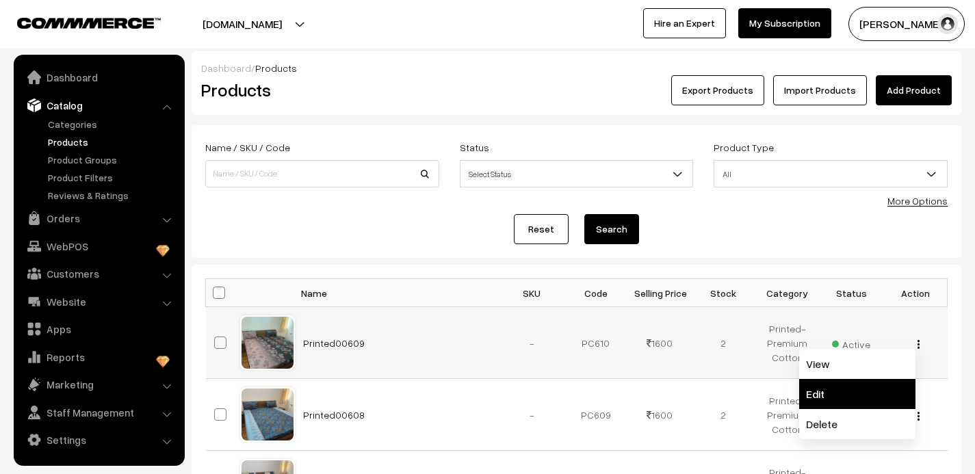
click at [859, 390] on link "Edit" at bounding box center [857, 394] width 116 height 30
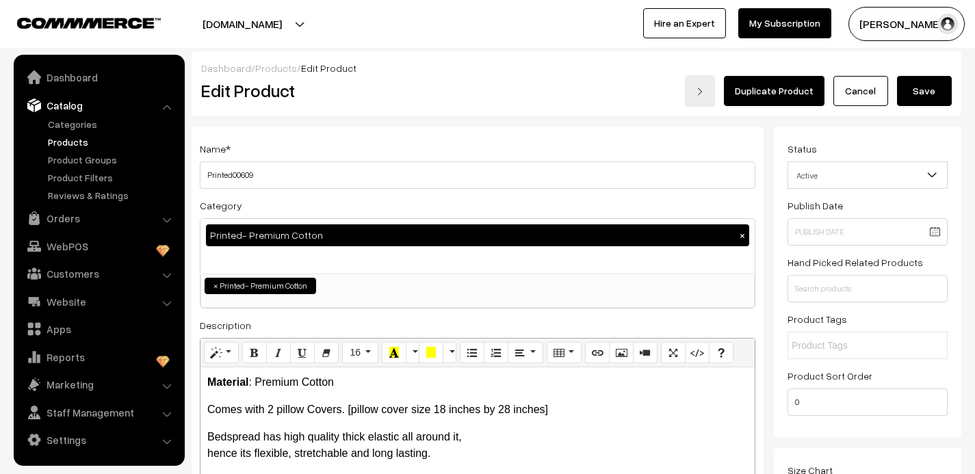
click at [771, 88] on link "Duplicate Product" at bounding box center [774, 91] width 101 height 30
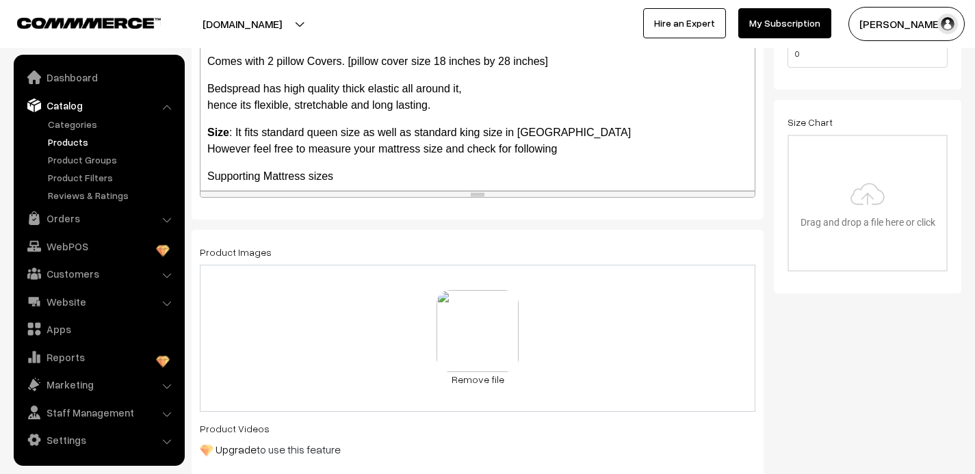
scroll to position [354, 0]
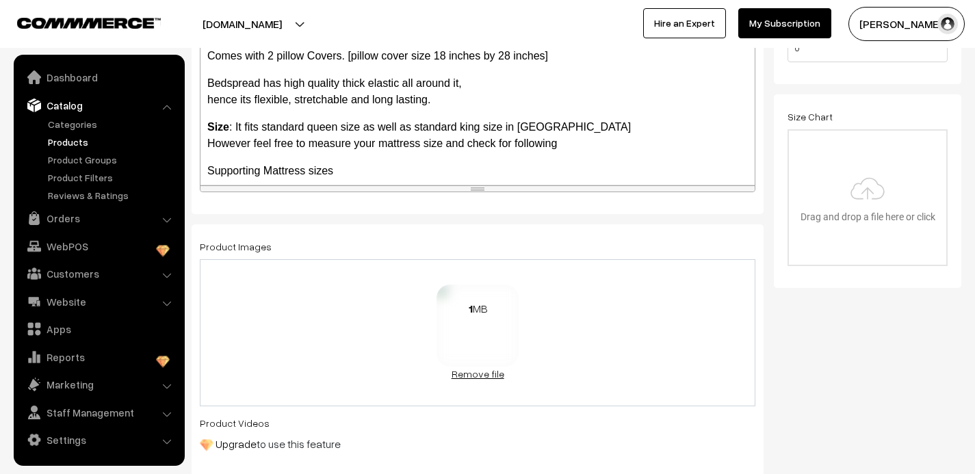
click at [484, 378] on link "Remove file" at bounding box center [478, 374] width 82 height 14
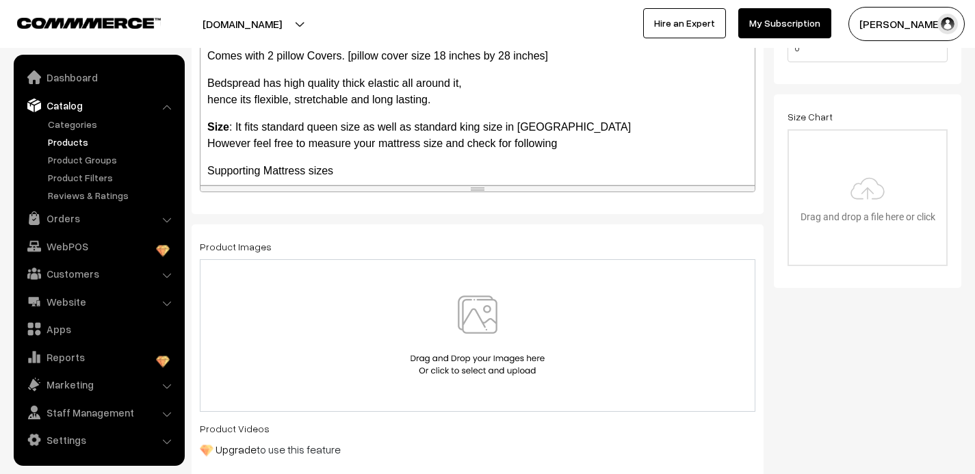
click at [478, 305] on img at bounding box center [477, 336] width 141 height 80
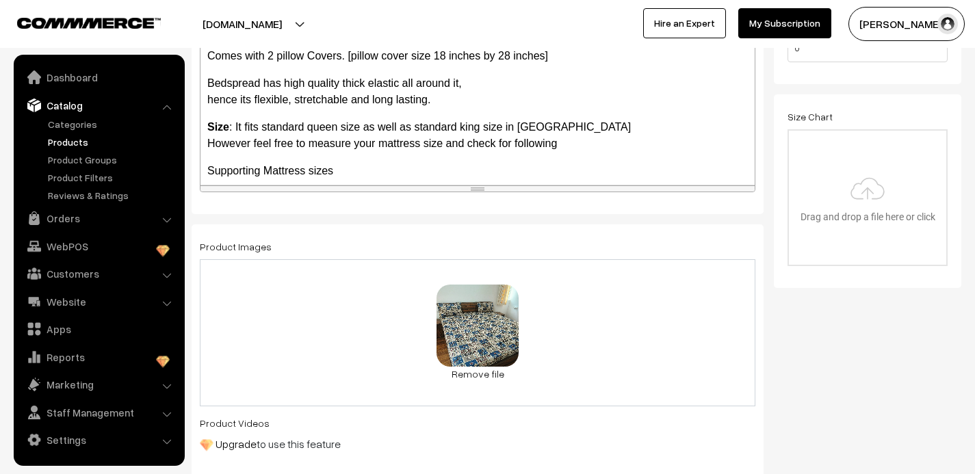
scroll to position [0, 0]
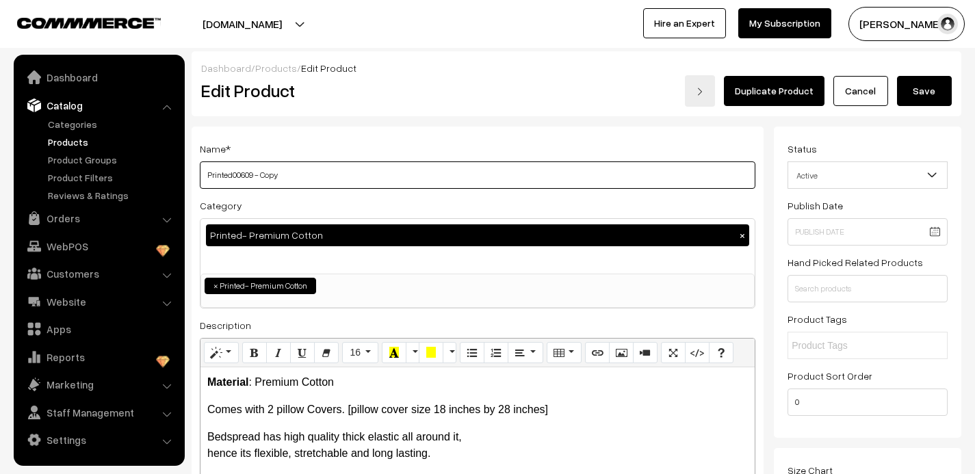
click at [286, 174] on input "Printed00609 - Copy" at bounding box center [478, 174] width 556 height 27
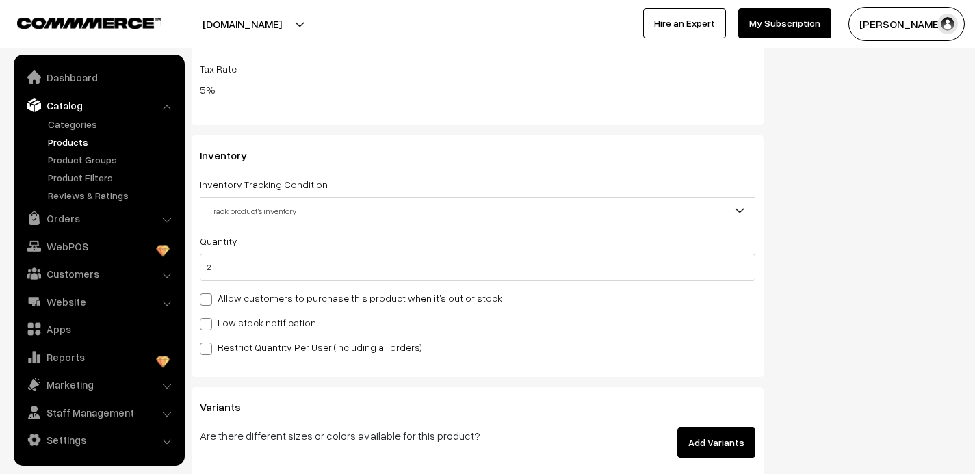
scroll to position [1396, 0]
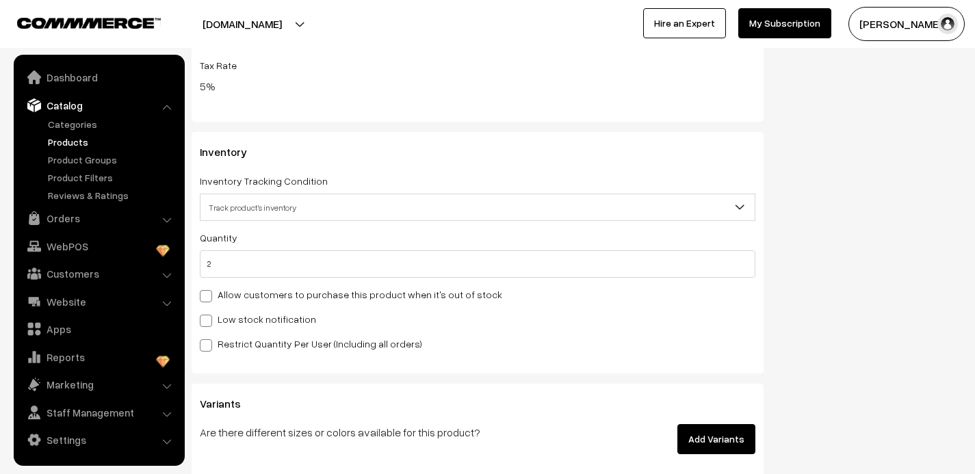
type input "Printed00610"
click at [227, 263] on input "2" at bounding box center [478, 263] width 556 height 27
type input "3"
type input "5"
type input "3"
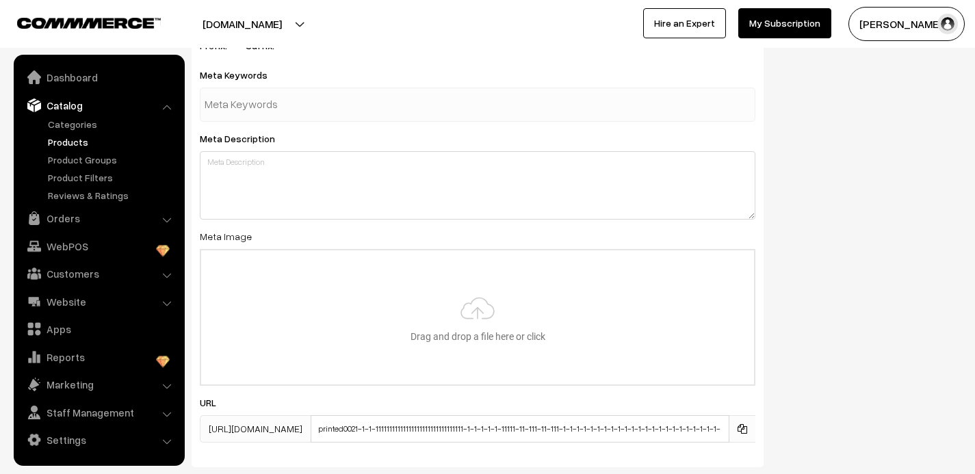
scroll to position [2150, 0]
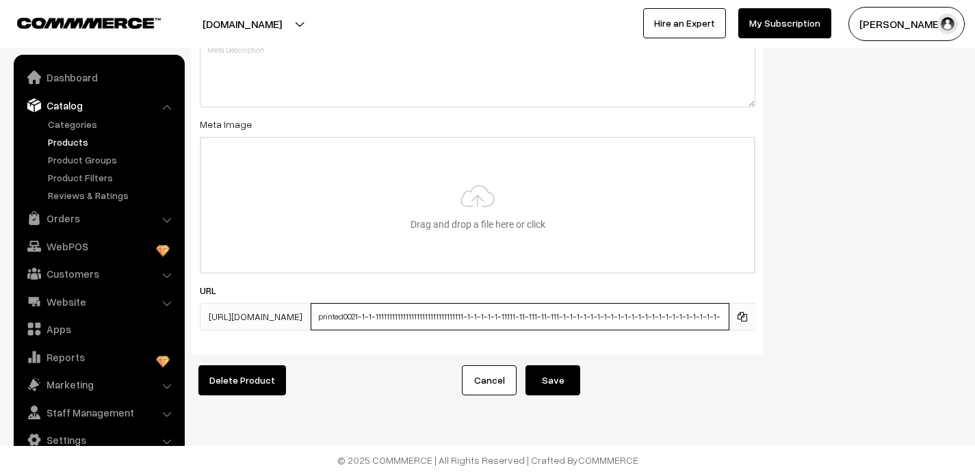
click at [578, 319] on input "printed0021-1-1-11111111111111111111111111111111-1-1-1-1-1-11111-11-111-11-111-…" at bounding box center [520, 316] width 419 height 27
click at [576, 318] on input "printed0021-1-1-11111111111111111111111111111111-1-1-1-1-1-11111-11-111-11-111-…" at bounding box center [520, 316] width 419 height 27
type input "printed0021-1-1-11111111111111111111111111111111-1-1-1-1-1-11111-11-111-11-111-…"
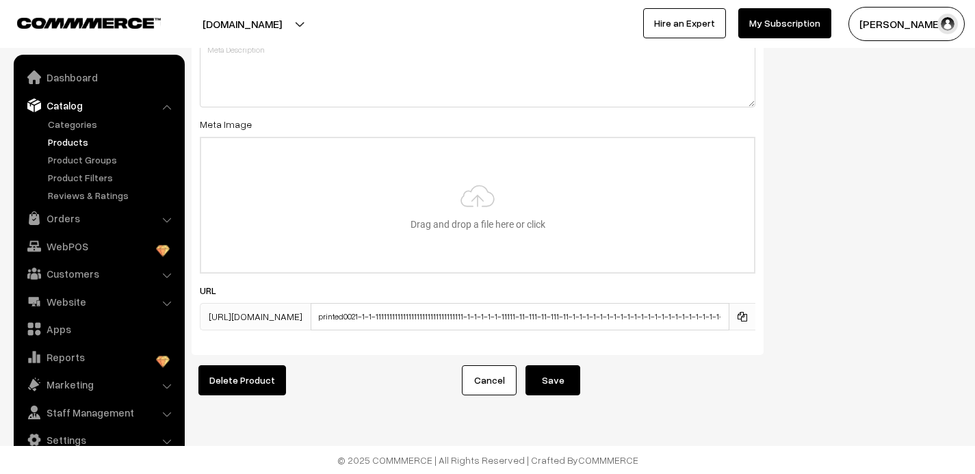
click at [561, 380] on button "Save" at bounding box center [553, 380] width 55 height 30
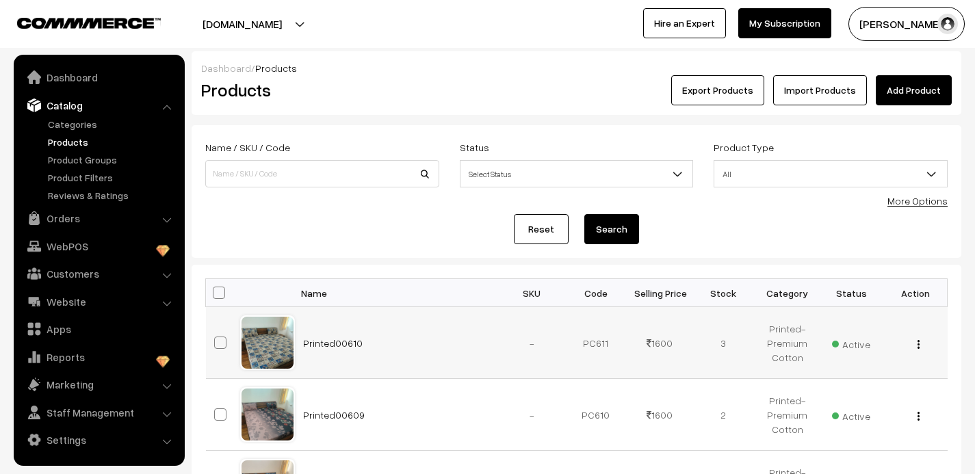
click at [919, 341] on img "button" at bounding box center [919, 344] width 2 height 9
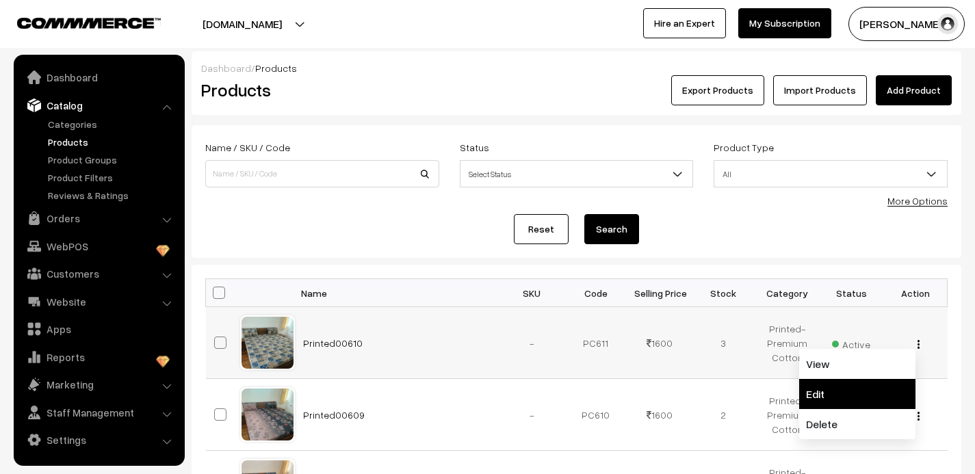
click at [853, 389] on link "Edit" at bounding box center [857, 394] width 116 height 30
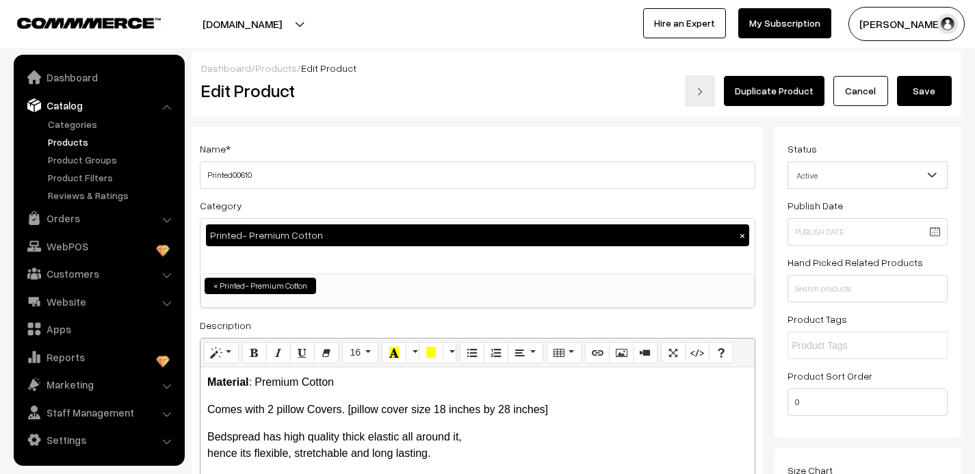
click at [761, 89] on link "Duplicate Product" at bounding box center [774, 91] width 101 height 30
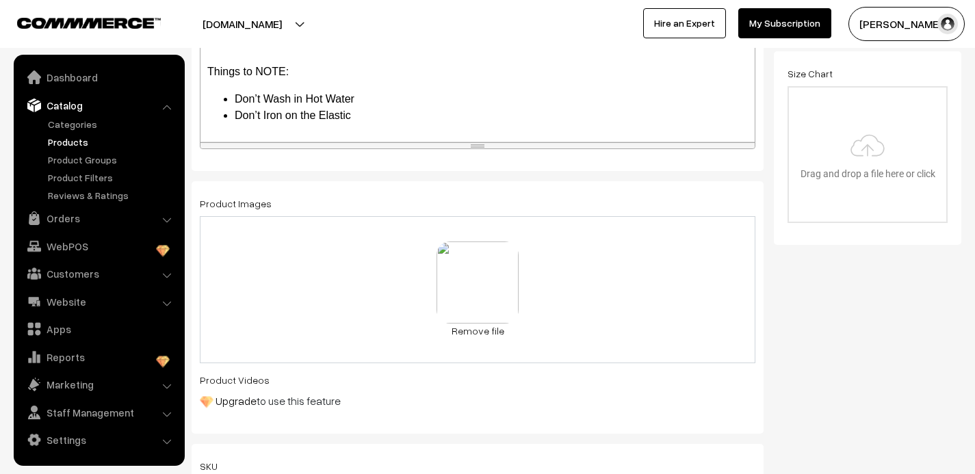
scroll to position [411, 0]
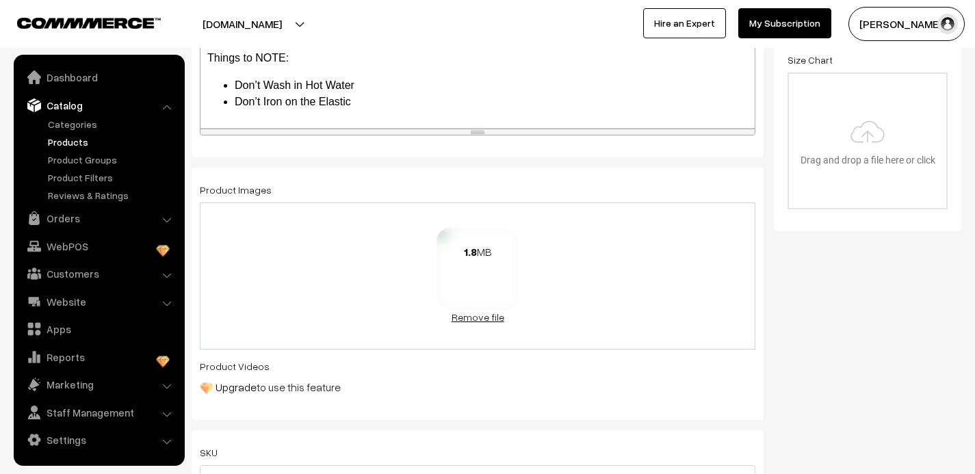
click at [470, 320] on link "Remove file" at bounding box center [478, 317] width 82 height 14
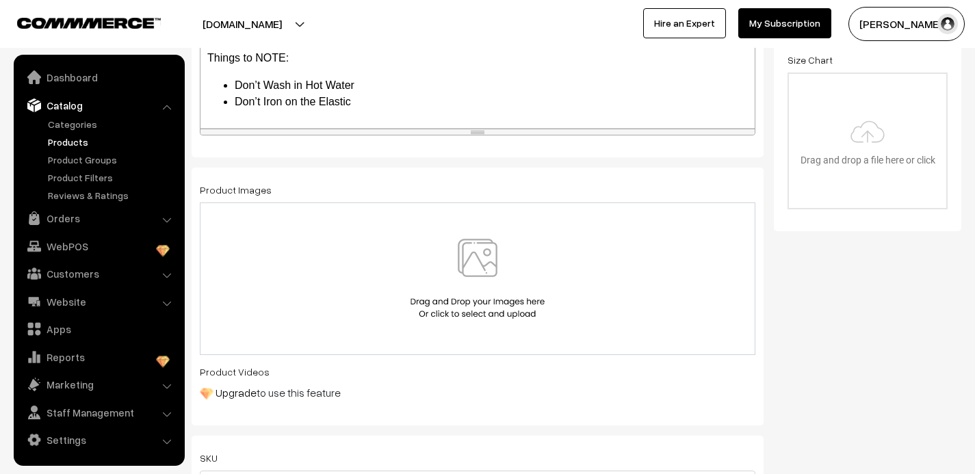
click at [482, 261] on img at bounding box center [477, 279] width 141 height 80
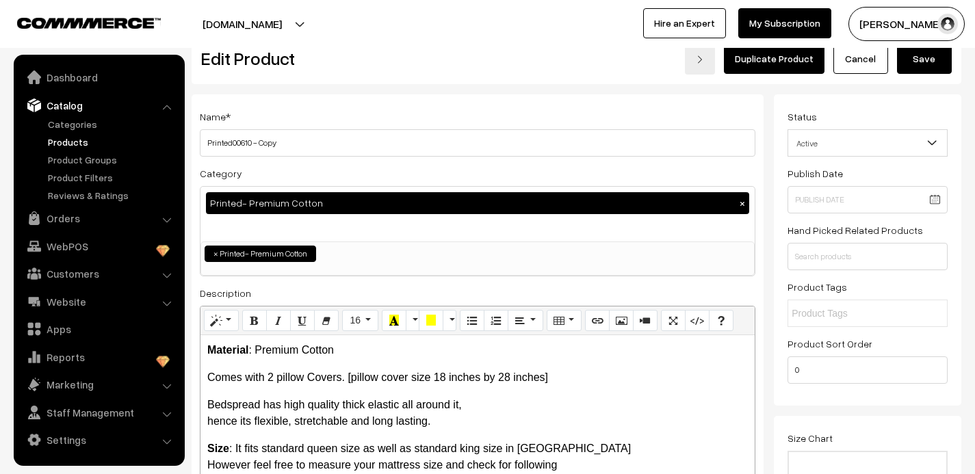
scroll to position [0, 0]
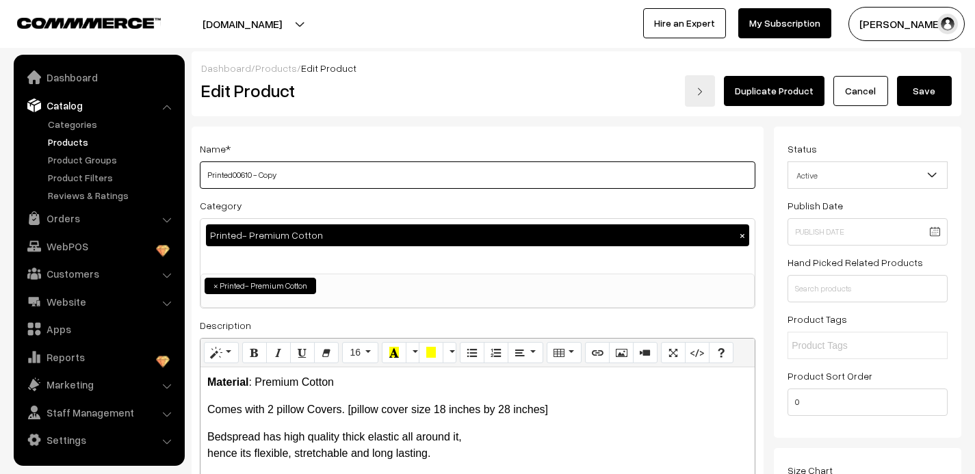
click at [285, 176] on input "Printed00610 - Copy" at bounding box center [478, 174] width 556 height 27
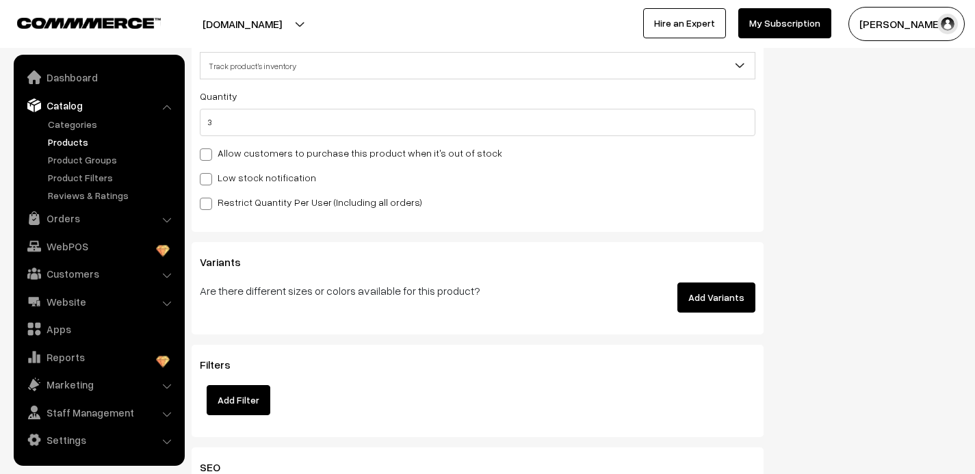
scroll to position [1539, 0]
type input "Printed00611"
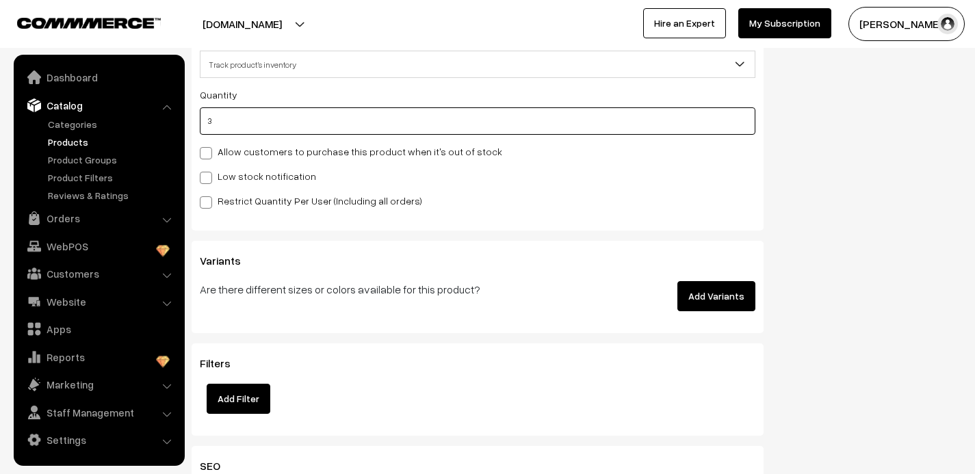
click at [216, 123] on input "3" at bounding box center [478, 120] width 556 height 27
type input "2"
type input "5"
type input "2"
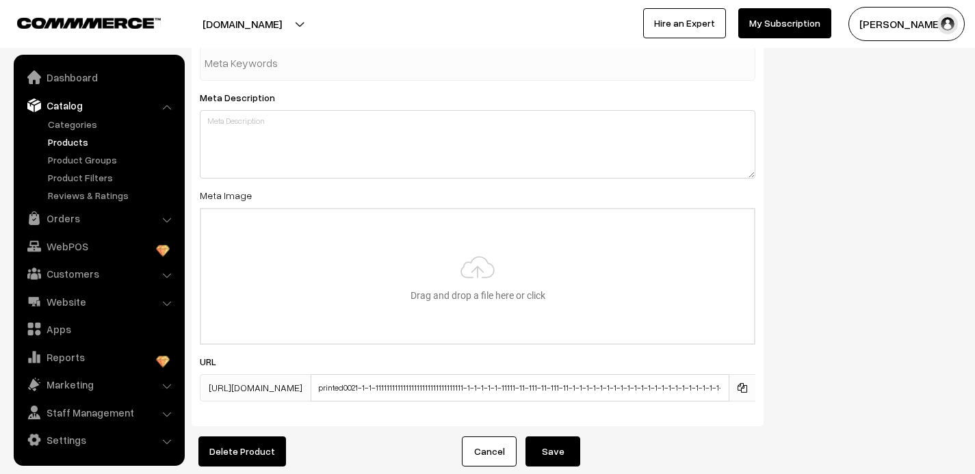
scroll to position [2150, 0]
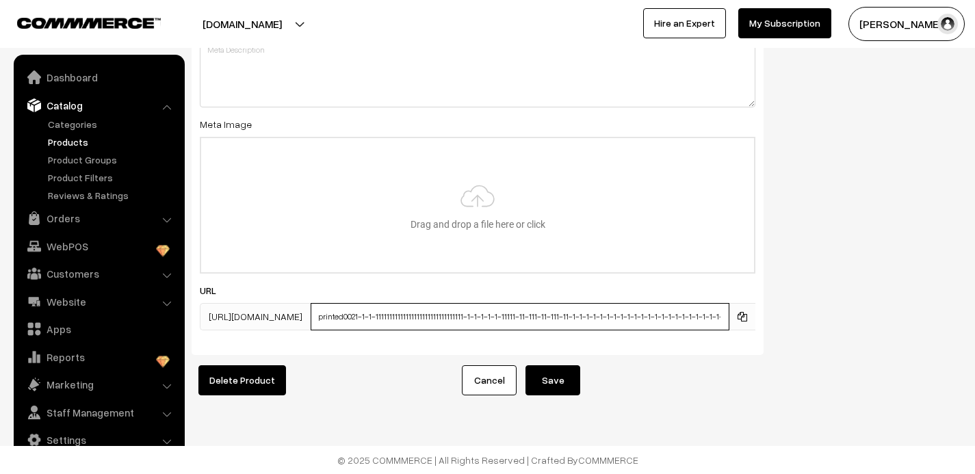
click at [500, 319] on input "printed0021-1-1-11111111111111111111111111111111-1-1-1-1-1-11111-11-111-11-111-…" at bounding box center [520, 316] width 419 height 27
type input "printed0021-1-1-11111111111111111111111111111111-1-1-11-1-11111-11-111-11-111-1…"
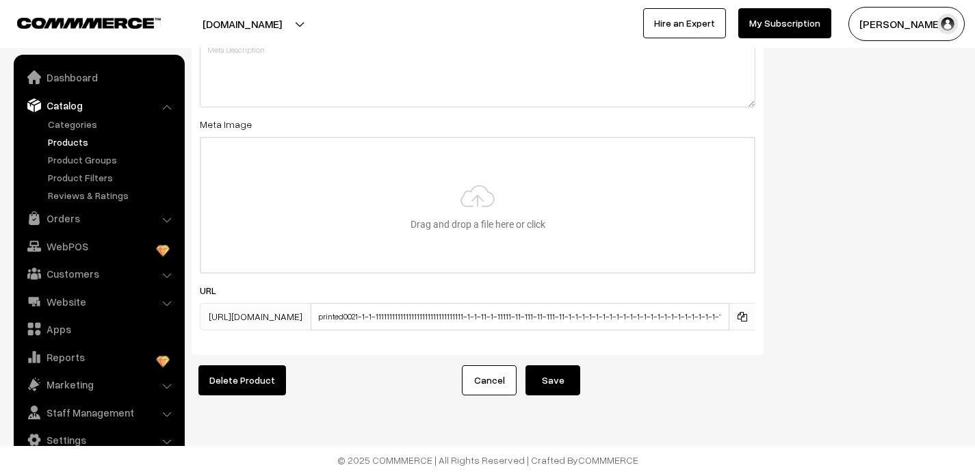
click at [561, 388] on button "Save" at bounding box center [553, 380] width 55 height 30
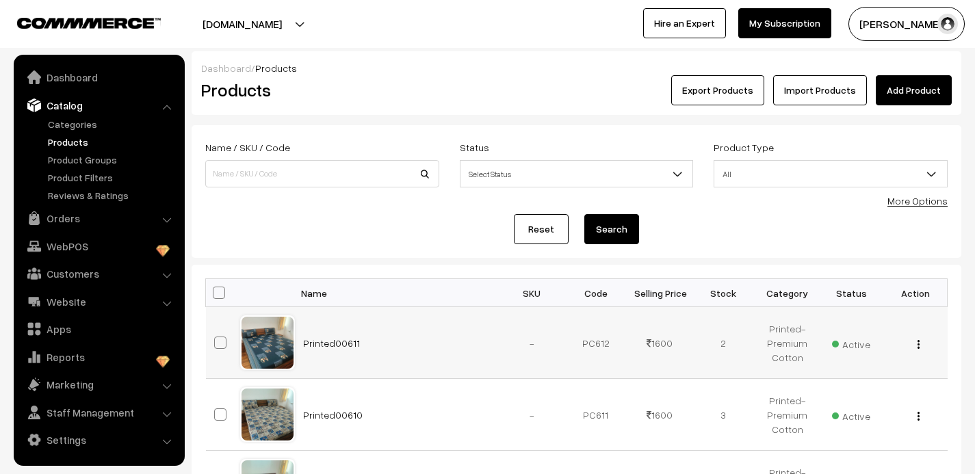
click at [920, 341] on button "button" at bounding box center [918, 344] width 3 height 11
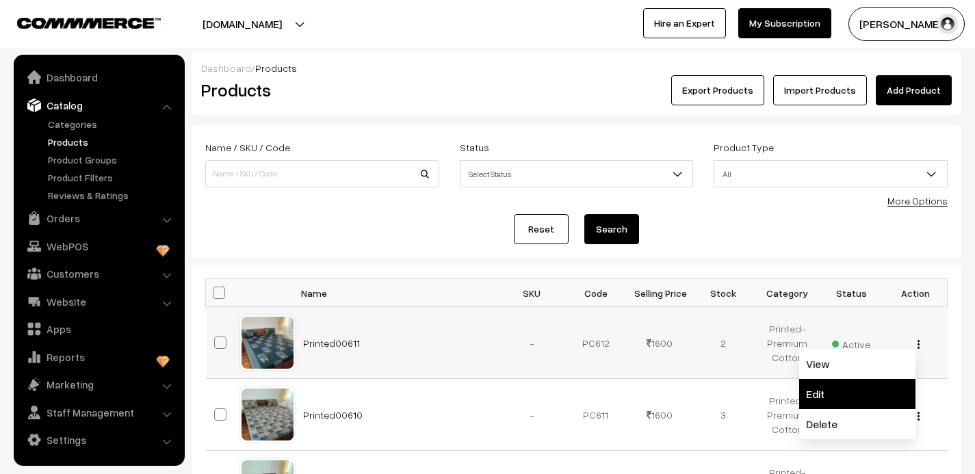
click at [833, 395] on link "Edit" at bounding box center [857, 394] width 116 height 30
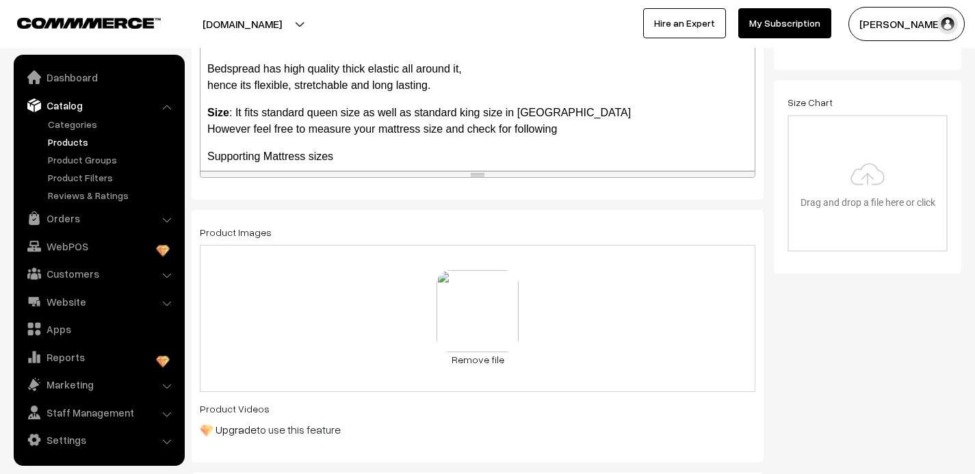
scroll to position [402, 0]
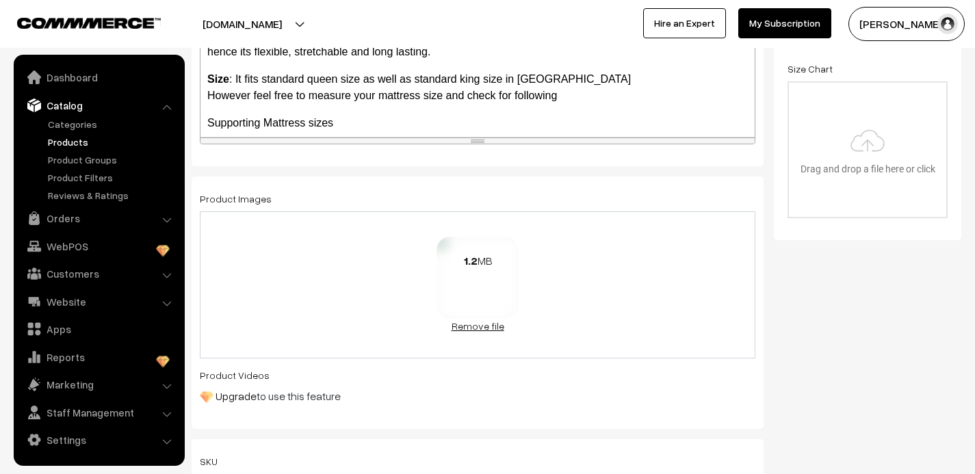
click at [467, 323] on link "Remove file" at bounding box center [478, 326] width 82 height 14
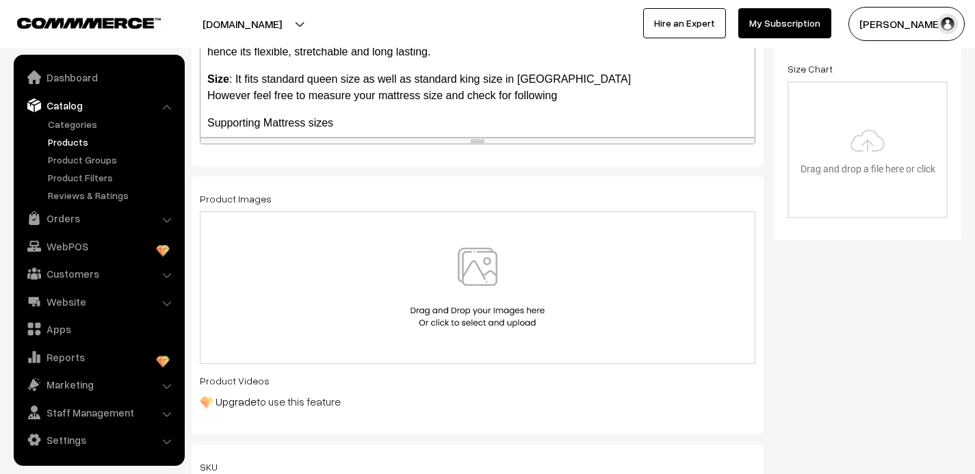
click at [467, 281] on img at bounding box center [477, 288] width 141 height 80
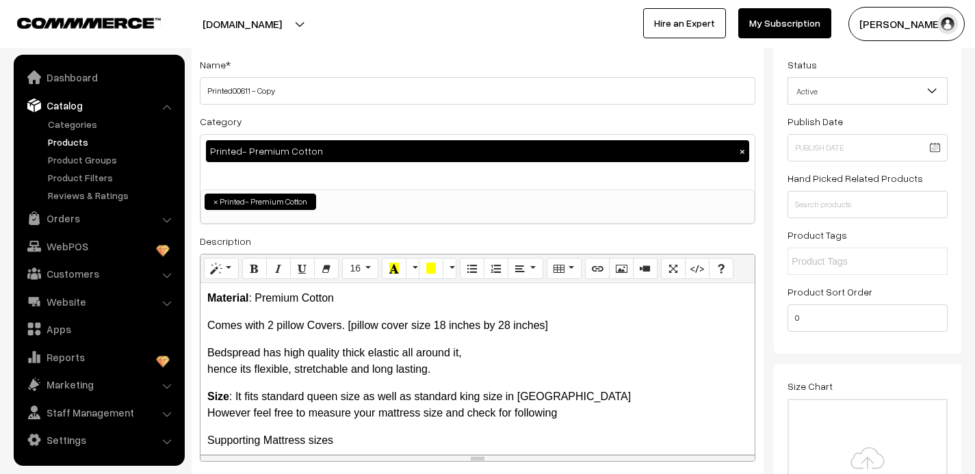
scroll to position [0, 0]
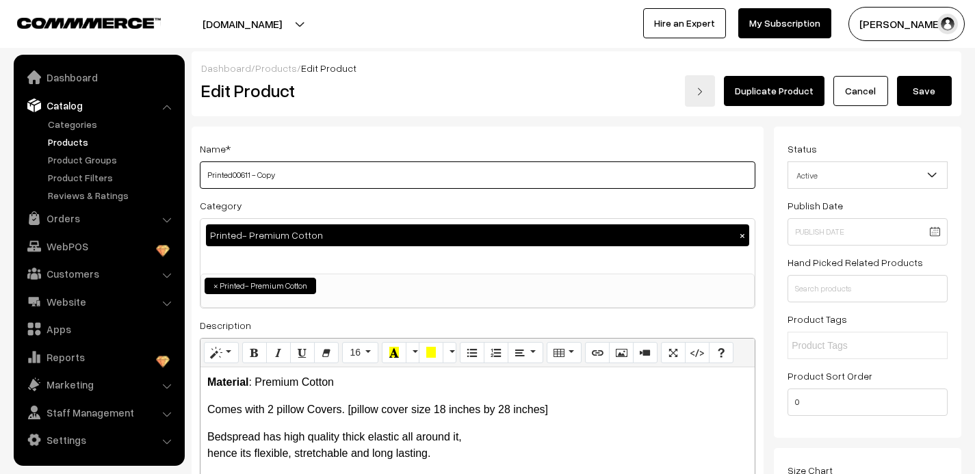
click at [283, 177] on input "Printed00611 - Copy" at bounding box center [478, 174] width 556 height 27
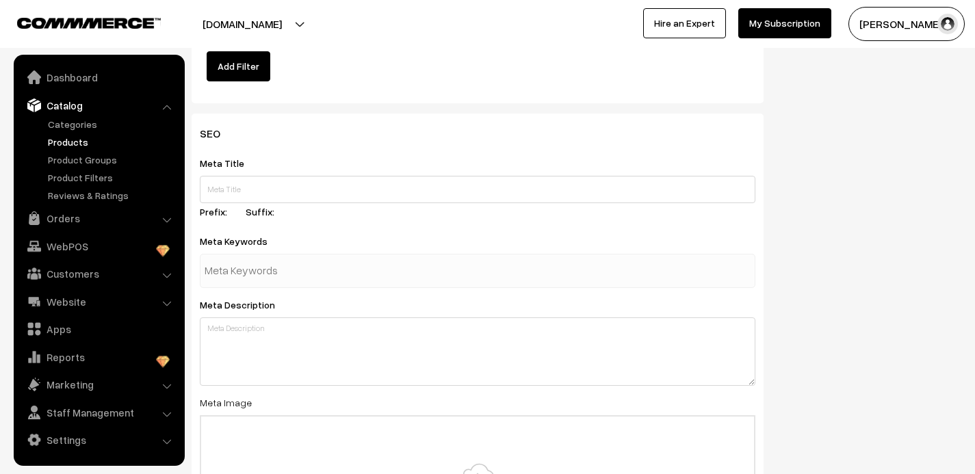
scroll to position [2150, 0]
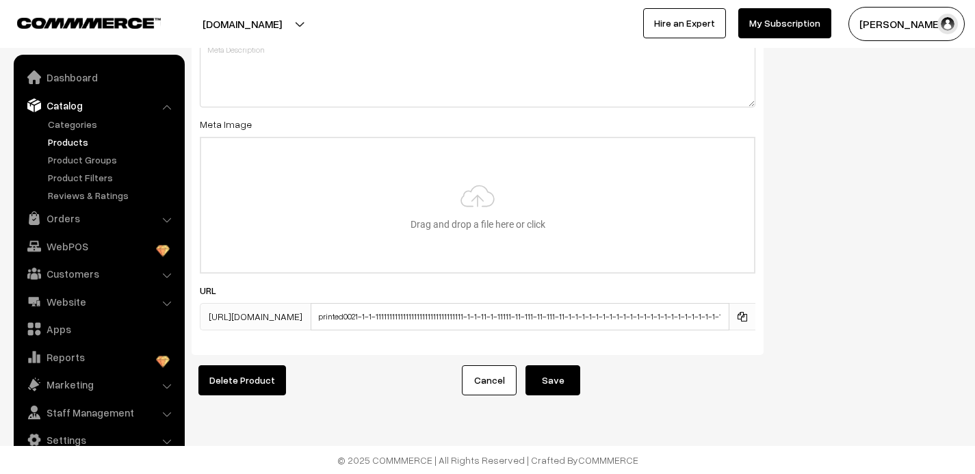
type input "Printed00612"
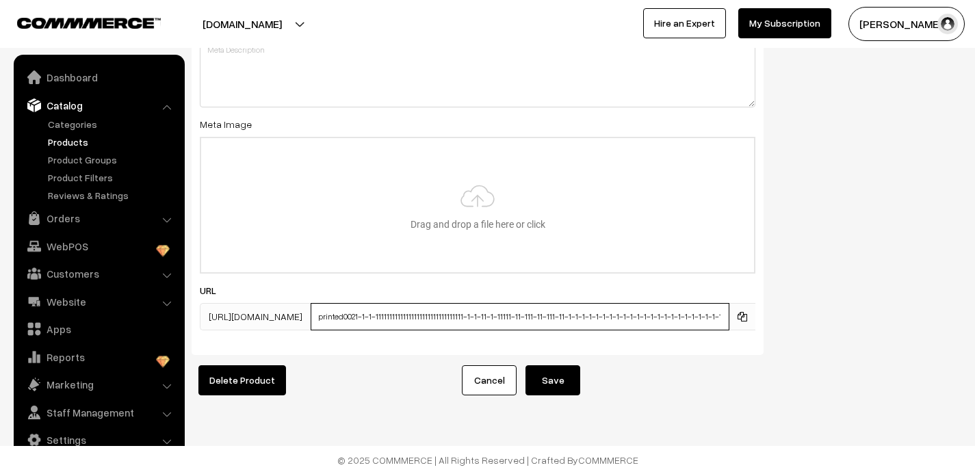
click at [502, 318] on input "printed0021-1-1-11111111111111111111111111111111-1-1-11-1-11111-11-111-11-111-1…" at bounding box center [520, 316] width 419 height 27
type input "printed0021-1-1-11111111111111111111111111111111-1-1-111-11111-11-111-11-111-11…"
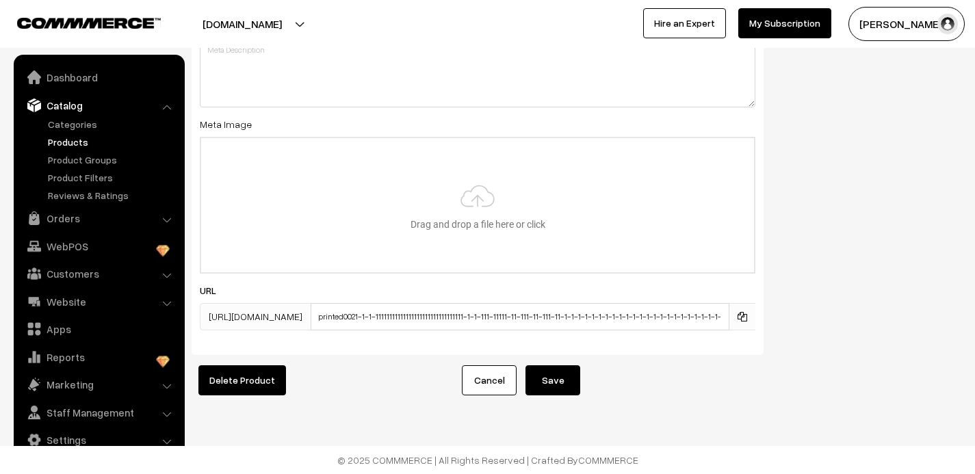
click at [567, 387] on button "Save" at bounding box center [553, 380] width 55 height 30
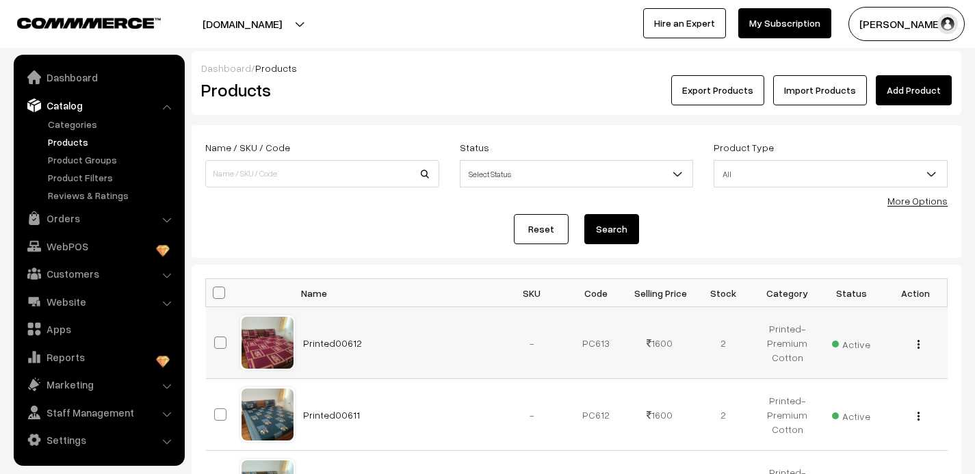
click at [918, 341] on img "button" at bounding box center [919, 344] width 2 height 9
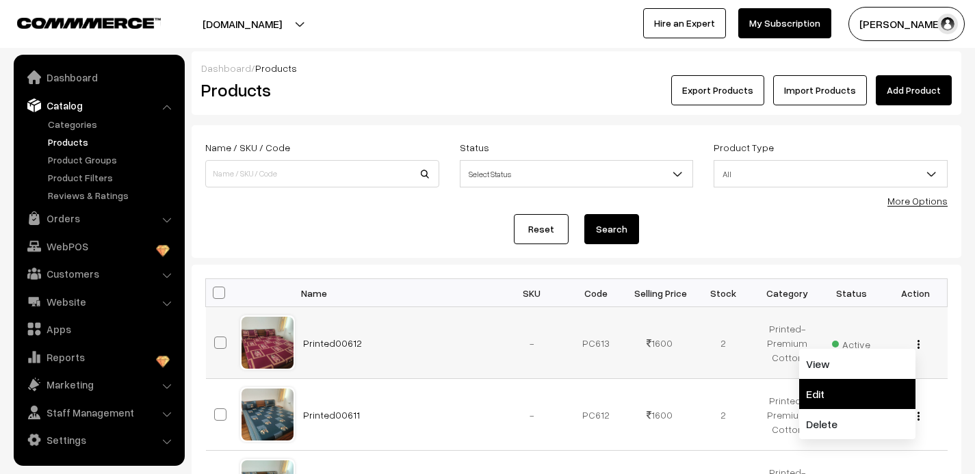
click at [844, 392] on link "Edit" at bounding box center [857, 394] width 116 height 30
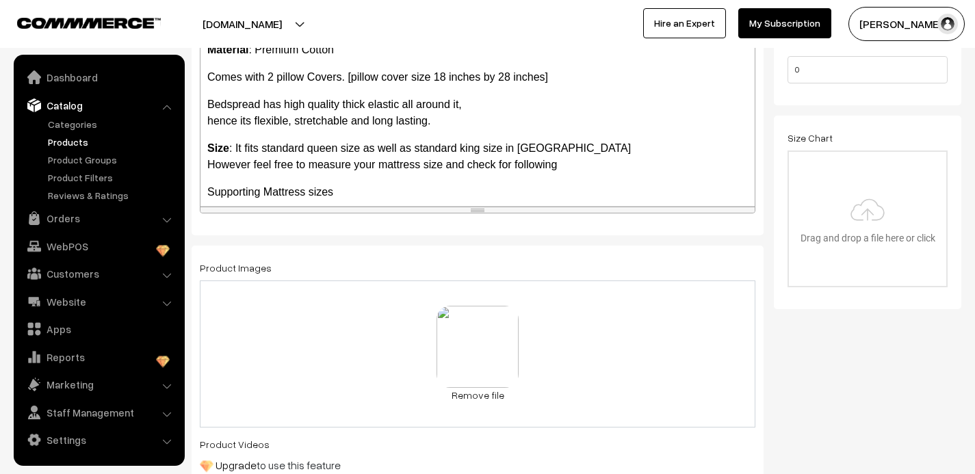
scroll to position [337, 0]
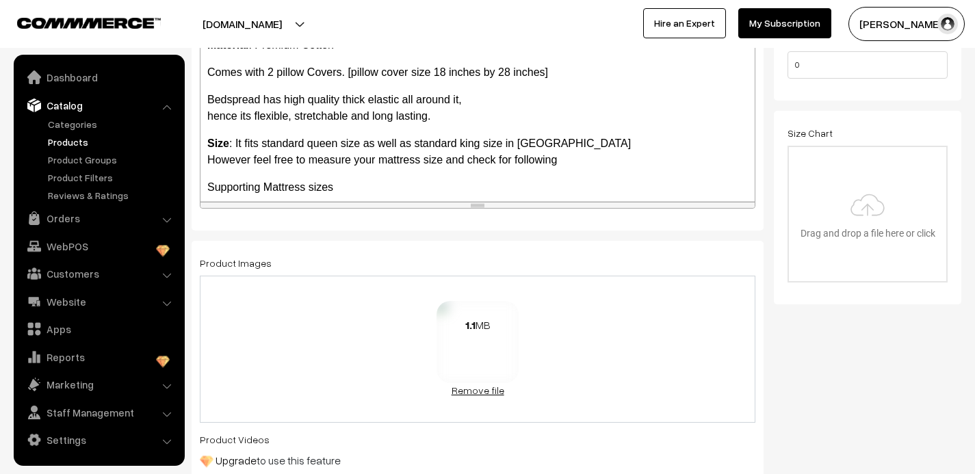
click at [498, 387] on link "Remove file" at bounding box center [478, 390] width 82 height 14
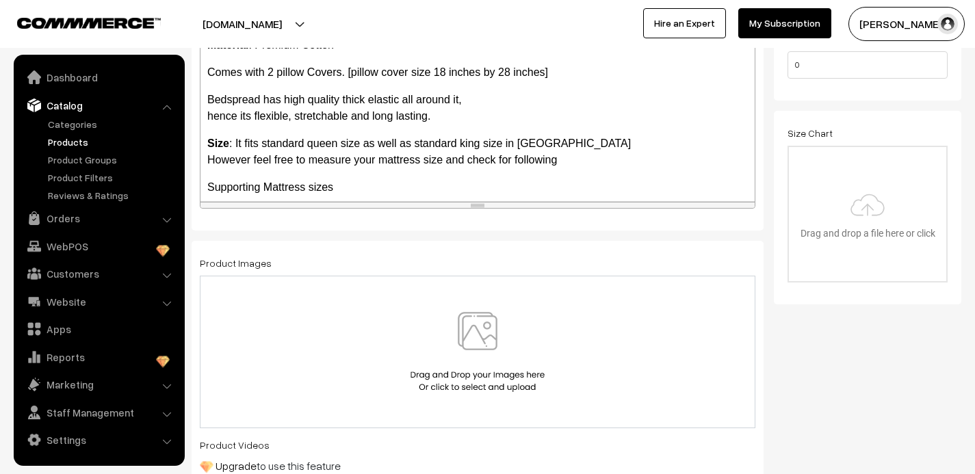
click at [492, 344] on img at bounding box center [477, 352] width 141 height 80
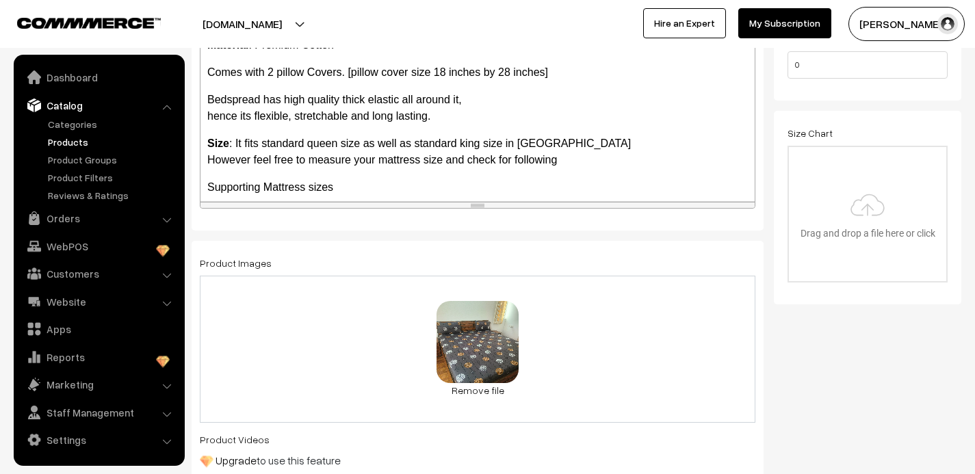
scroll to position [0, 0]
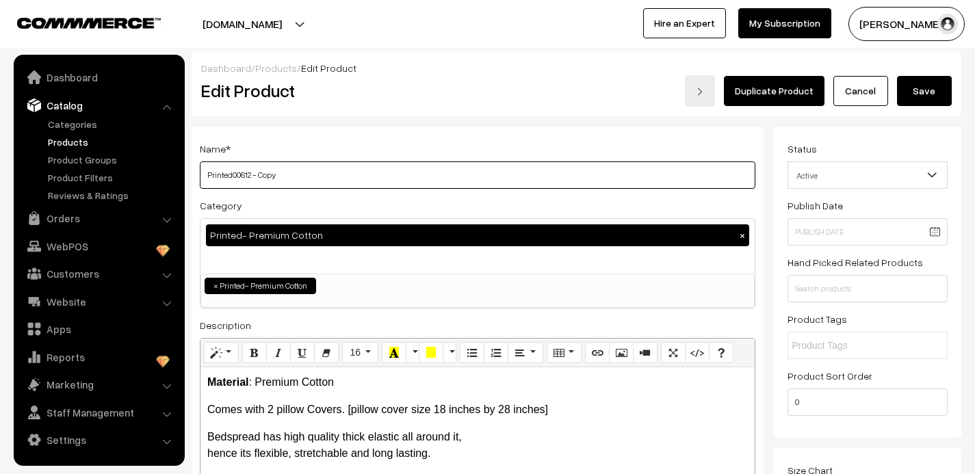
click at [286, 177] on input "Printed00612 - Copy" at bounding box center [478, 174] width 556 height 27
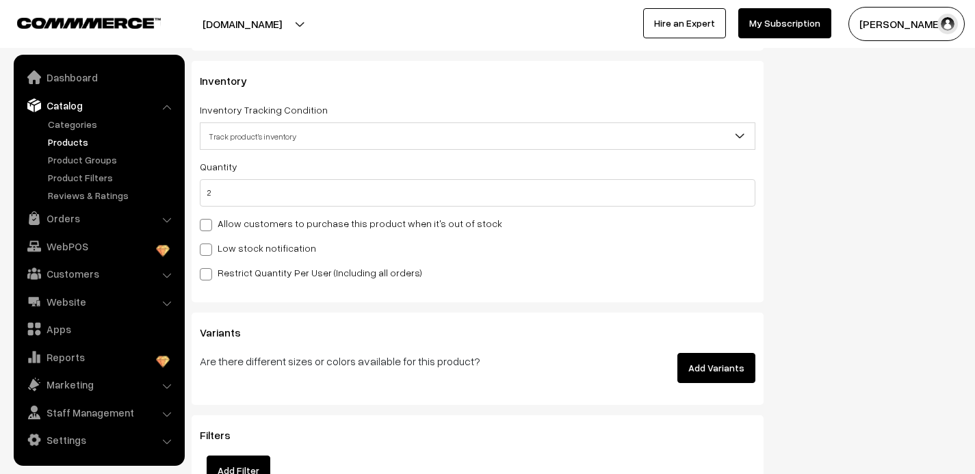
scroll to position [1469, 0]
type input "Printed00613"
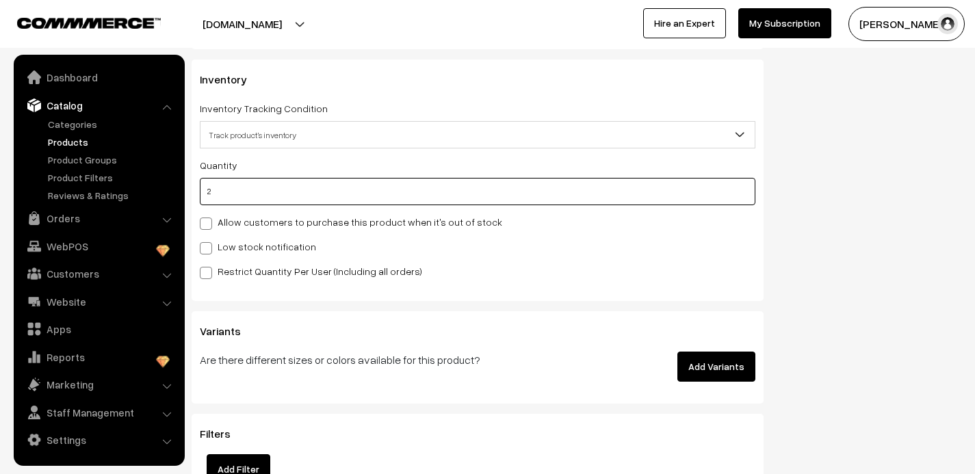
click at [216, 194] on input "2" at bounding box center [478, 191] width 556 height 27
type input "3"
type input "5"
type input "3"
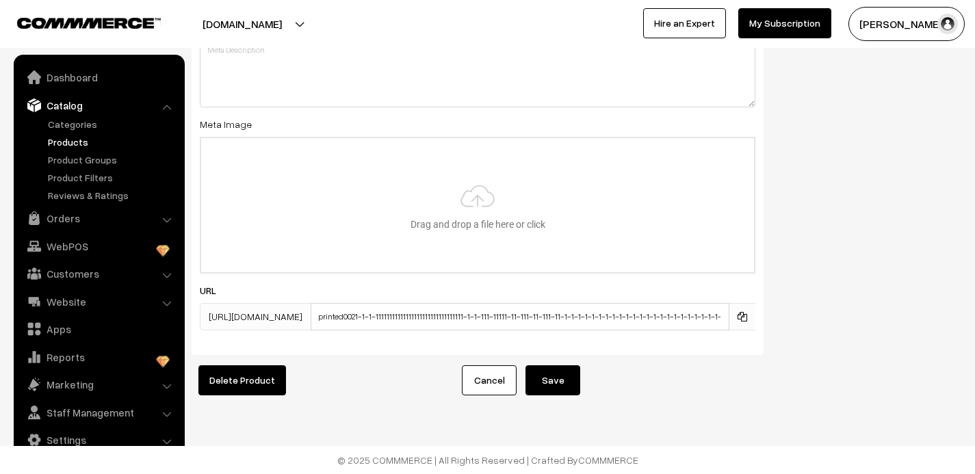
click at [562, 385] on button "Save" at bounding box center [553, 380] width 55 height 30
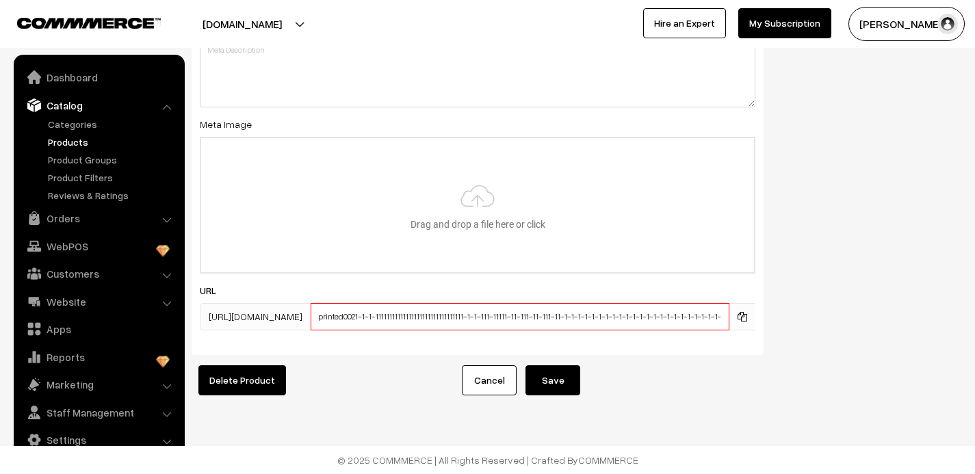
click at [558, 317] on input "printed0021-1-1-11111111111111111111111111111111-1-1-111-11111-11-111-11-111-11…" at bounding box center [520, 316] width 419 height 27
type input "printed0021-1-1-11111111111111111111111111111111-1-1-111-11111-11-111-11-11-11-…"
click at [543, 382] on button "Save" at bounding box center [553, 380] width 55 height 30
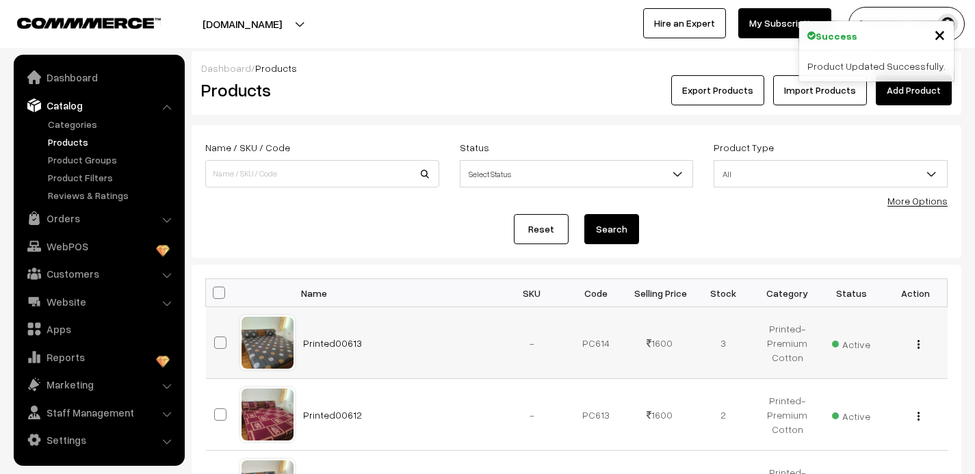
click at [920, 344] on button "button" at bounding box center [918, 344] width 3 height 11
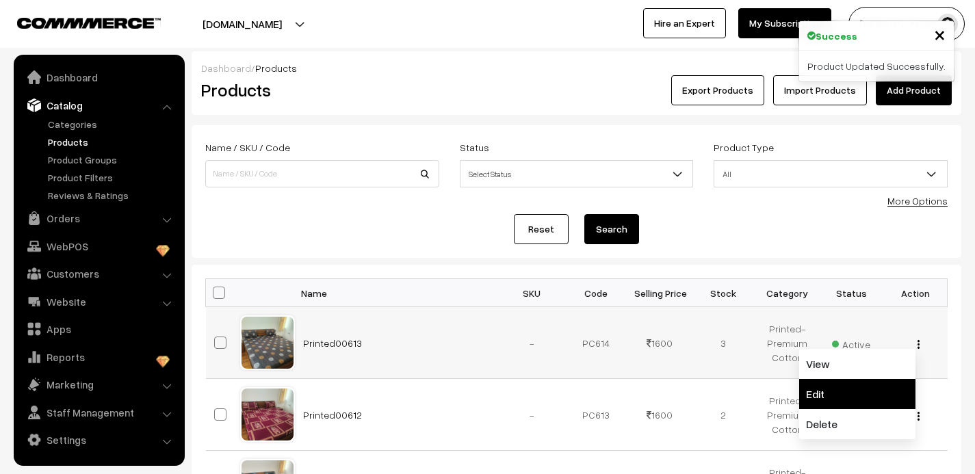
click at [836, 389] on link "Edit" at bounding box center [857, 394] width 116 height 30
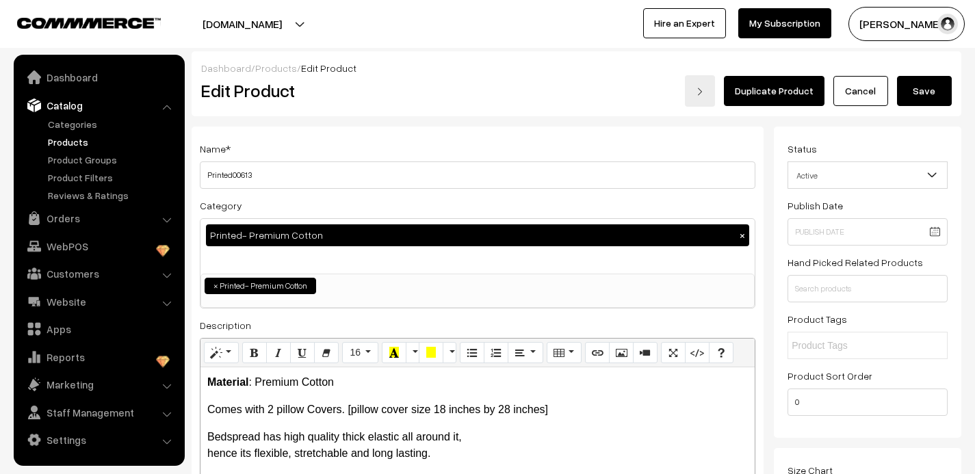
click at [773, 87] on link "Duplicate Product" at bounding box center [774, 91] width 101 height 30
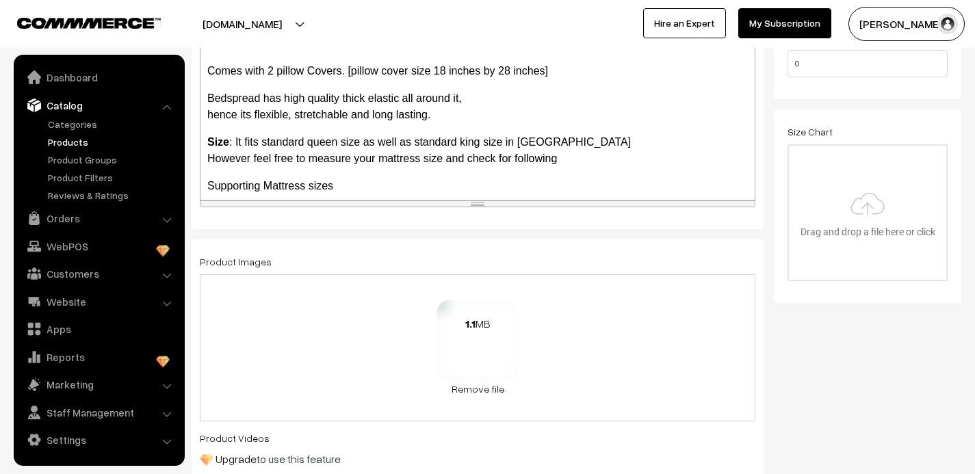
scroll to position [342, 0]
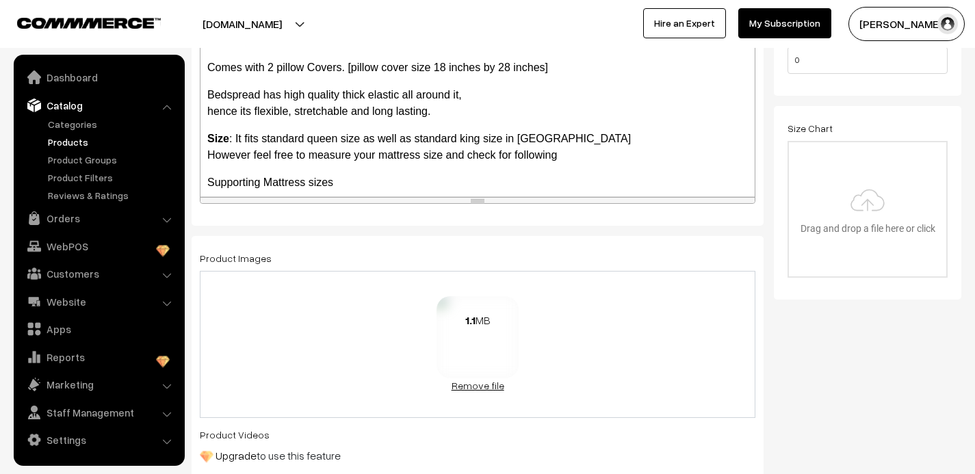
click at [482, 383] on link "Remove file" at bounding box center [478, 385] width 82 height 14
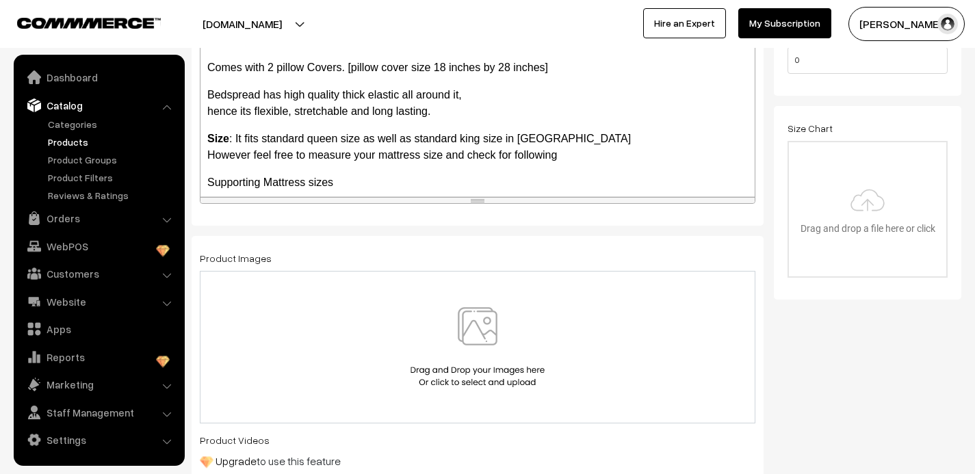
click at [482, 327] on img at bounding box center [477, 347] width 141 height 80
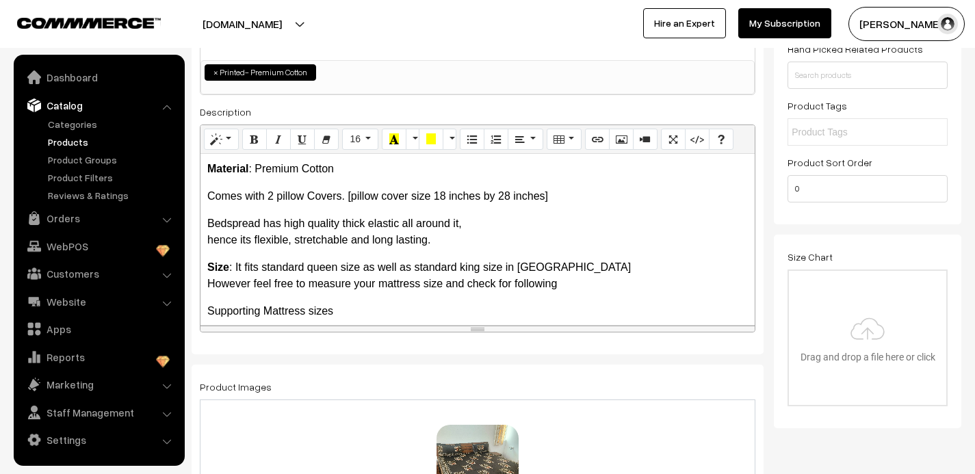
scroll to position [0, 0]
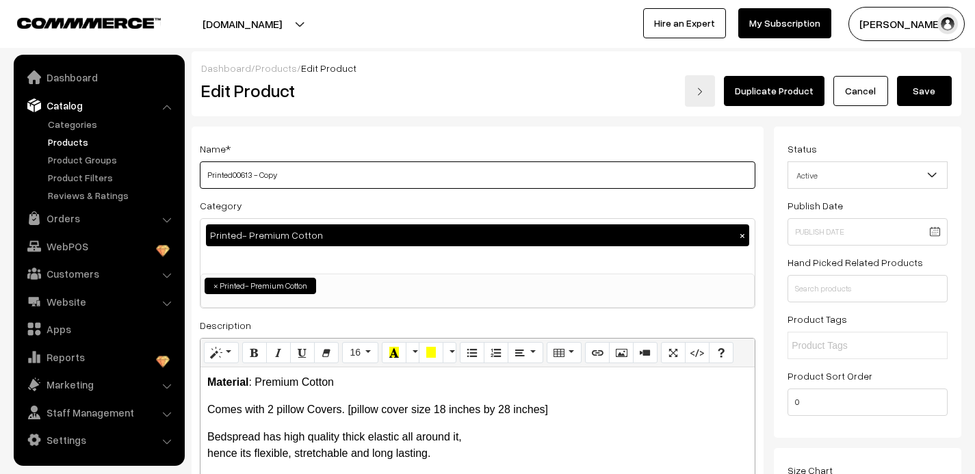
click at [287, 176] on input "Printed00613 - Copy" at bounding box center [478, 174] width 556 height 27
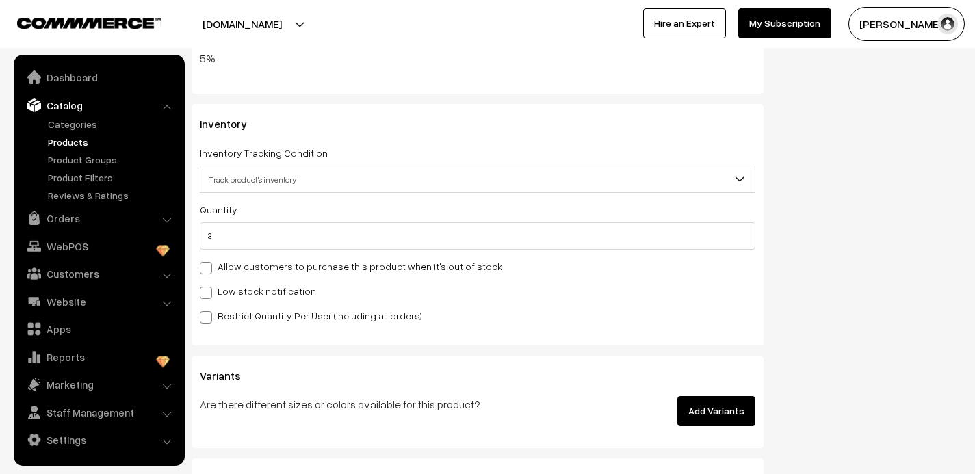
scroll to position [1426, 0]
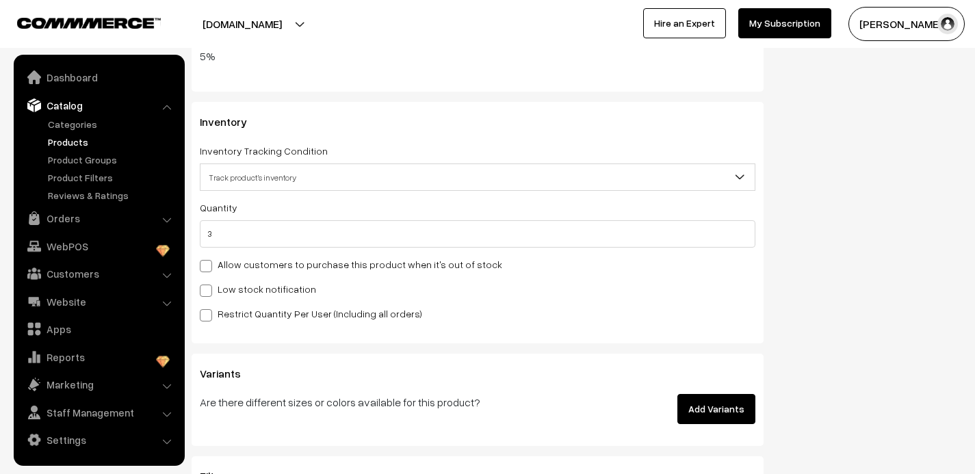
type input "Printed00614"
click at [225, 235] on input "3" at bounding box center [478, 233] width 556 height 27
type input "2"
type input "5"
type input "2"
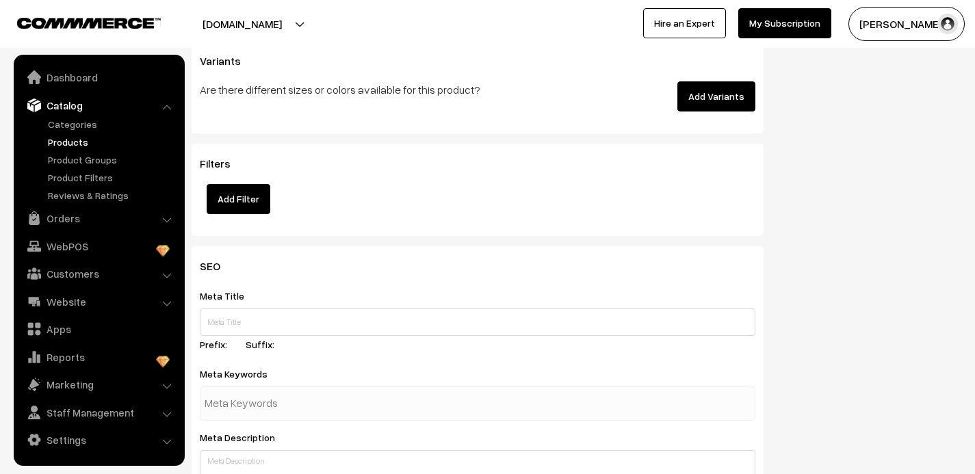
scroll to position [2150, 0]
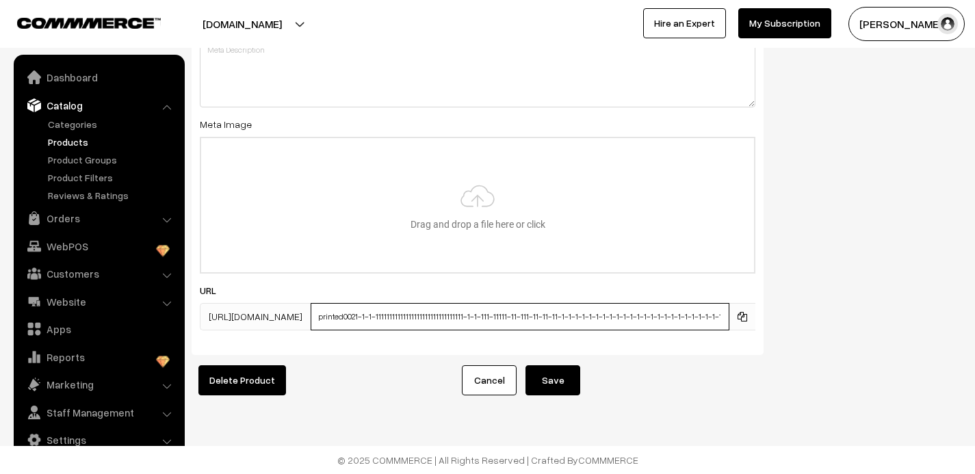
click at [552, 318] on input "printed0021-1-1-11111111111111111111111111111111-1-1-111-11111-11-111-11-11-11-…" at bounding box center [520, 316] width 419 height 27
type input "printed0021-1-1-11111111111111111111111111111111-1-1-111-11111-11-111-1111-11-1…"
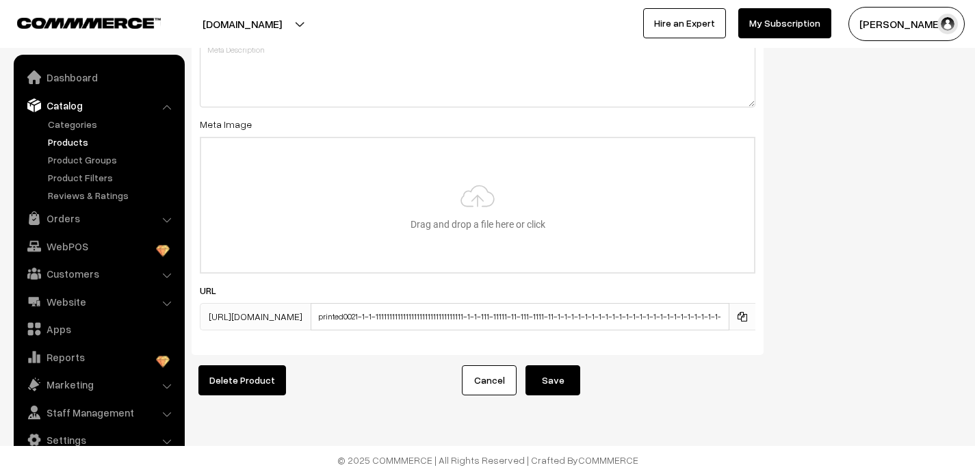
click at [555, 390] on button "Save" at bounding box center [553, 380] width 55 height 30
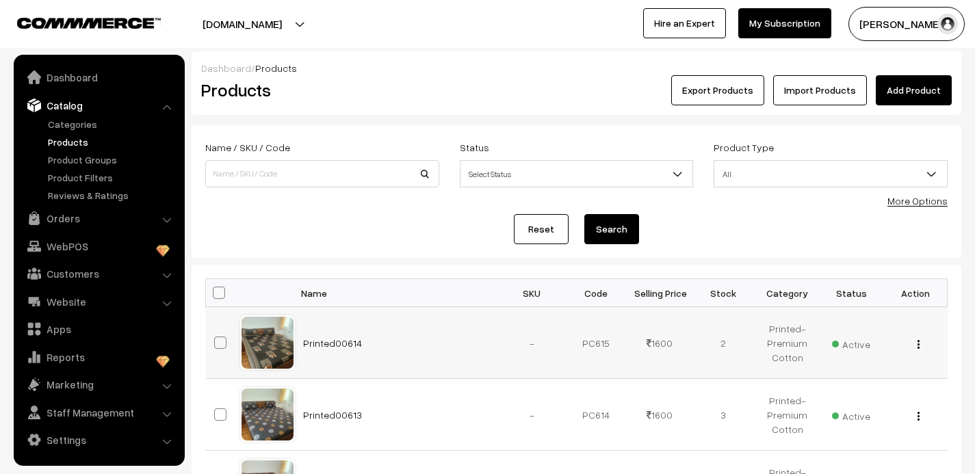
click at [918, 342] on img "button" at bounding box center [919, 344] width 2 height 9
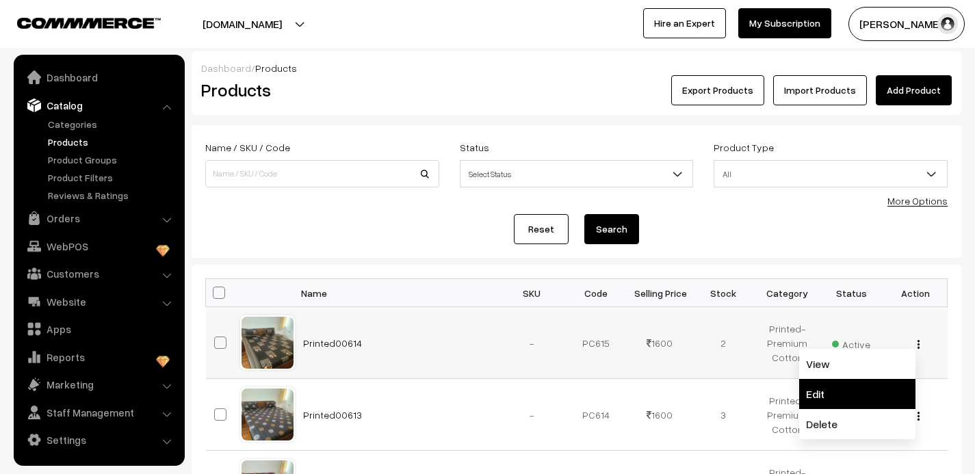
click at [840, 393] on link "Edit" at bounding box center [857, 394] width 116 height 30
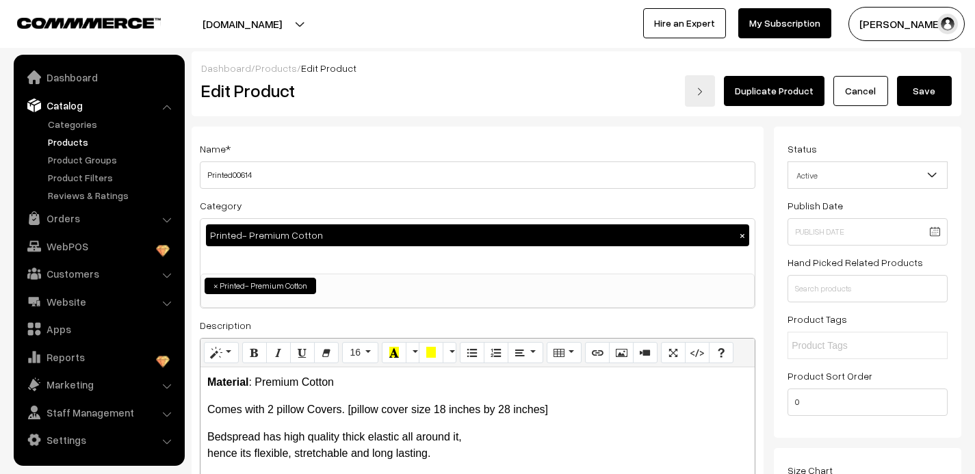
click at [759, 91] on link "Duplicate Product" at bounding box center [774, 91] width 101 height 30
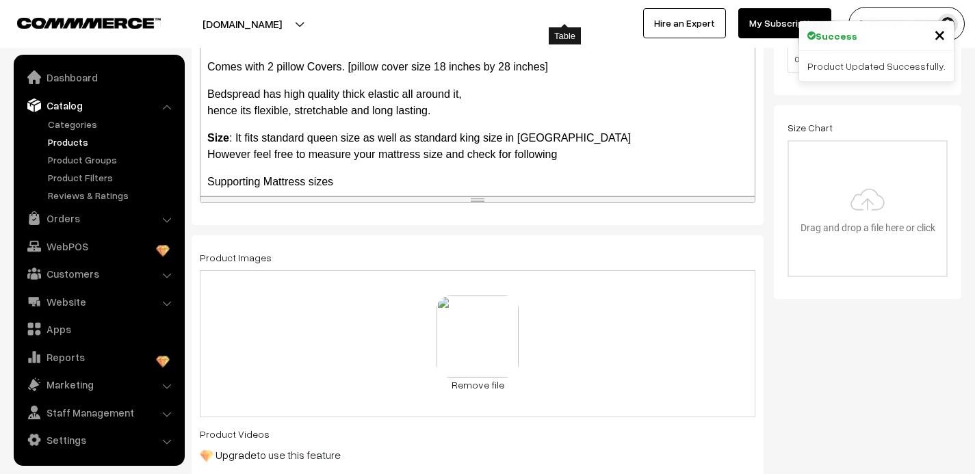
scroll to position [412, 0]
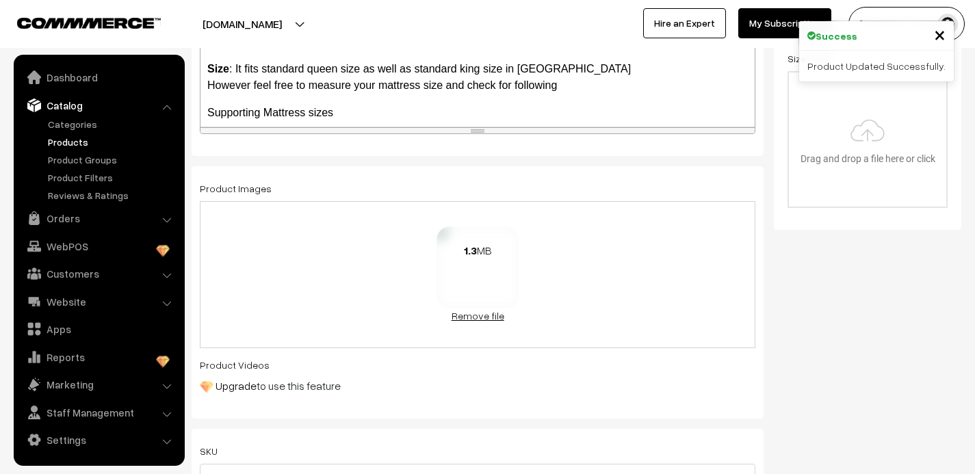
click at [487, 315] on link "Remove file" at bounding box center [478, 316] width 82 height 14
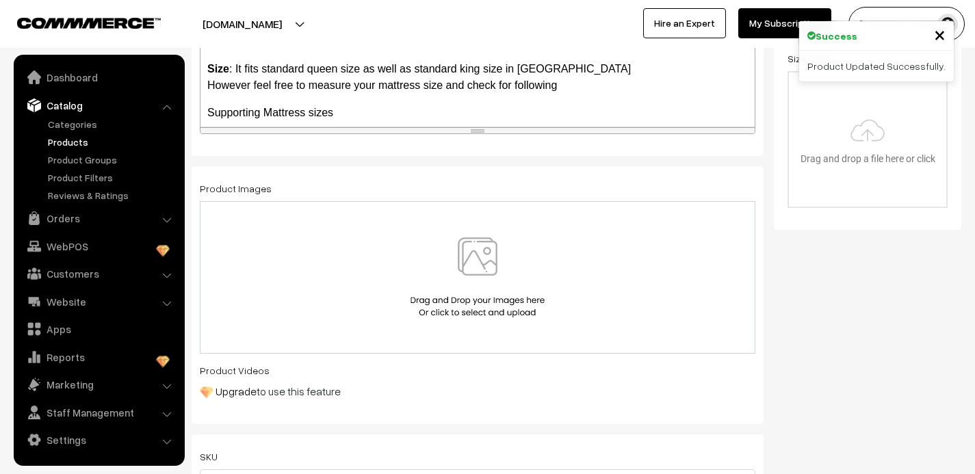
click at [475, 270] on img at bounding box center [477, 277] width 141 height 80
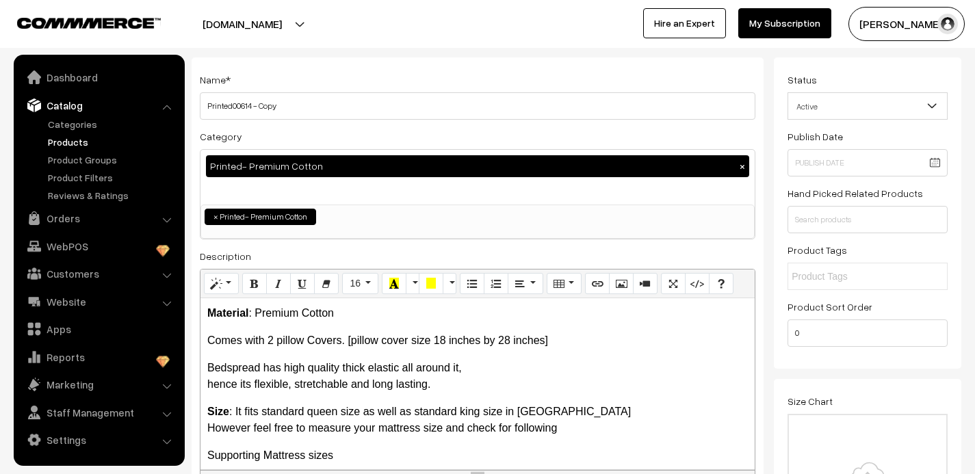
scroll to position [0, 0]
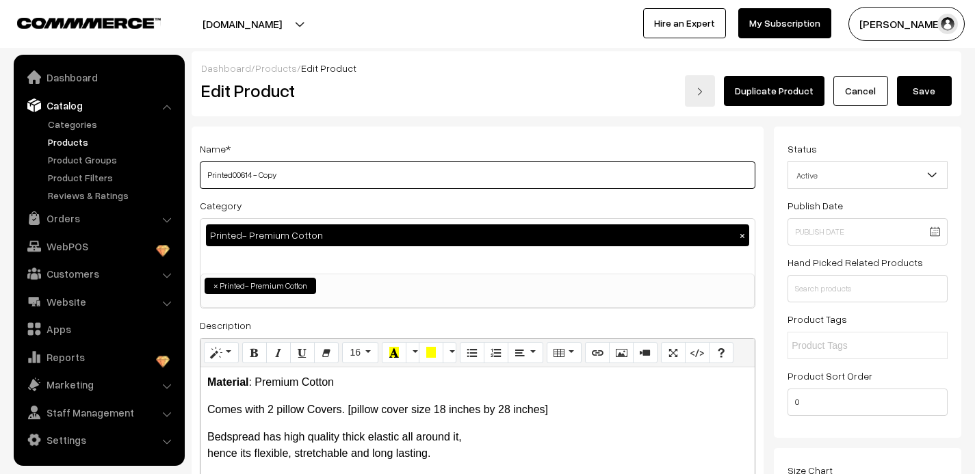
click at [287, 179] on input "Printed00614 - Copy" at bounding box center [478, 174] width 556 height 27
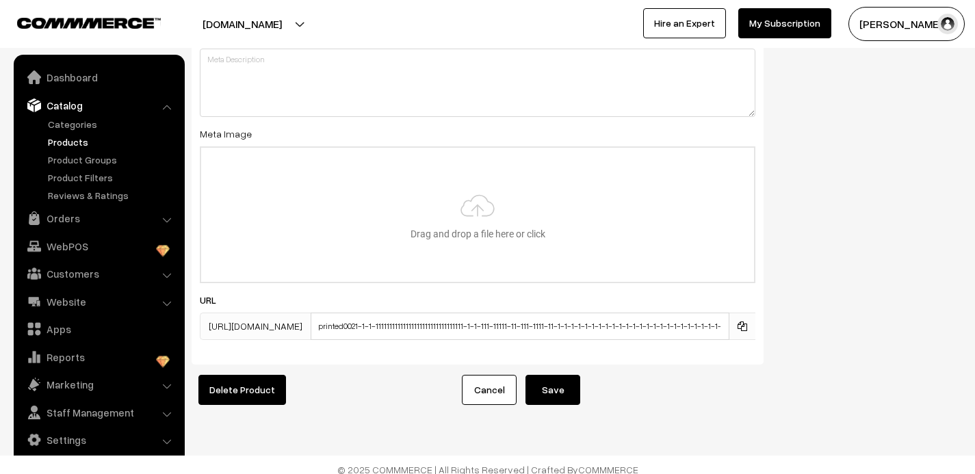
scroll to position [2150, 0]
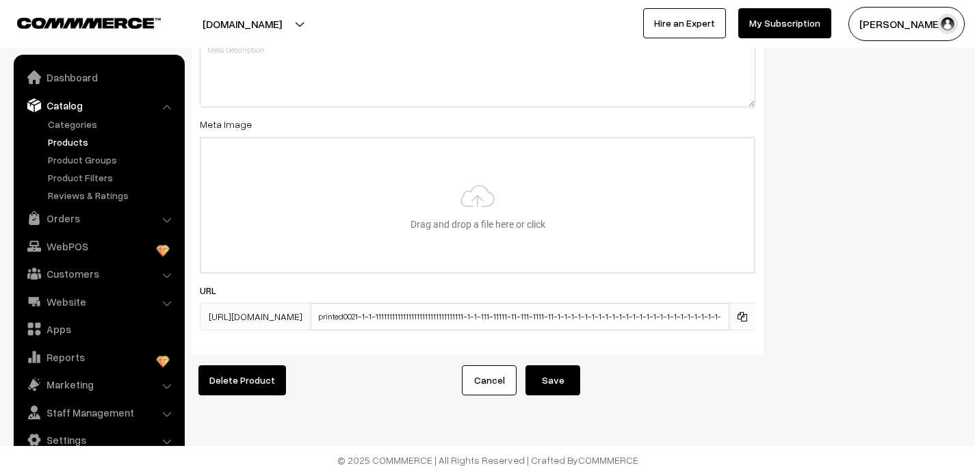
type input "Printed00615"
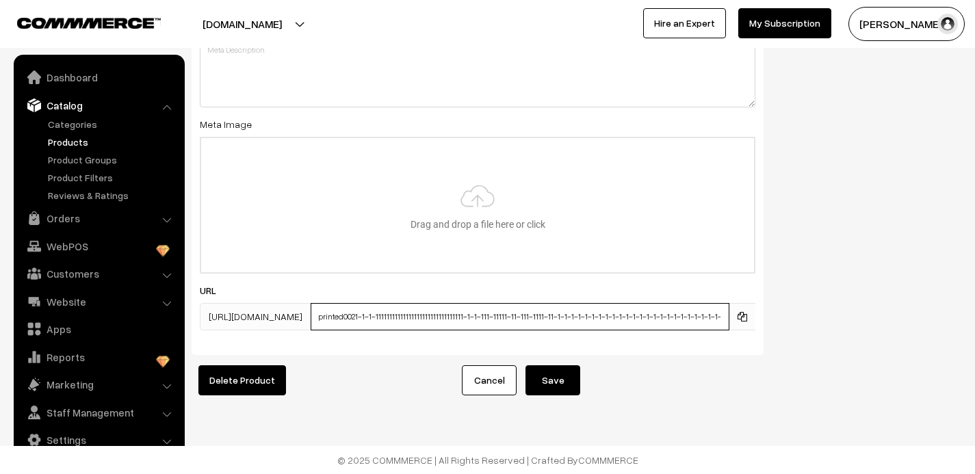
click at [524, 317] on input "printed0021-1-1-11111111111111111111111111111111-1-1-111-11111-11-111-1111-11-1…" at bounding box center [520, 316] width 419 height 27
type input "printed0021-1-1-11111111111111111111111111111111-1-1-111-11111-1-111-1111-11-1-…"
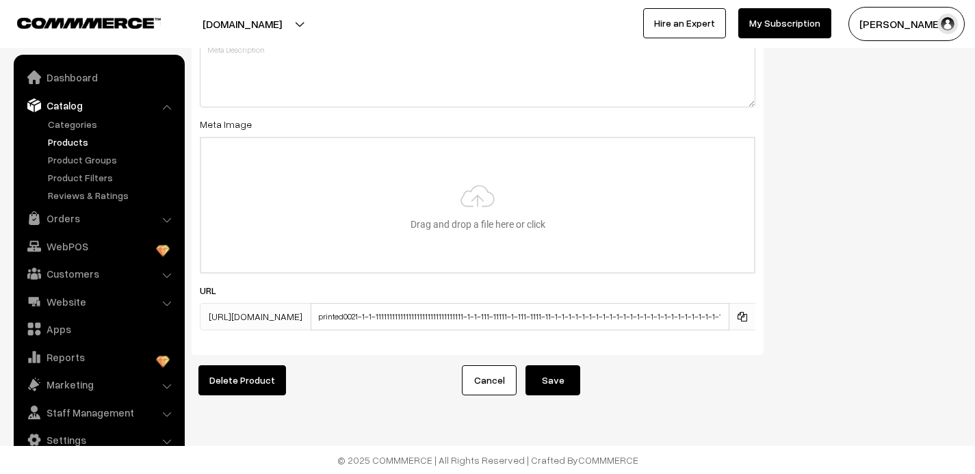
click at [557, 380] on button "Save" at bounding box center [553, 380] width 55 height 30
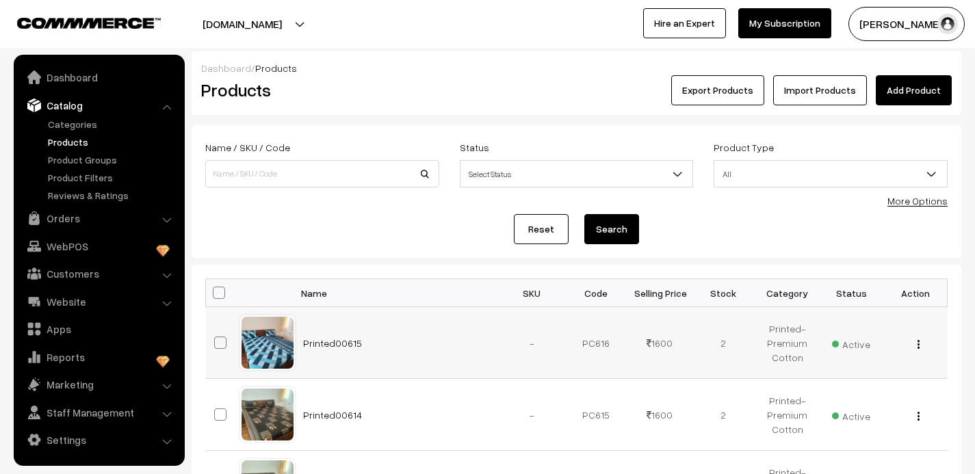
click at [918, 342] on img "button" at bounding box center [919, 344] width 2 height 9
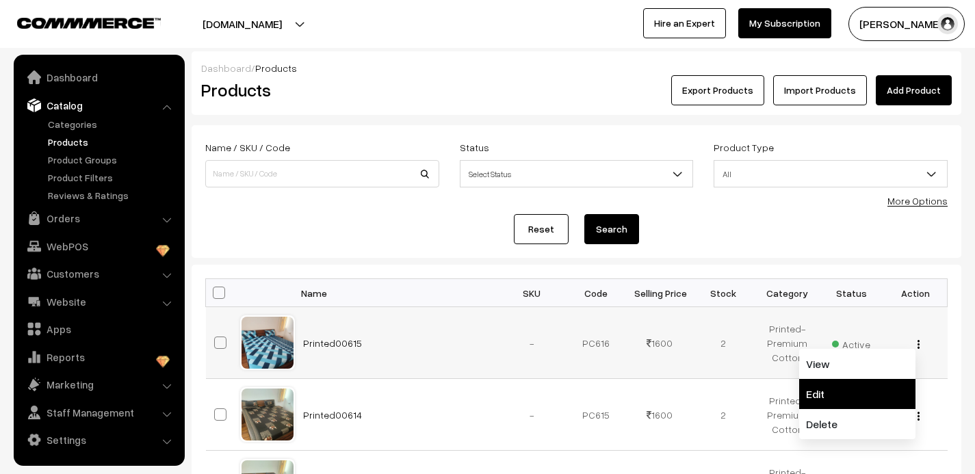
click at [844, 390] on link "Edit" at bounding box center [857, 394] width 116 height 30
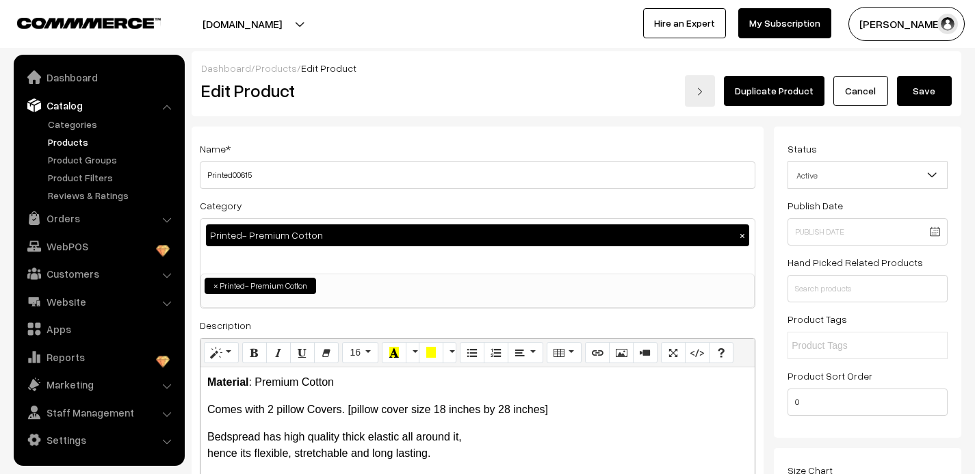
click at [770, 90] on link "Duplicate Product" at bounding box center [774, 91] width 101 height 30
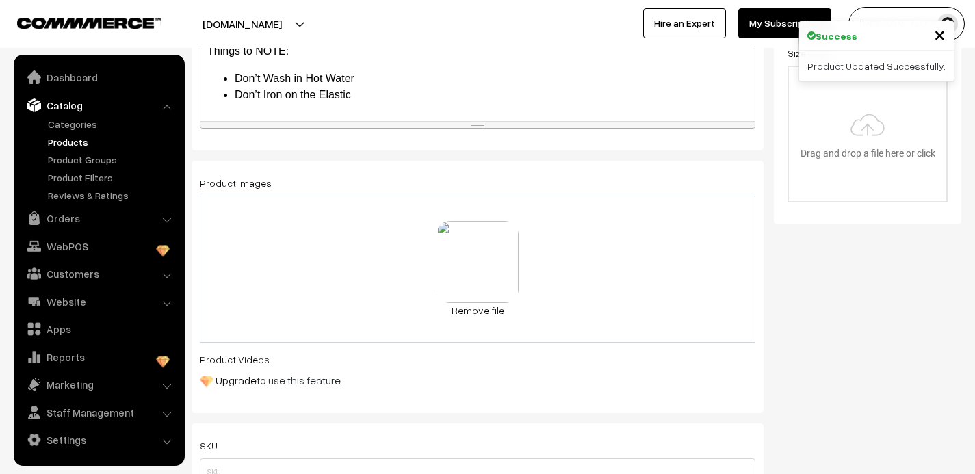
scroll to position [446, 0]
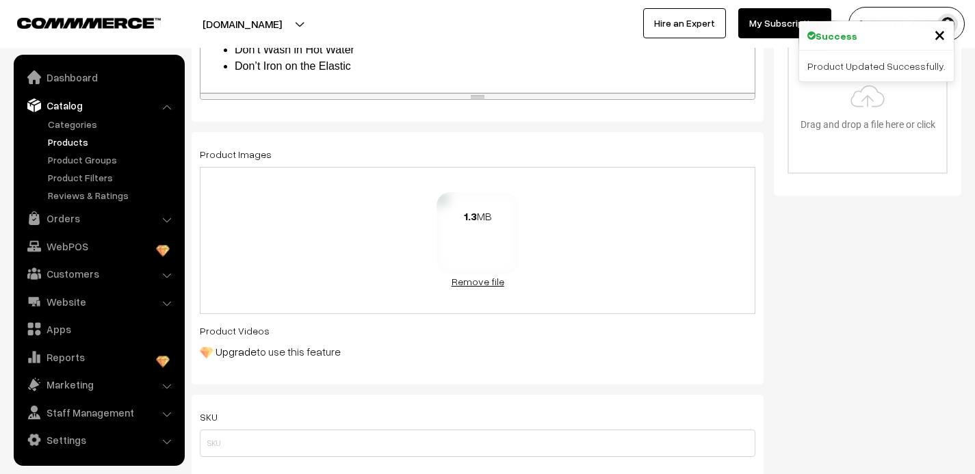
click at [474, 276] on link "Remove file" at bounding box center [478, 281] width 82 height 14
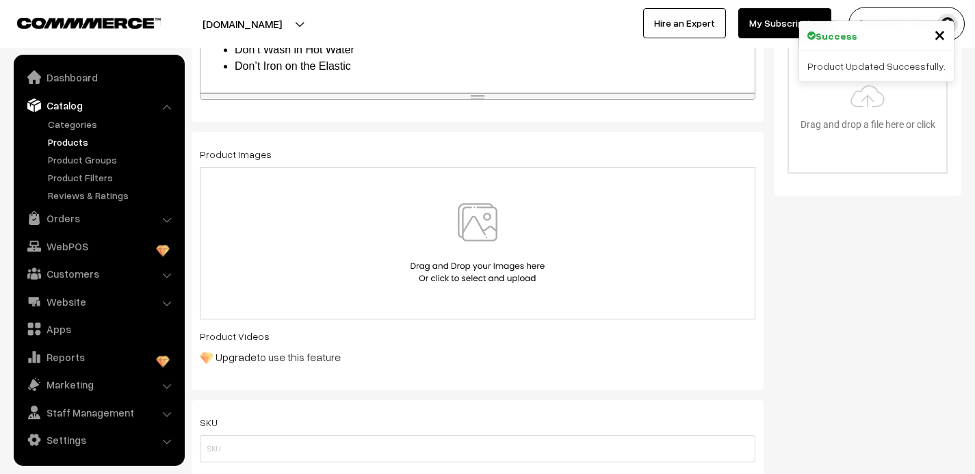
click at [471, 222] on img at bounding box center [477, 243] width 141 height 80
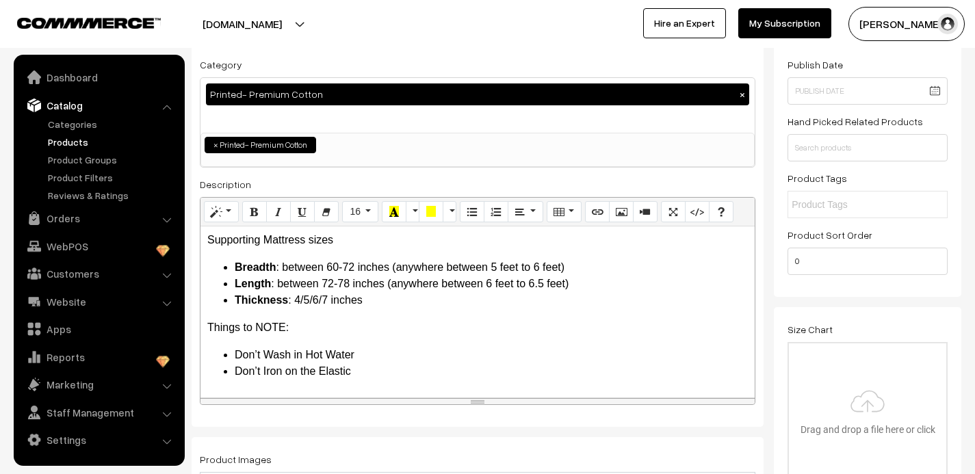
scroll to position [0, 0]
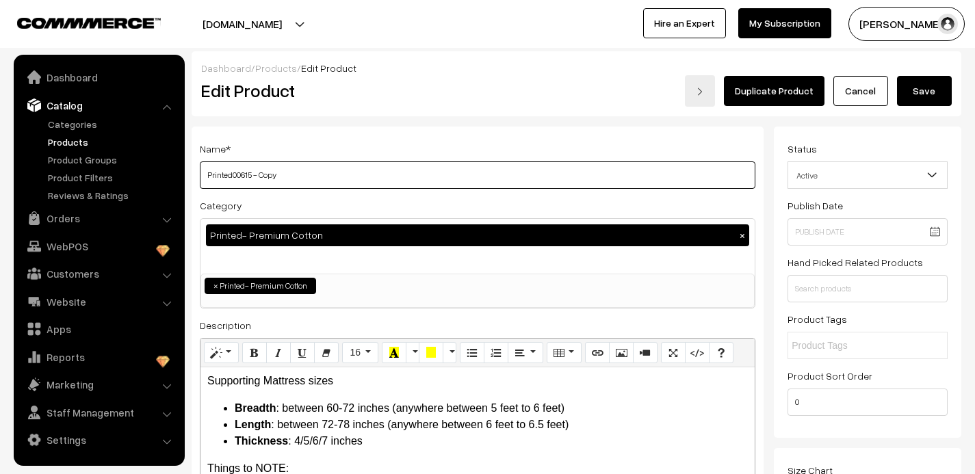
click at [285, 173] on input "Printed00615 - Copy" at bounding box center [478, 174] width 556 height 27
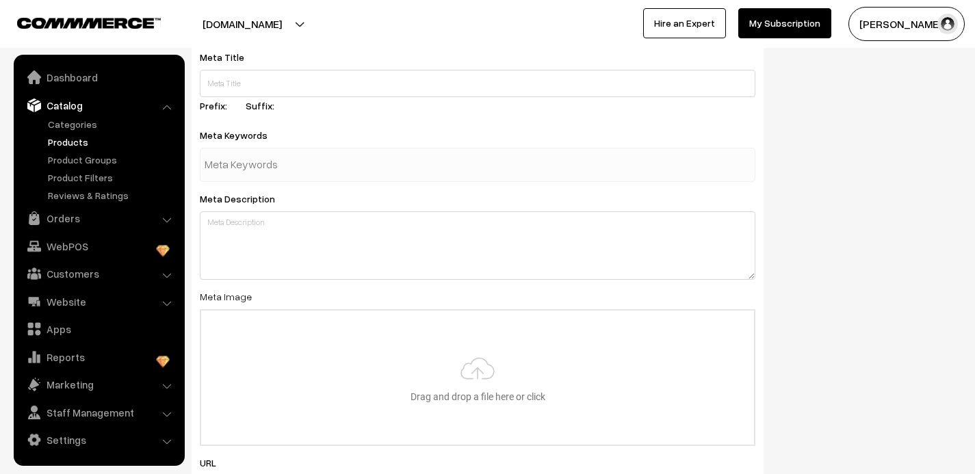
scroll to position [2150, 0]
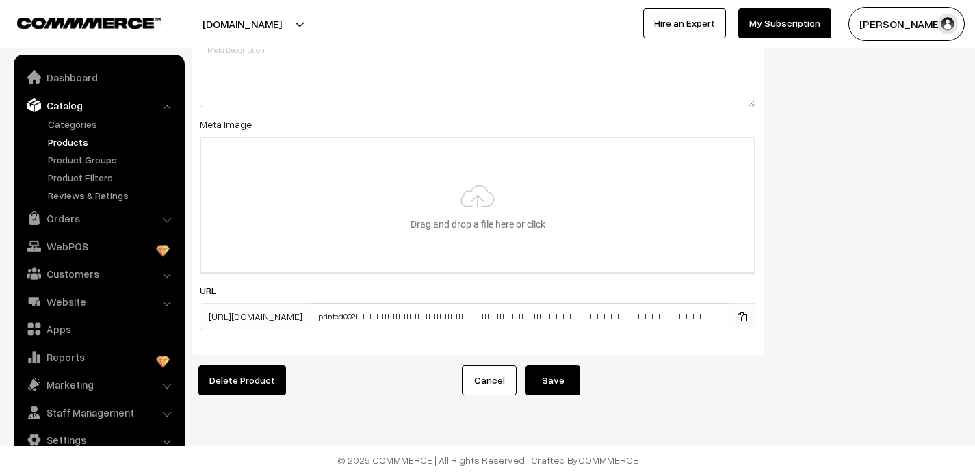
type input "Printed00616"
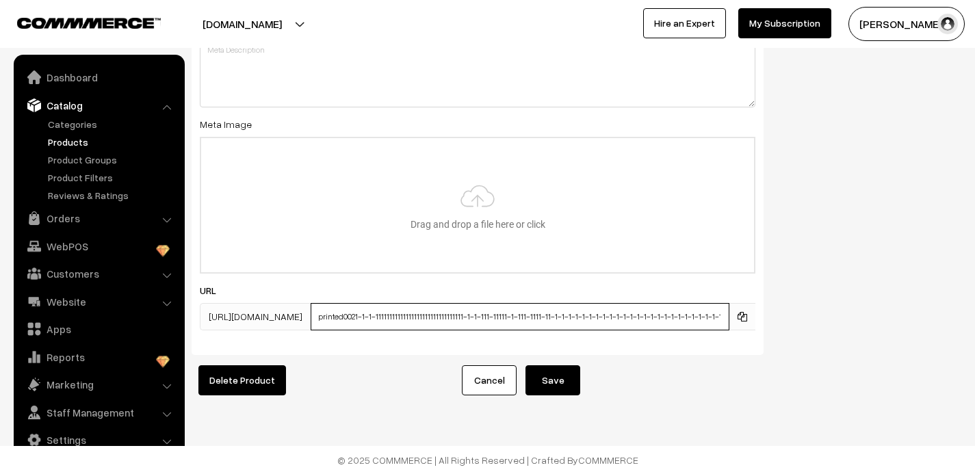
click at [521, 317] on input "printed0021-1-1-11111111111111111111111111111111-1-1-111-11111-1-111-1111-11-1-…" at bounding box center [520, 316] width 419 height 27
type input "printed0021-1-1-11111111111111111111111111111111-1-1-111-111111-111-1111-11-1-1…"
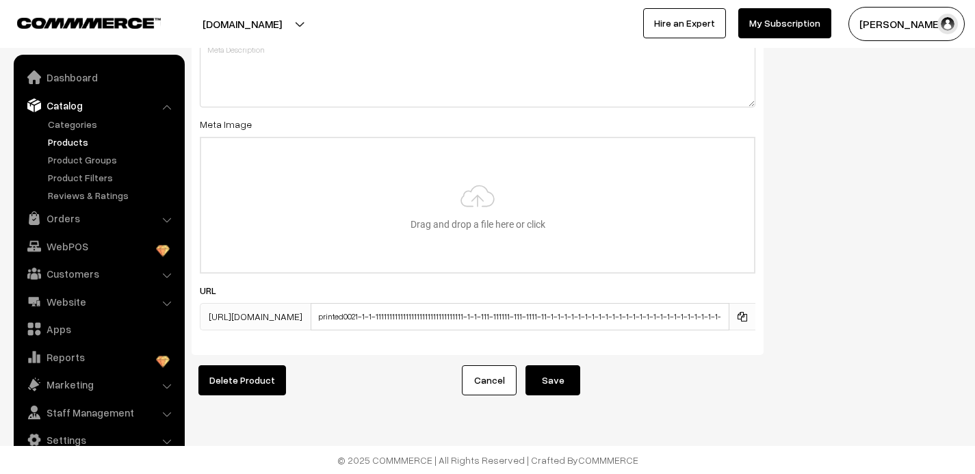
click at [563, 379] on button "Save" at bounding box center [553, 380] width 55 height 30
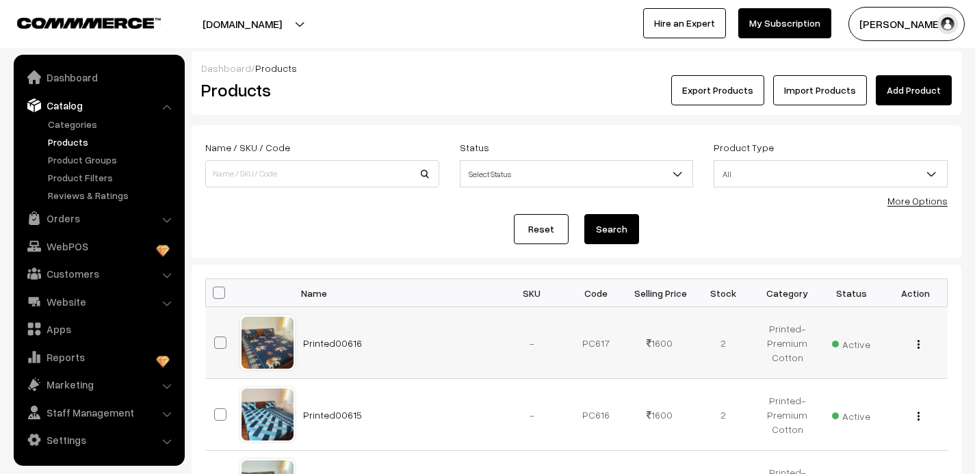
click at [918, 342] on img "button" at bounding box center [919, 344] width 2 height 9
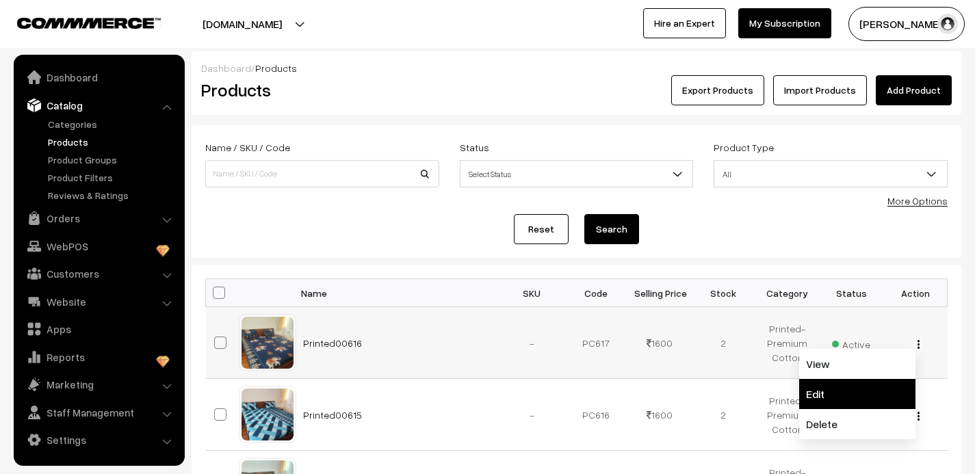
click at [860, 393] on link "Edit" at bounding box center [857, 394] width 116 height 30
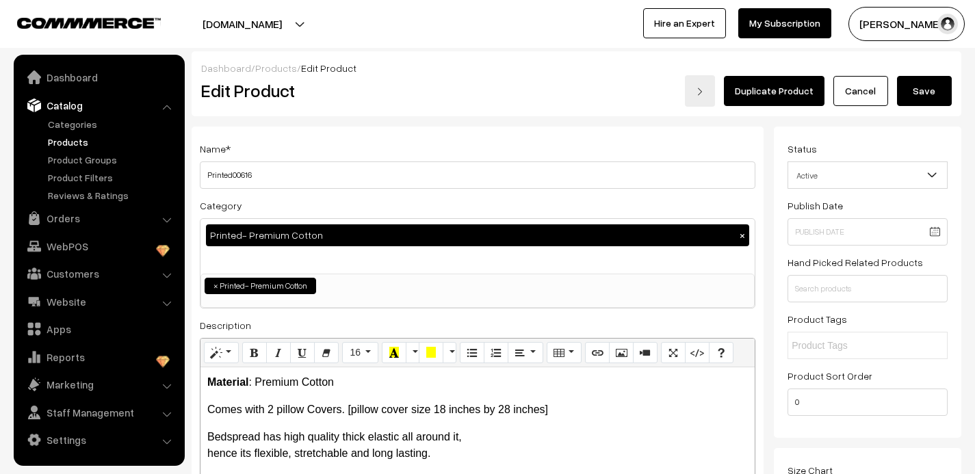
click at [758, 92] on link "Duplicate Product" at bounding box center [774, 91] width 101 height 30
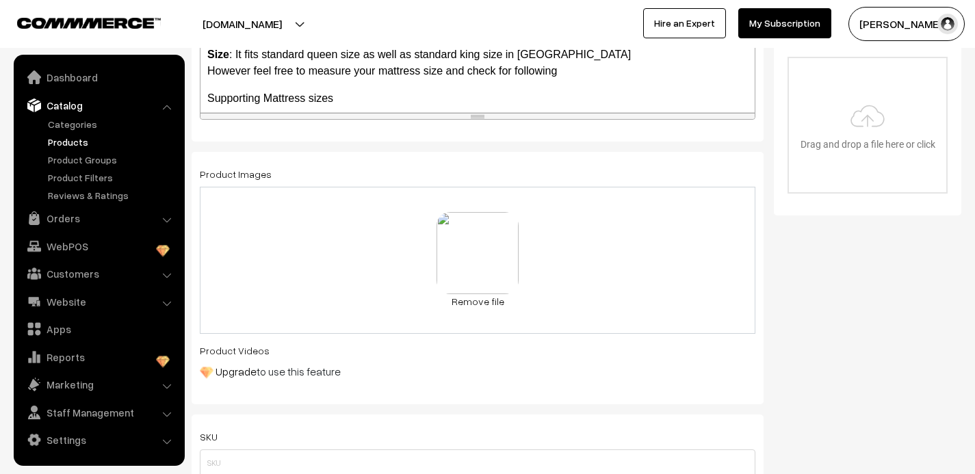
scroll to position [429, 0]
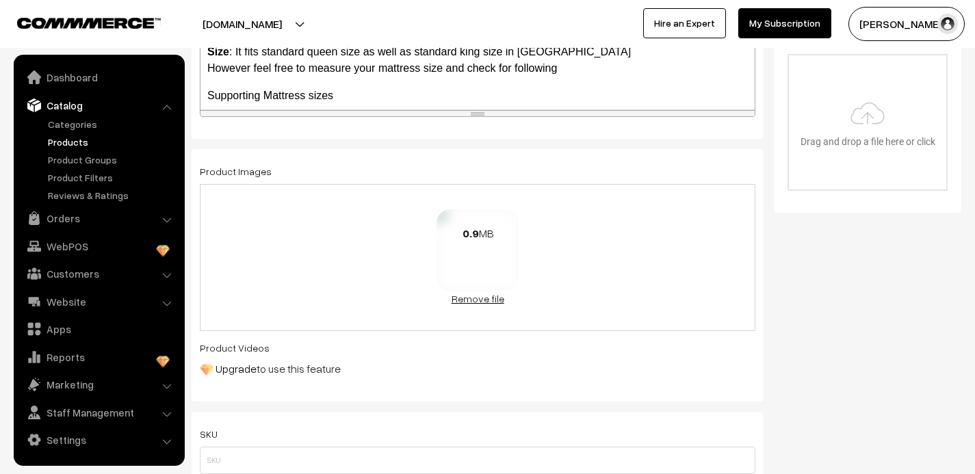
click at [470, 302] on link "Remove file" at bounding box center [478, 299] width 82 height 14
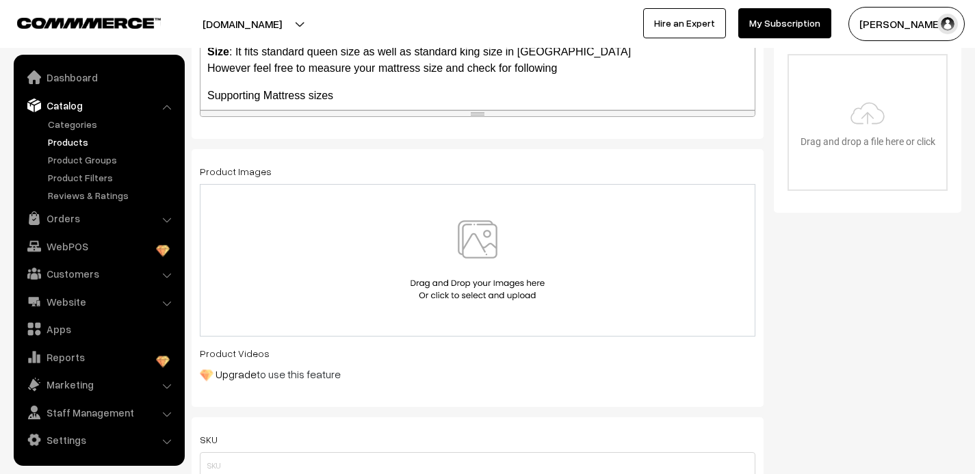
click at [482, 240] on img at bounding box center [477, 260] width 141 height 80
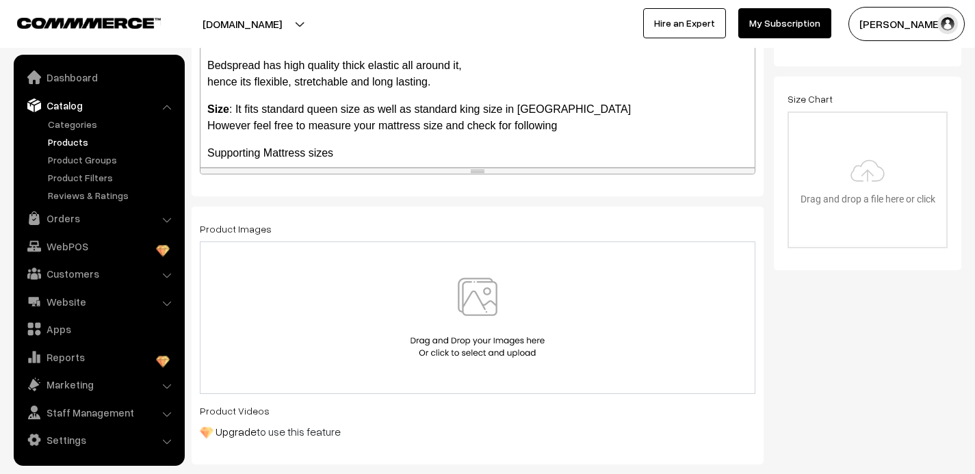
scroll to position [405, 0]
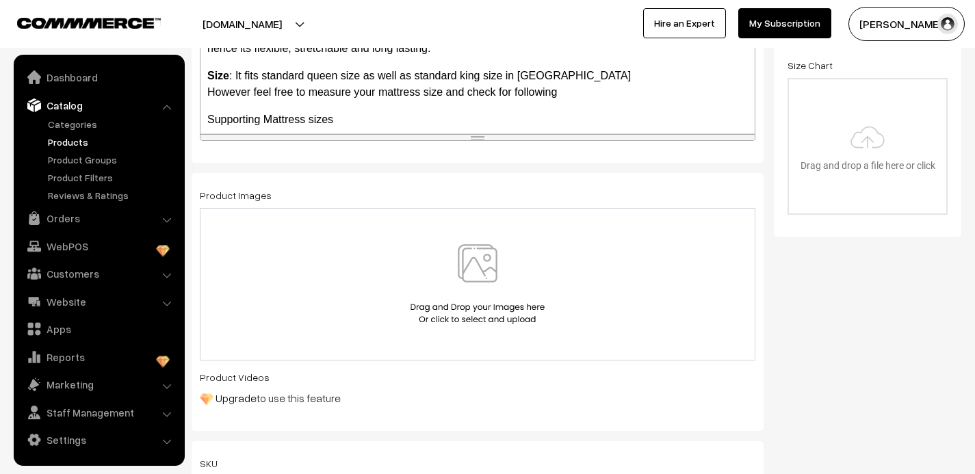
click at [486, 272] on img at bounding box center [477, 284] width 141 height 80
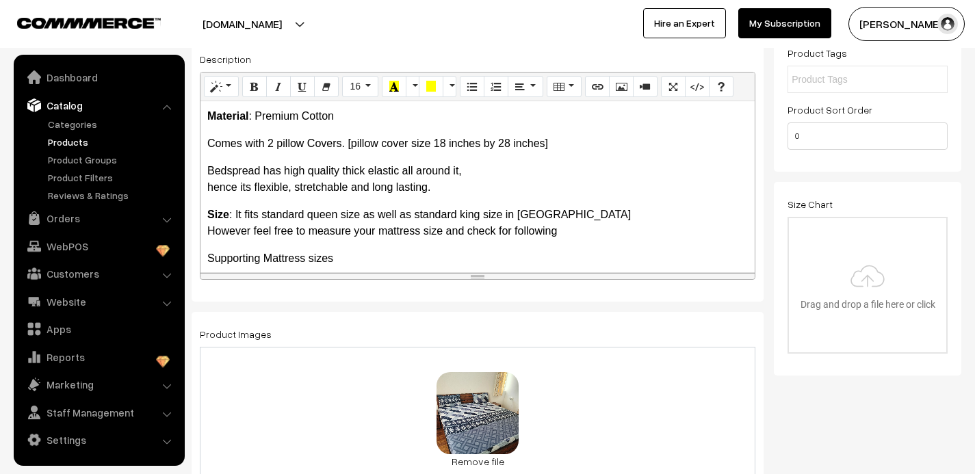
scroll to position [0, 0]
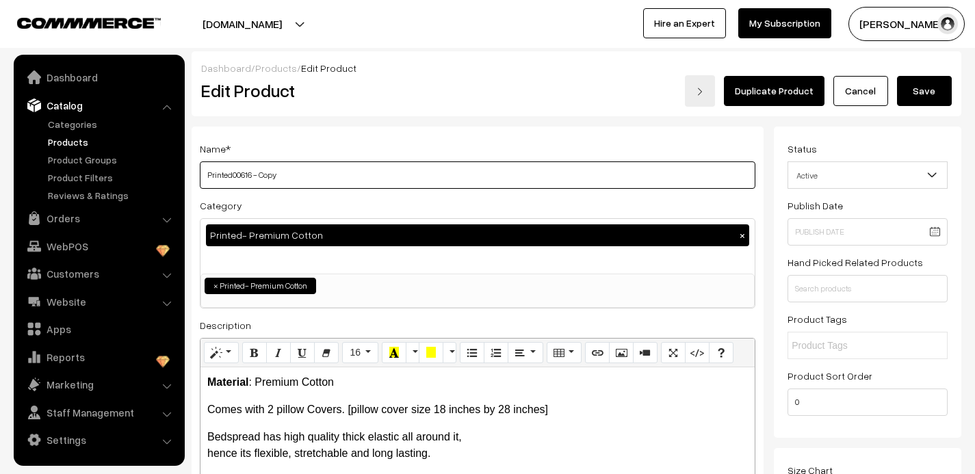
click at [286, 177] on input "Printed00616 - Copy" at bounding box center [478, 174] width 556 height 27
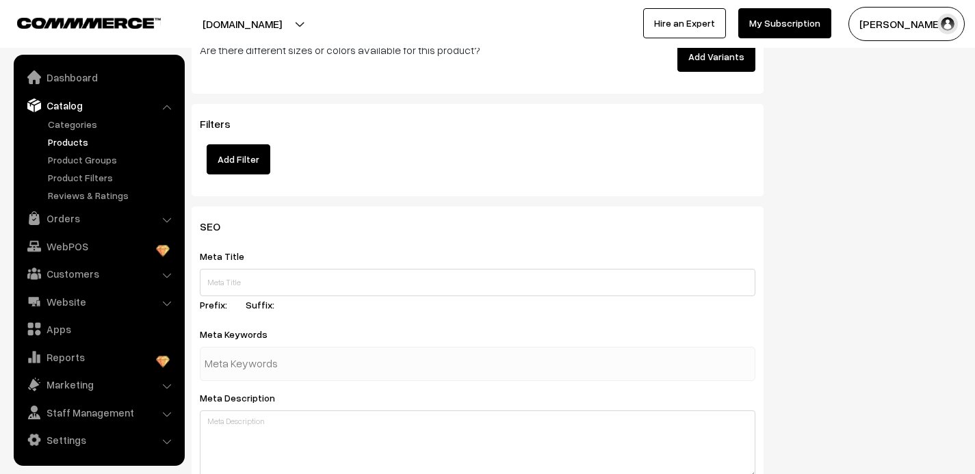
scroll to position [2150, 0]
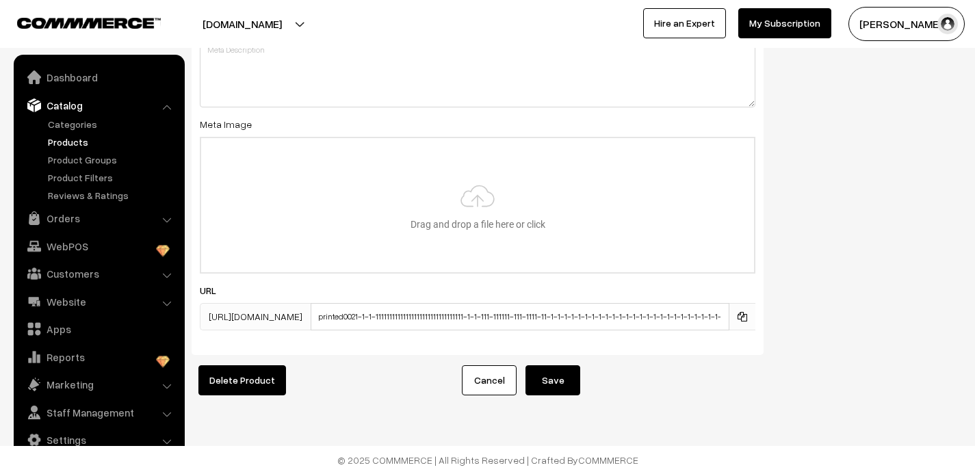
type input "Printed00617"
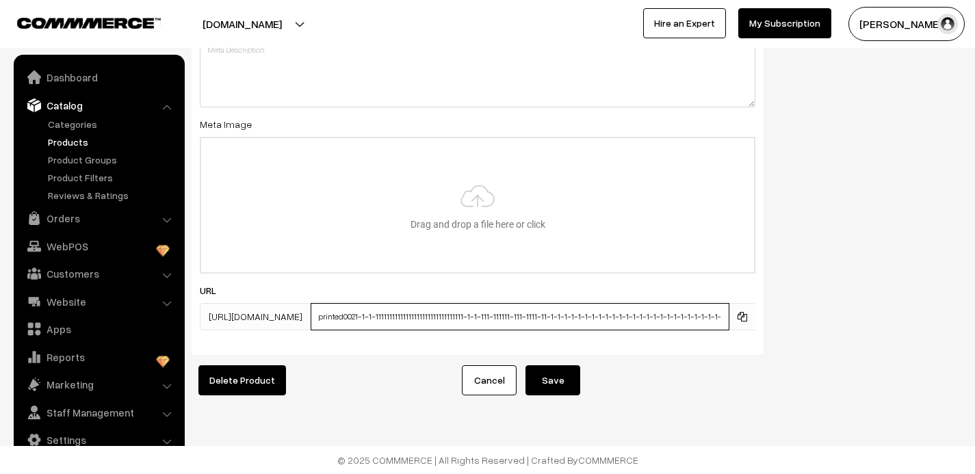
click at [550, 318] on input "printed0021-1-1-11111111111111111111111111111111-1-1-111-111111-111-1111-11-1-1…" at bounding box center [520, 316] width 419 height 27
type input "printed0021-1-1-11111111111111111111111111111111-1-1-111-111111-111-111111-1-1-…"
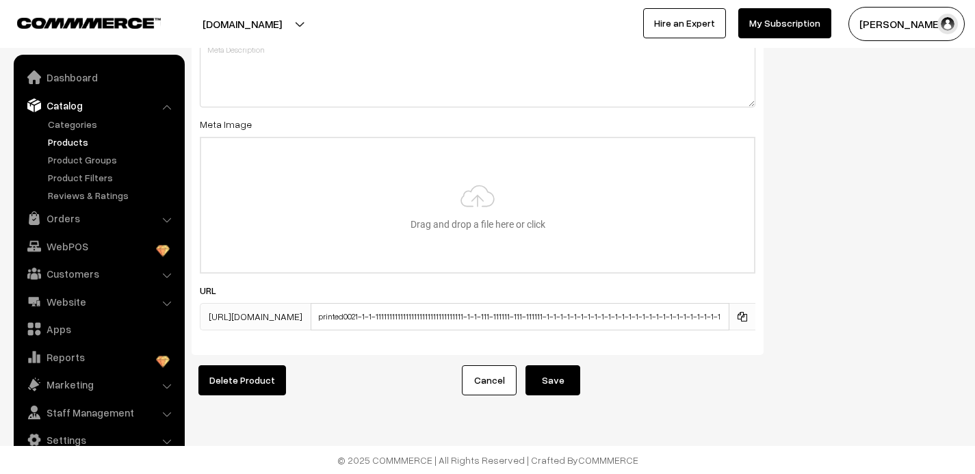
click at [568, 383] on button "Save" at bounding box center [553, 380] width 55 height 30
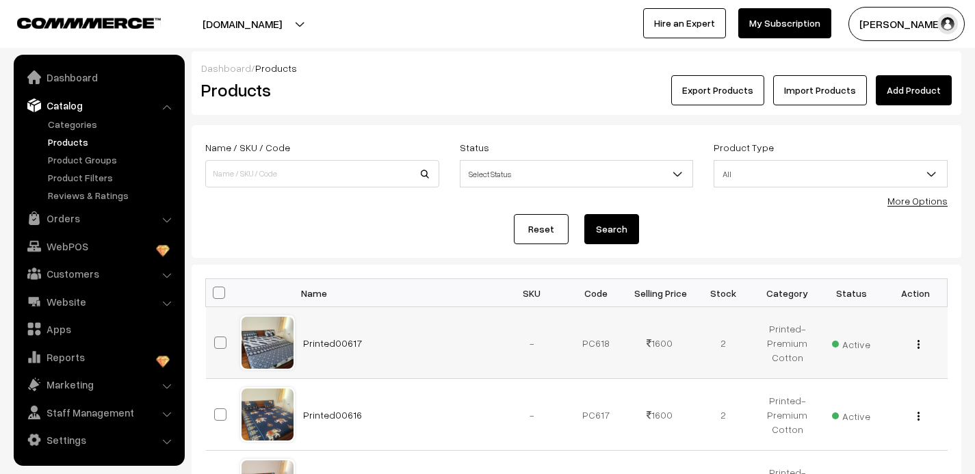
click at [920, 341] on button "button" at bounding box center [918, 344] width 3 height 11
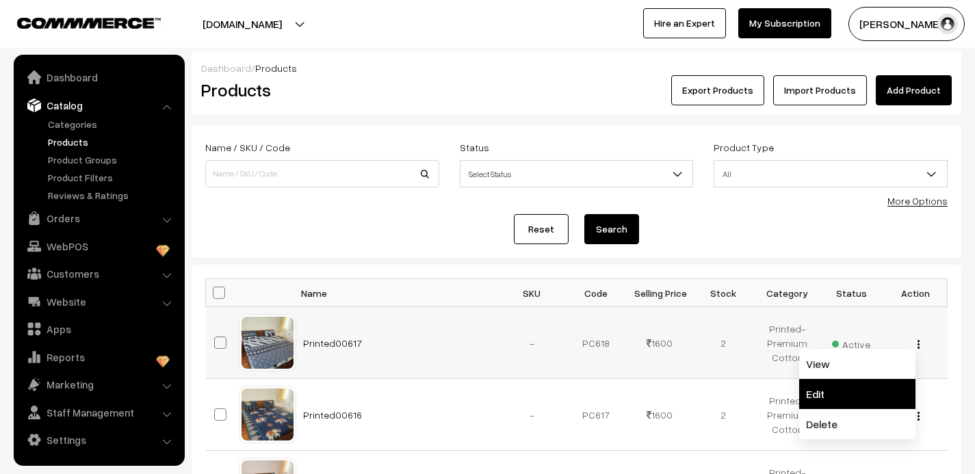
click at [854, 389] on link "Edit" at bounding box center [857, 394] width 116 height 30
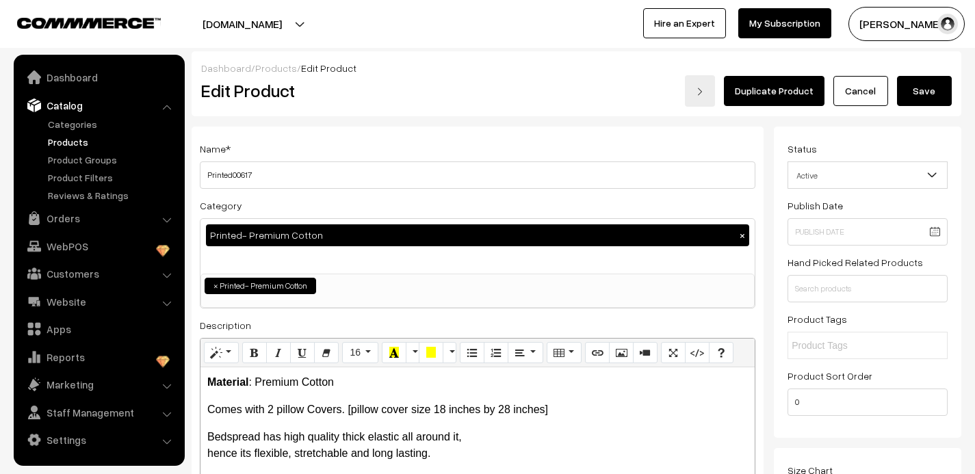
click at [788, 86] on link "Duplicate Product" at bounding box center [774, 91] width 101 height 30
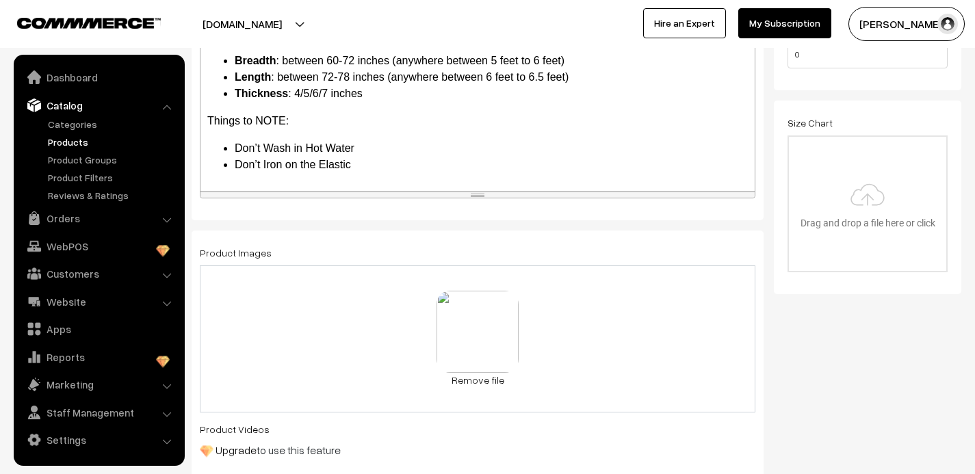
scroll to position [360, 0]
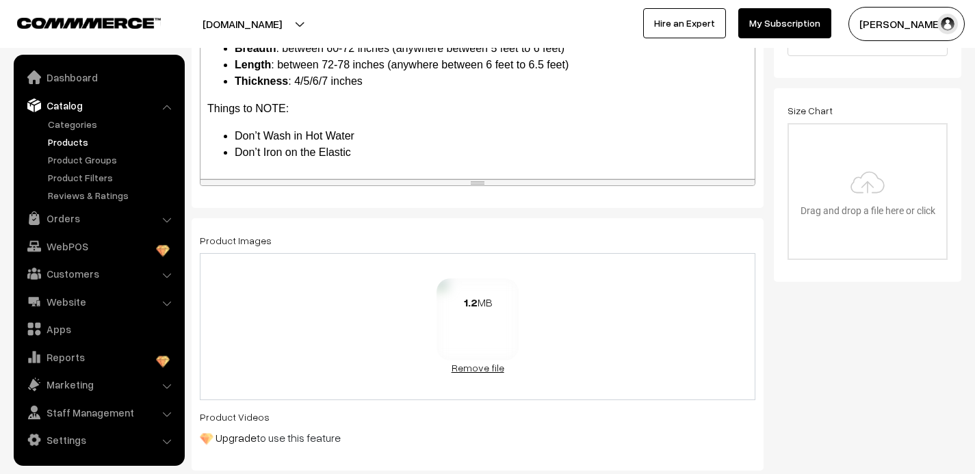
click at [476, 367] on link "Remove file" at bounding box center [478, 368] width 82 height 14
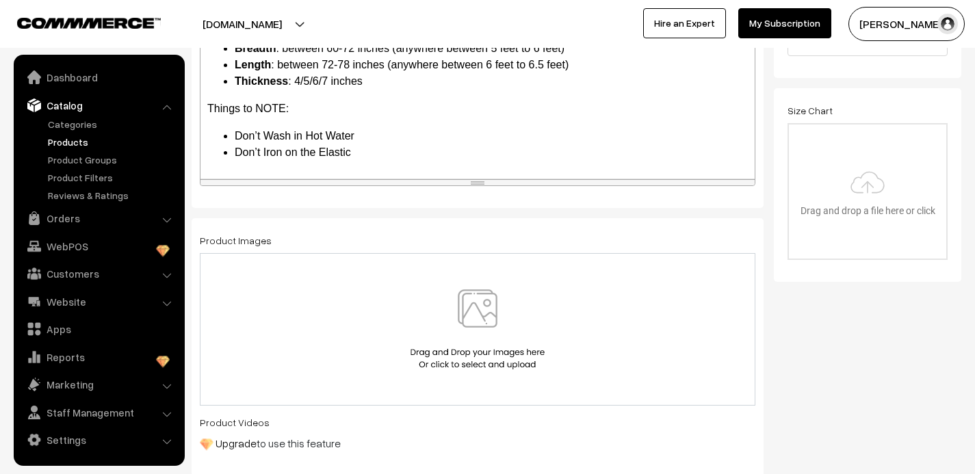
click at [476, 302] on img at bounding box center [477, 329] width 141 height 80
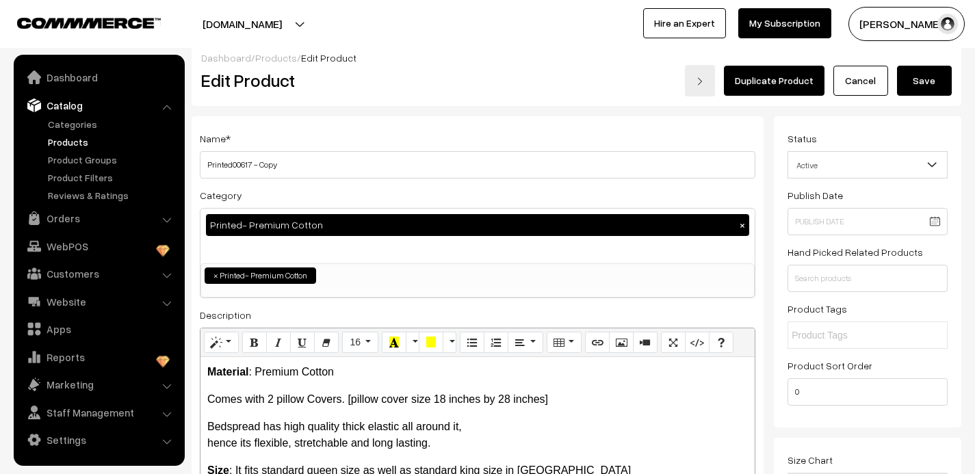
scroll to position [0, 0]
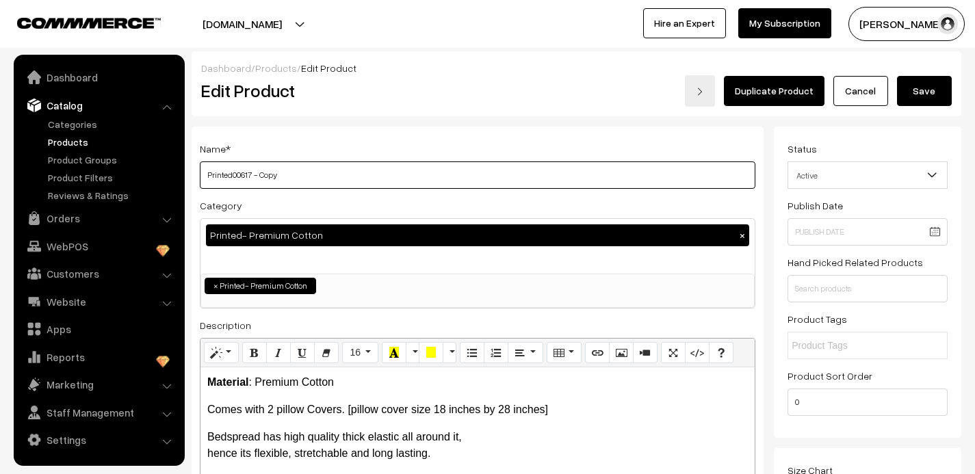
click at [286, 174] on input "Printed00617 - Copy" at bounding box center [478, 174] width 556 height 27
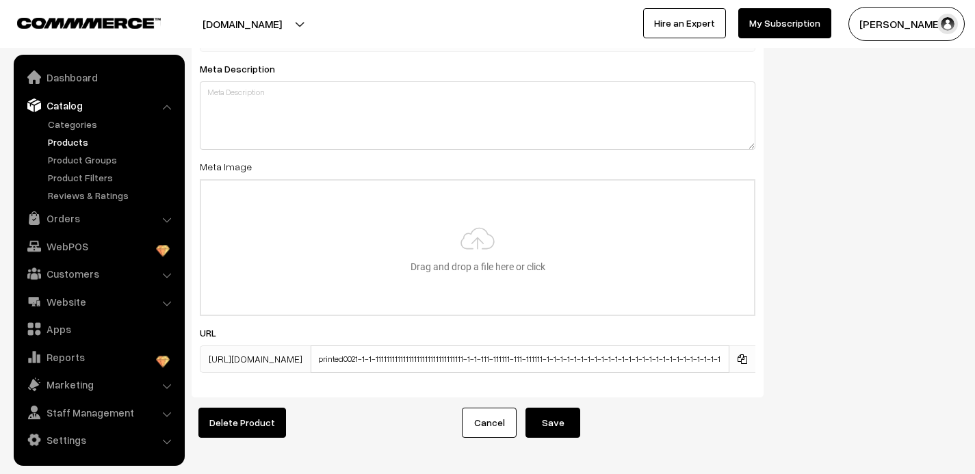
scroll to position [2150, 0]
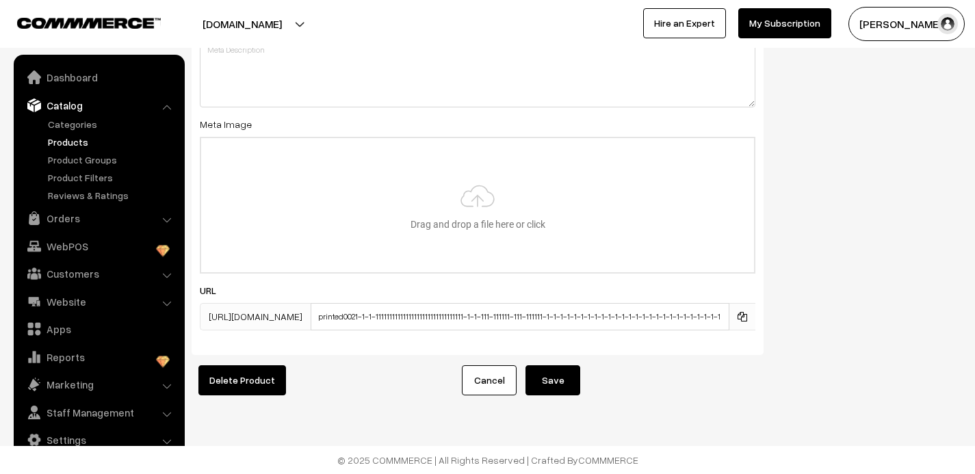
type input "Printed00618"
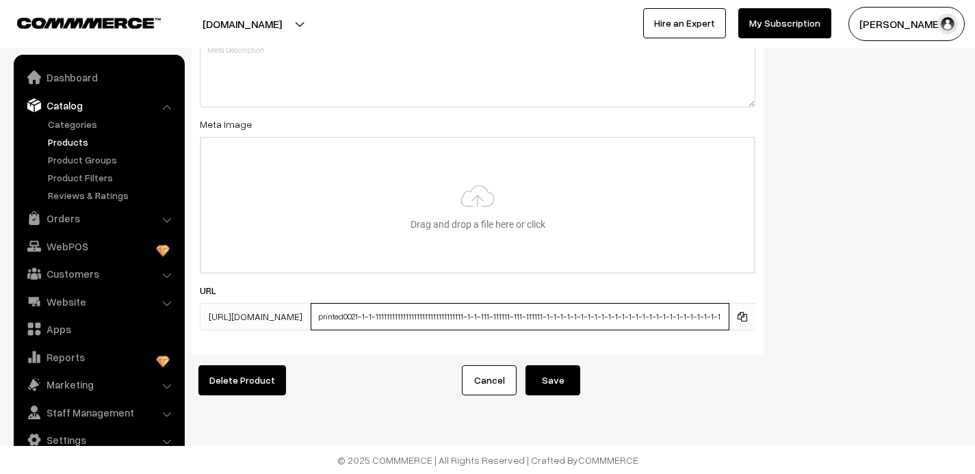
click at [489, 318] on input "printed0021-1-1-11111111111111111111111111111111-1-1-111-111111-111-111111-1-1-…" at bounding box center [520, 316] width 419 height 27
type input "printed0021-1-1-11111111111111111111111111111111-11-111-111111-111-111111-1-1-1…"
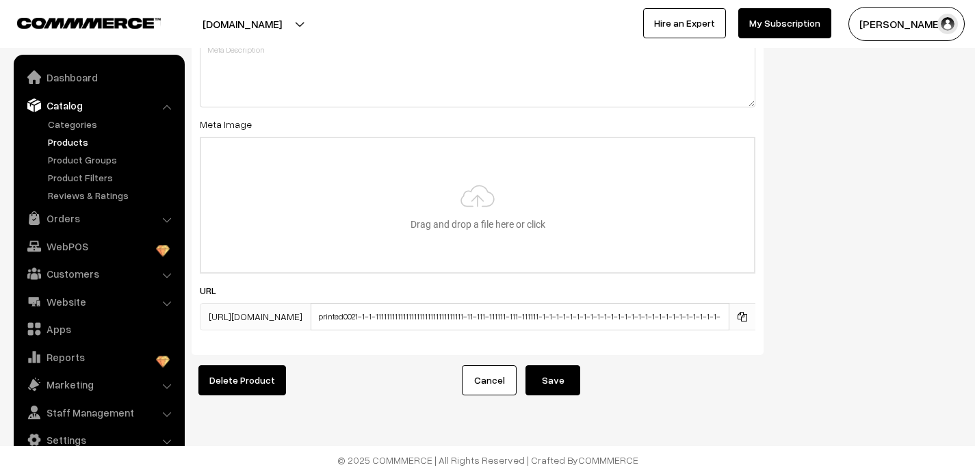
click at [573, 385] on button "Save" at bounding box center [553, 380] width 55 height 30
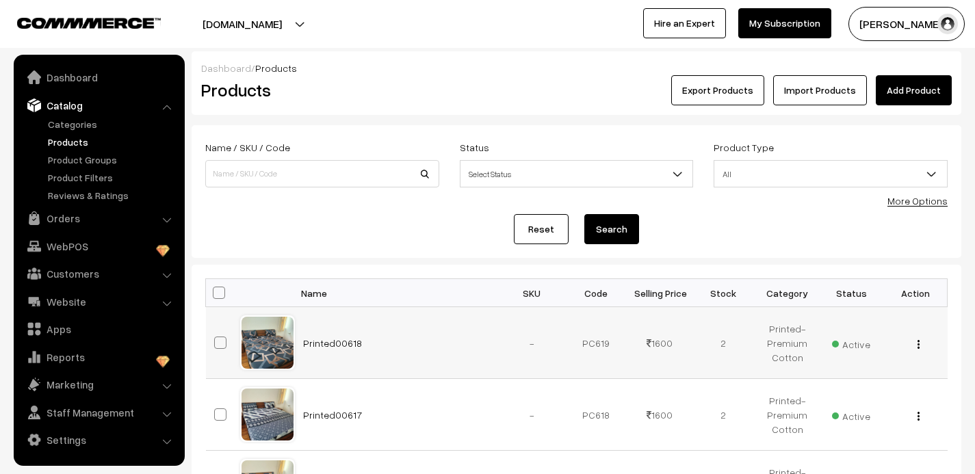
click at [918, 342] on img "button" at bounding box center [919, 344] width 2 height 9
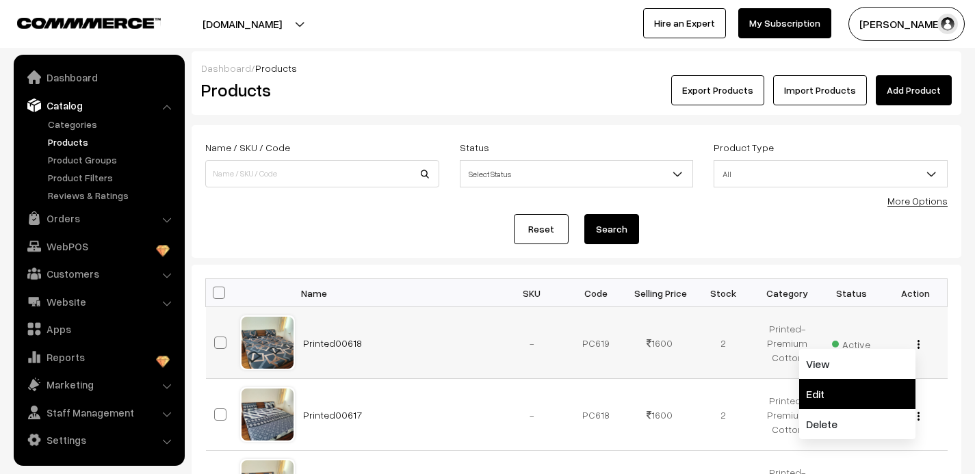
click at [839, 391] on link "Edit" at bounding box center [857, 394] width 116 height 30
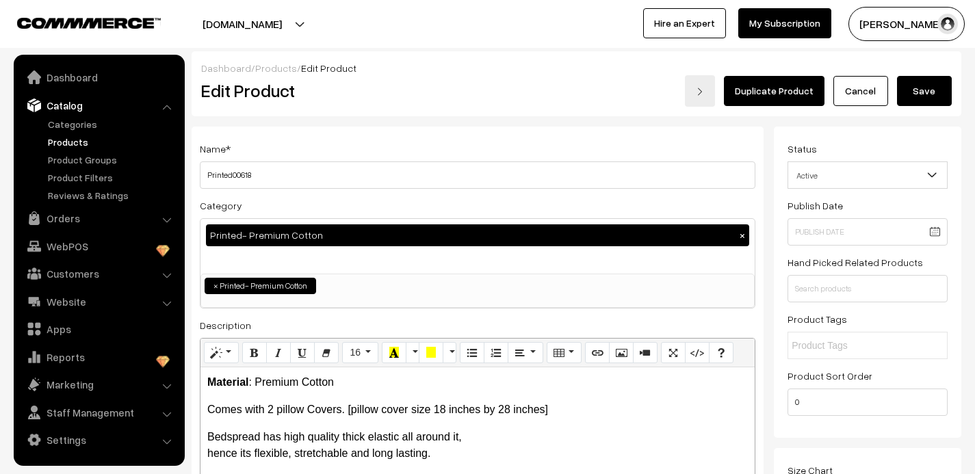
click at [779, 92] on link "Duplicate Product" at bounding box center [774, 91] width 101 height 30
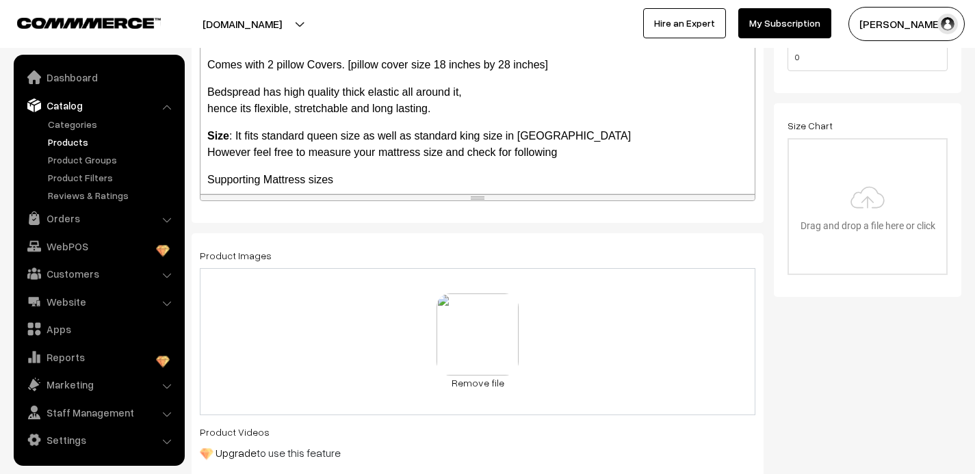
scroll to position [354, 0]
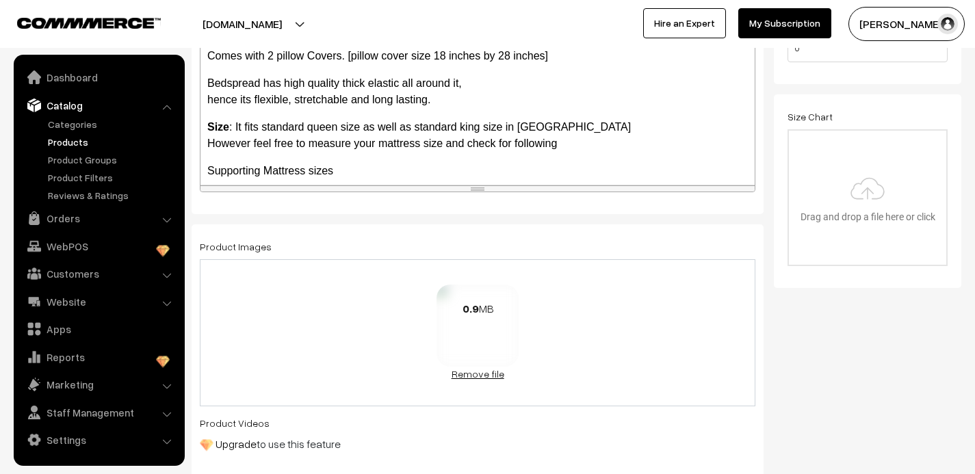
click at [469, 376] on link "Remove file" at bounding box center [478, 374] width 82 height 14
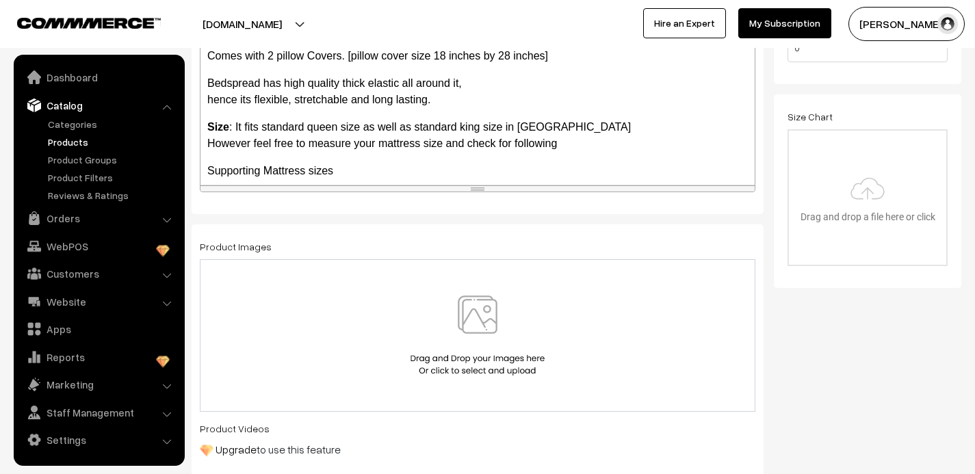
click at [478, 320] on img at bounding box center [477, 336] width 141 height 80
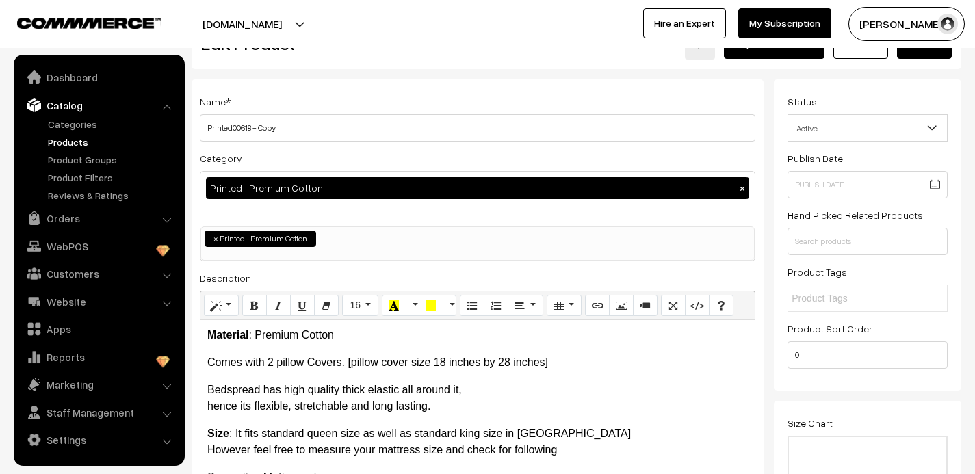
scroll to position [0, 0]
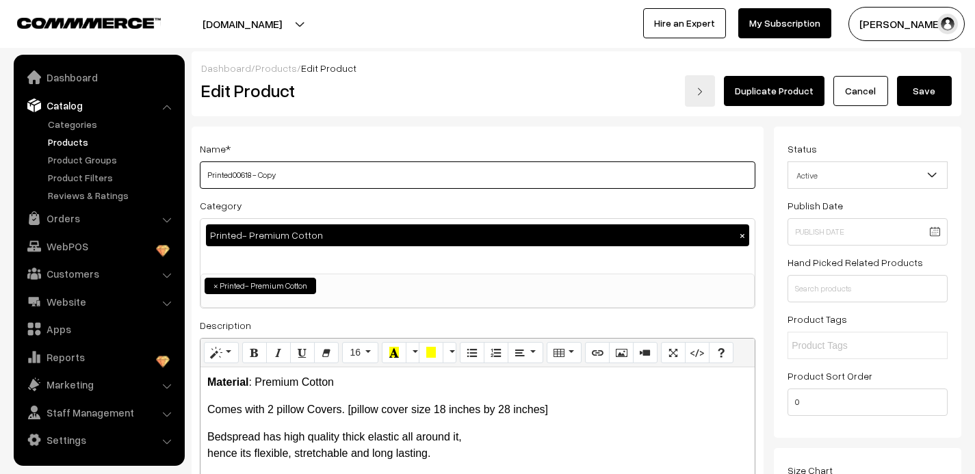
click at [281, 173] on input "Printed00618 - Copy" at bounding box center [478, 174] width 556 height 27
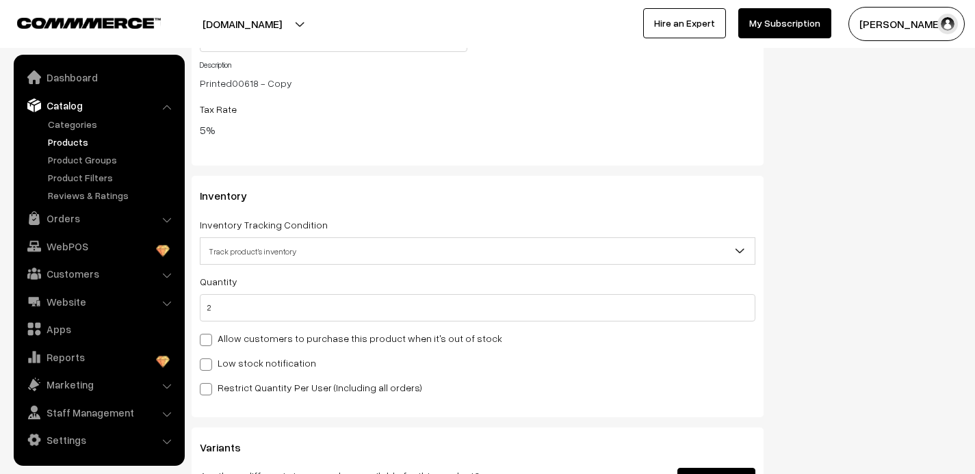
scroll to position [1378, 0]
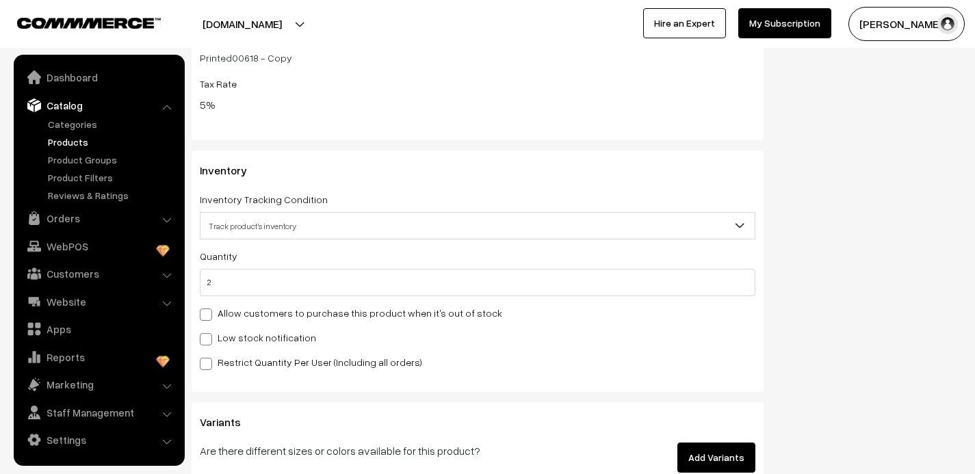
type input "Printed00619"
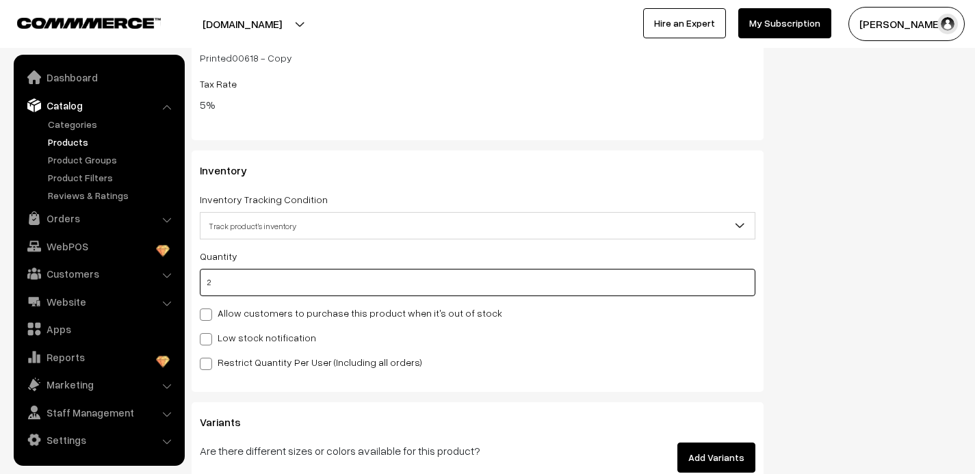
click at [231, 285] on input "2" at bounding box center [478, 282] width 556 height 27
type input "3"
type input "5"
type input "3"
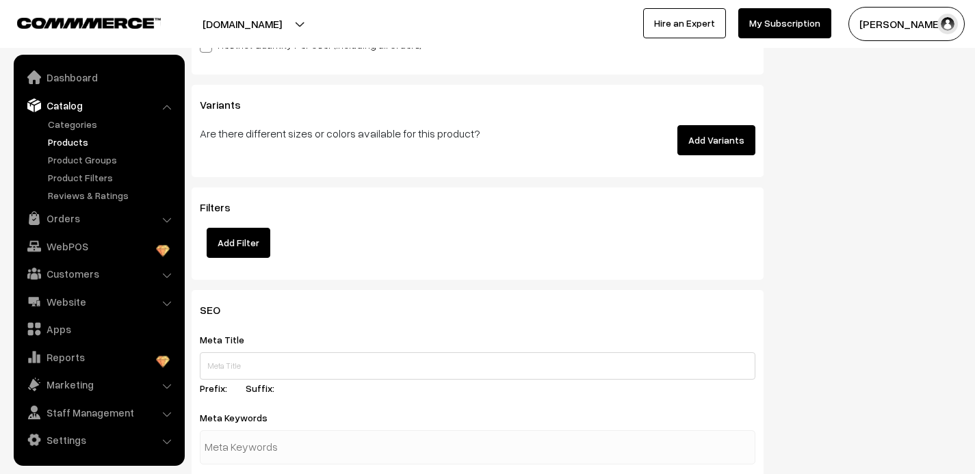
scroll to position [2150, 0]
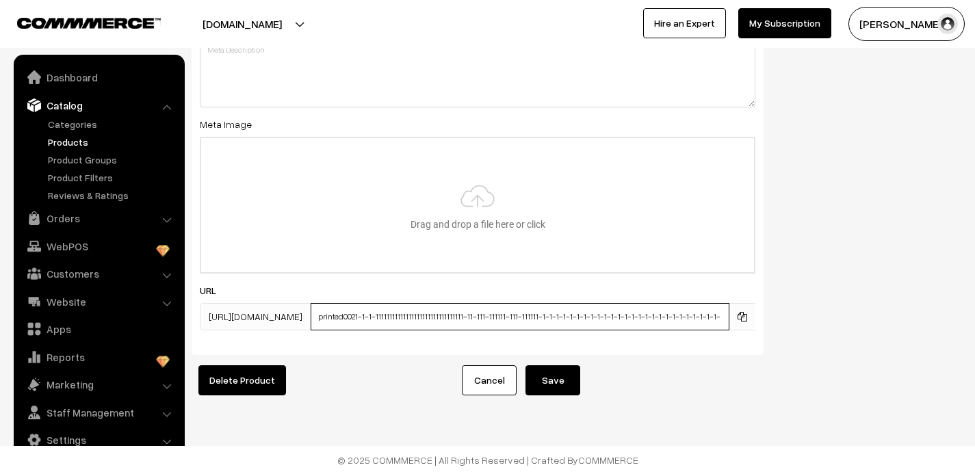
click at [576, 319] on input "printed0021-1-1-11111111111111111111111111111111-11-111-111111-111-111111-1-1-1…" at bounding box center [520, 316] width 419 height 27
type input "printed0021-1-1-11111111111111111111111111111111-11-111-111111-111-111111-1-1-1…"
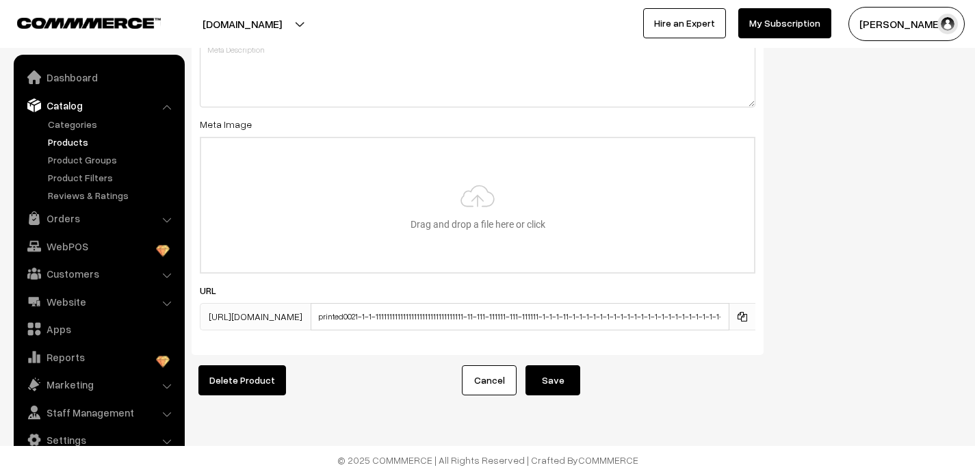
click at [560, 379] on button "Save" at bounding box center [553, 380] width 55 height 30
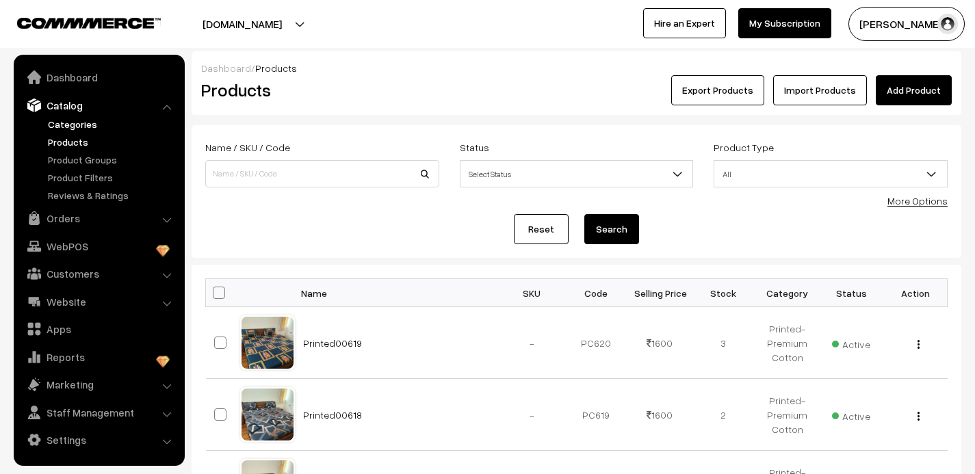
click at [81, 125] on link "Categories" at bounding box center [111, 124] width 135 height 14
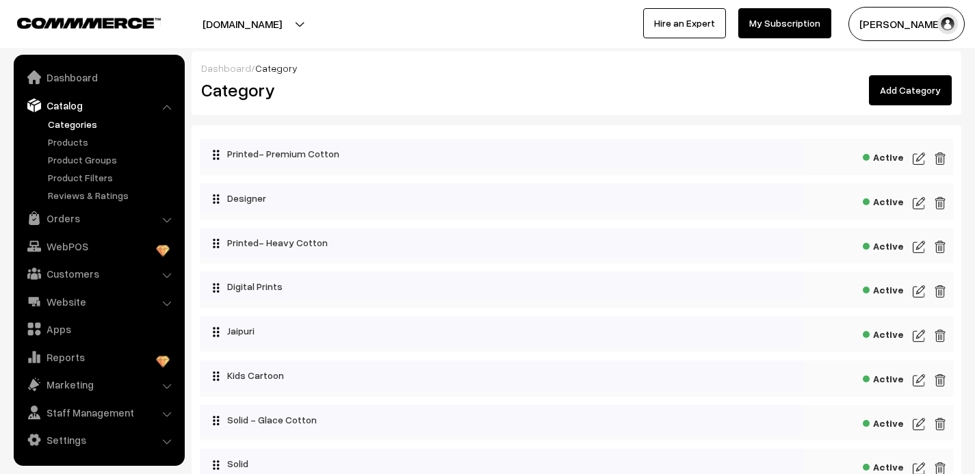
click at [918, 155] on img at bounding box center [919, 159] width 12 height 16
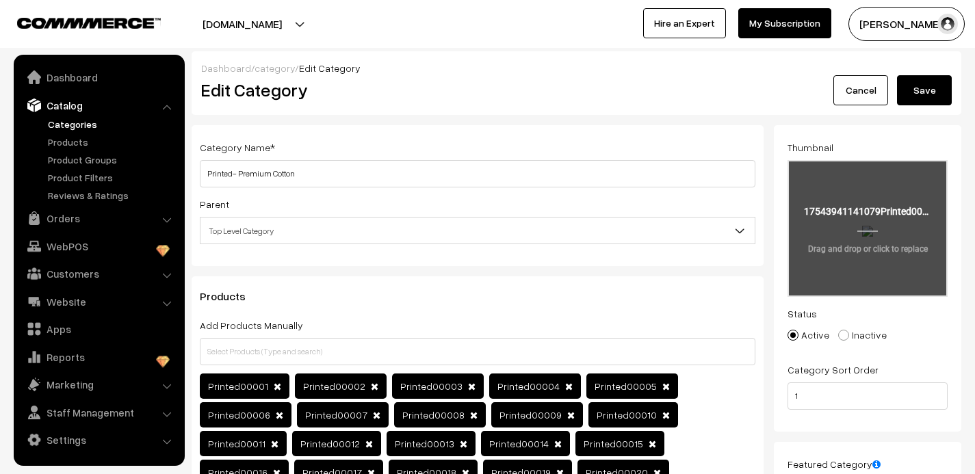
click at [876, 228] on input "file" at bounding box center [867, 228] width 157 height 134
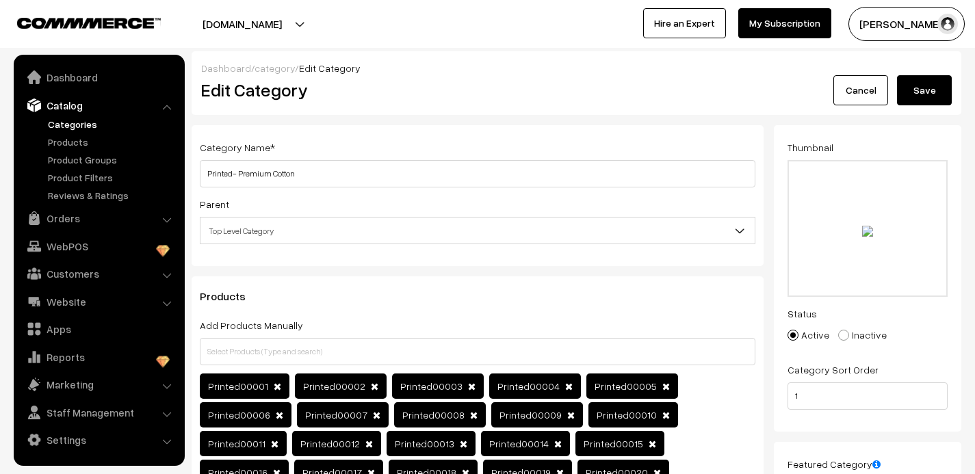
type input "C:\fakepath\Printed00610.jpg"
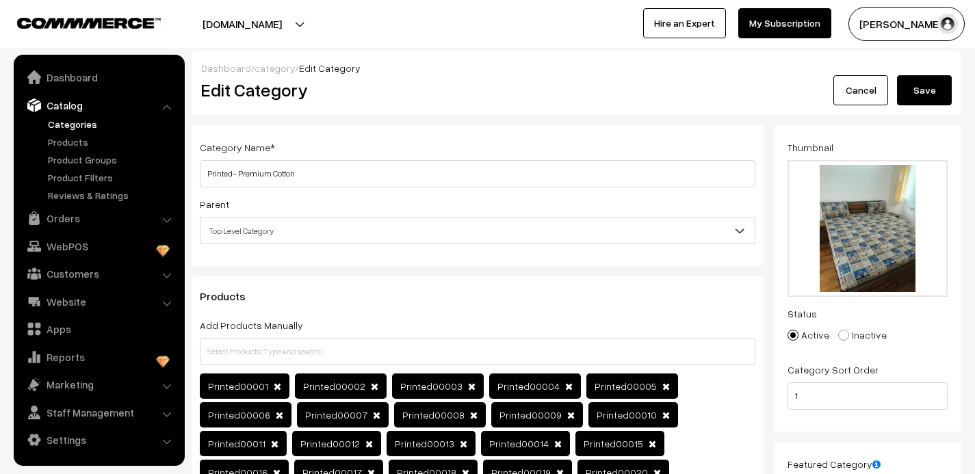
click at [926, 87] on button "Save" at bounding box center [924, 90] width 55 height 30
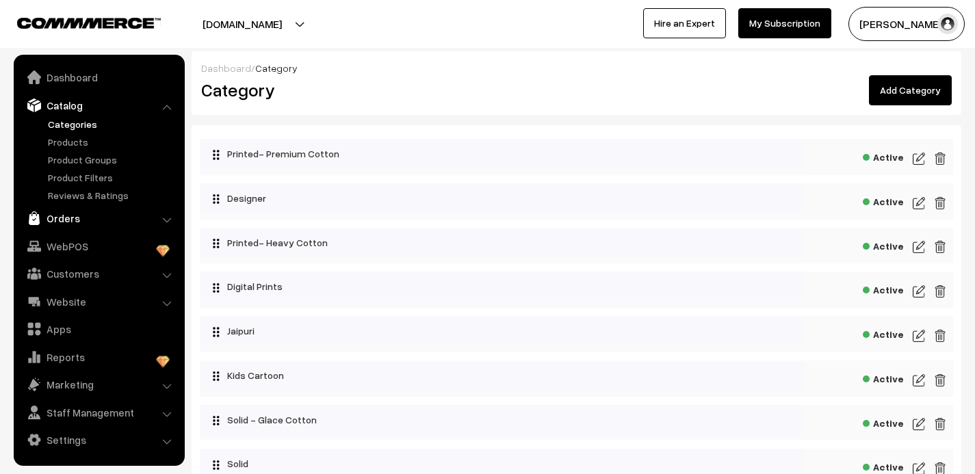
click at [70, 218] on link "Orders" at bounding box center [98, 218] width 163 height 25
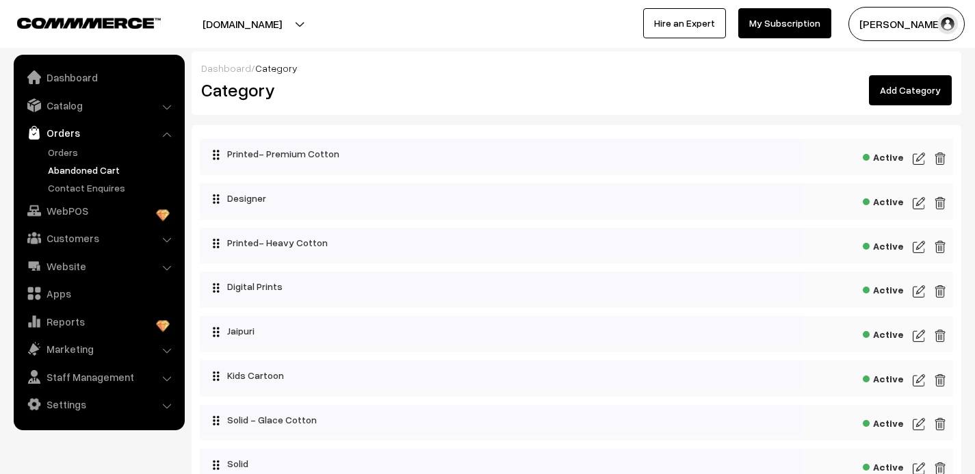
click at [92, 172] on link "Abandoned Cart" at bounding box center [111, 170] width 135 height 14
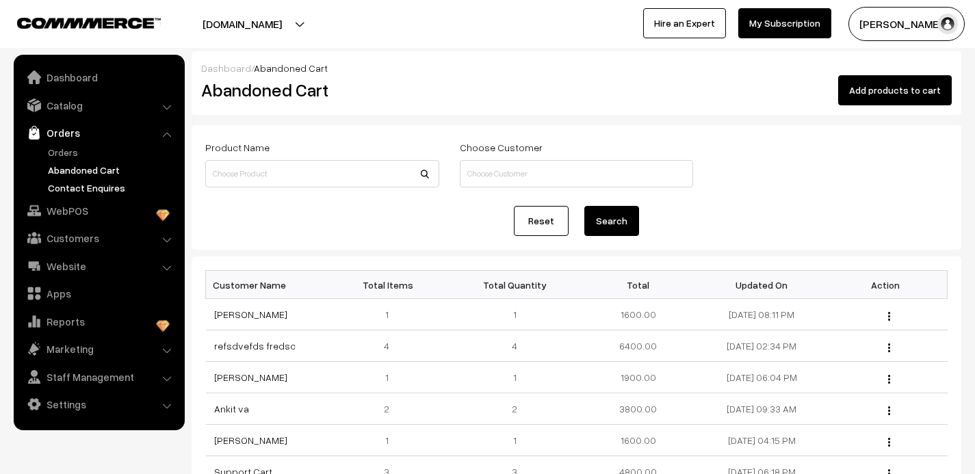
click at [94, 192] on link "Contact Enquires" at bounding box center [111, 188] width 135 height 14
